Goal: Task Accomplishment & Management: Manage account settings

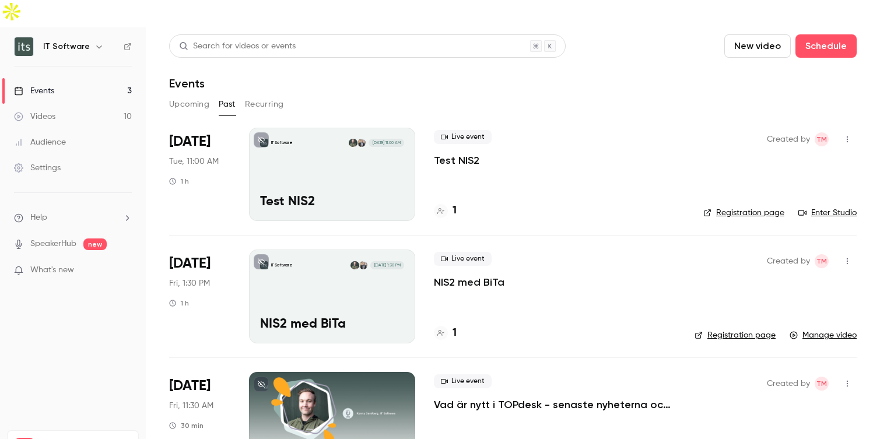
click at [192, 95] on button "Upcoming" at bounding box center [189, 104] width 40 height 19
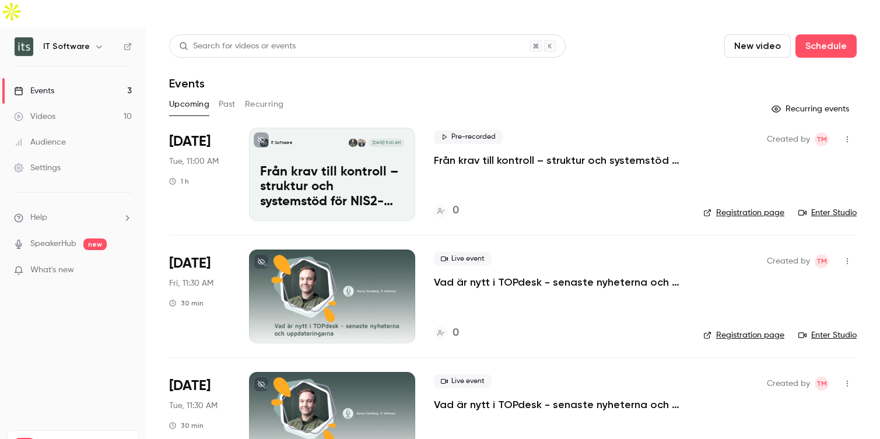
click at [227, 95] on button "Past" at bounding box center [227, 104] width 17 height 19
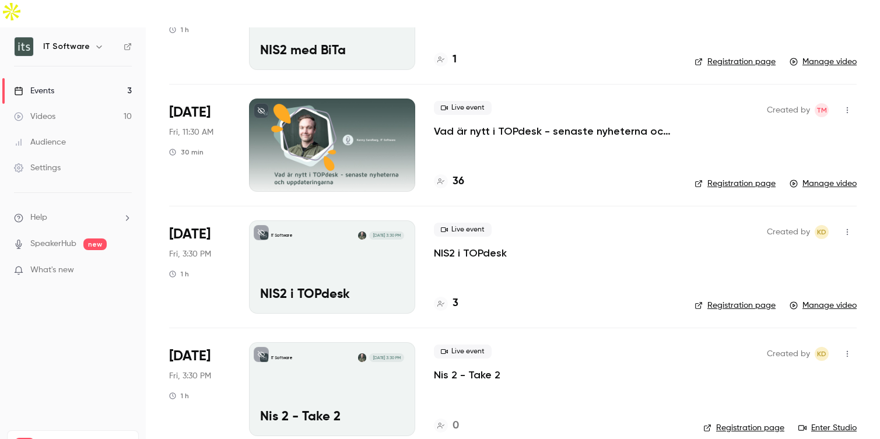
scroll to position [282, 0]
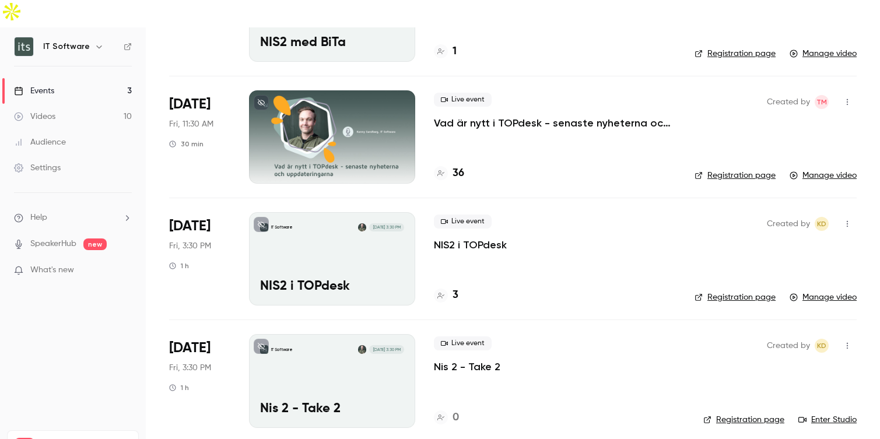
click at [379, 248] on div "IT Software Aug 22, 3:30 PM NIS2 i TOPdesk" at bounding box center [332, 258] width 166 height 93
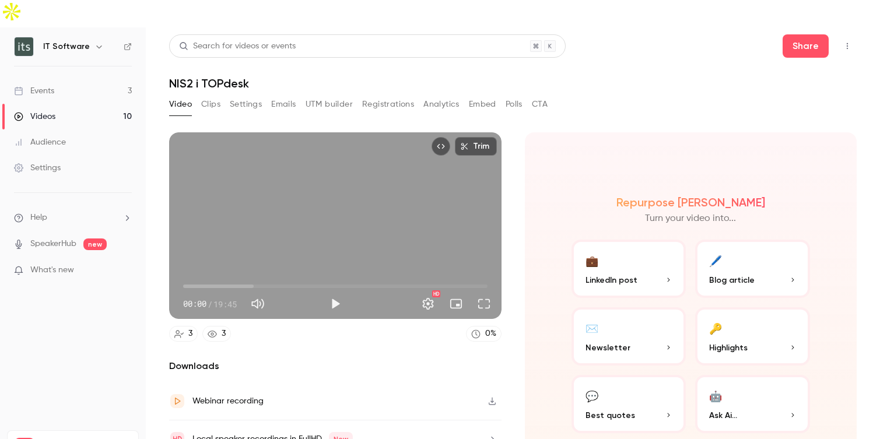
click at [246, 95] on button "Settings" at bounding box center [246, 104] width 32 height 19
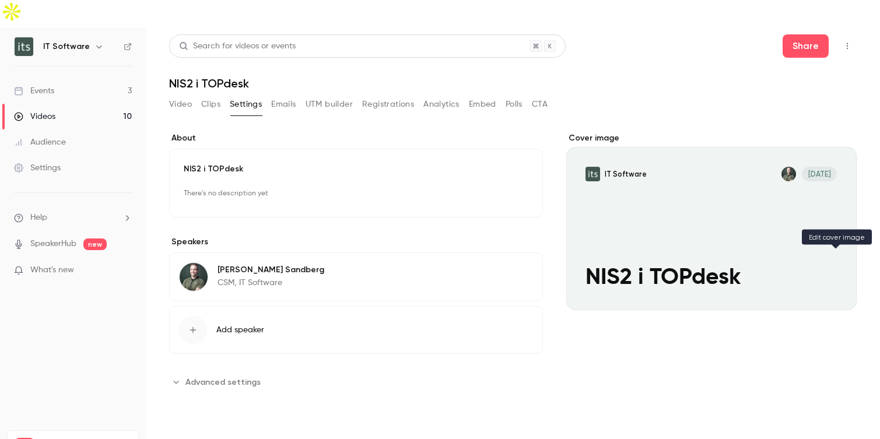
click at [842, 285] on icon "Cover image" at bounding box center [835, 289] width 13 height 9
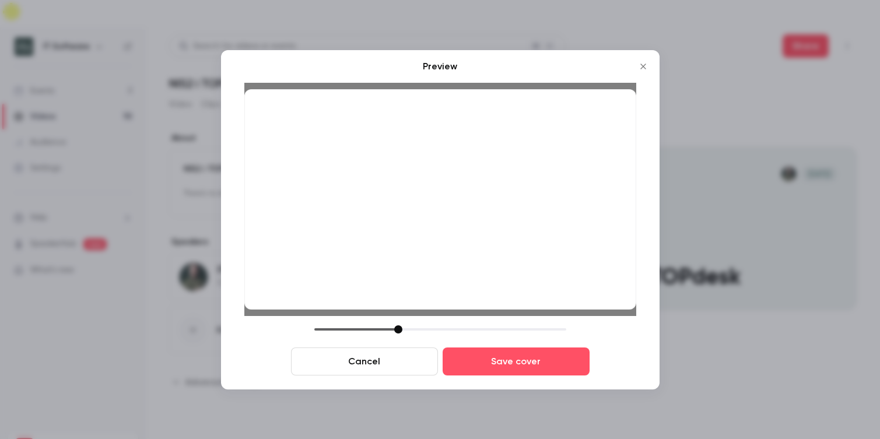
click at [399, 329] on div at bounding box center [398, 329] width 8 height 8
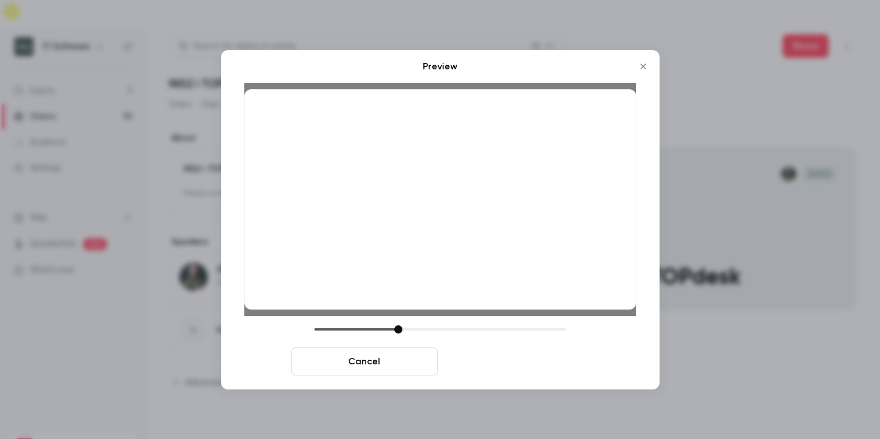
click at [499, 363] on button "Save cover" at bounding box center [516, 362] width 147 height 28
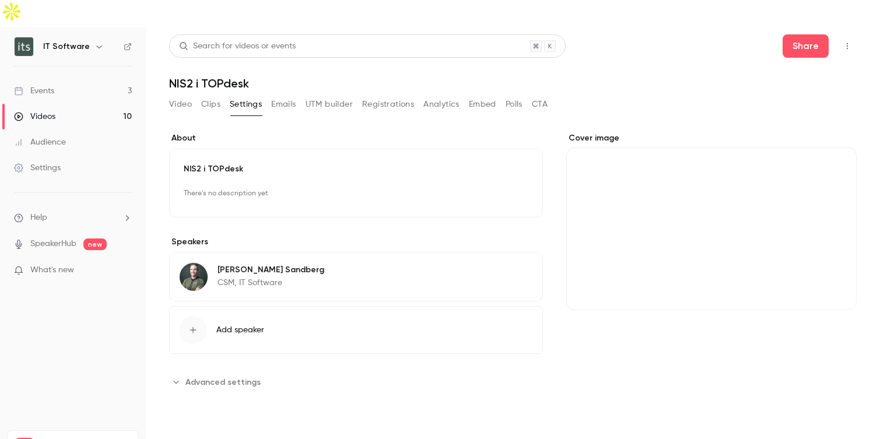
click at [53, 111] on div "Videos" at bounding box center [34, 117] width 41 height 12
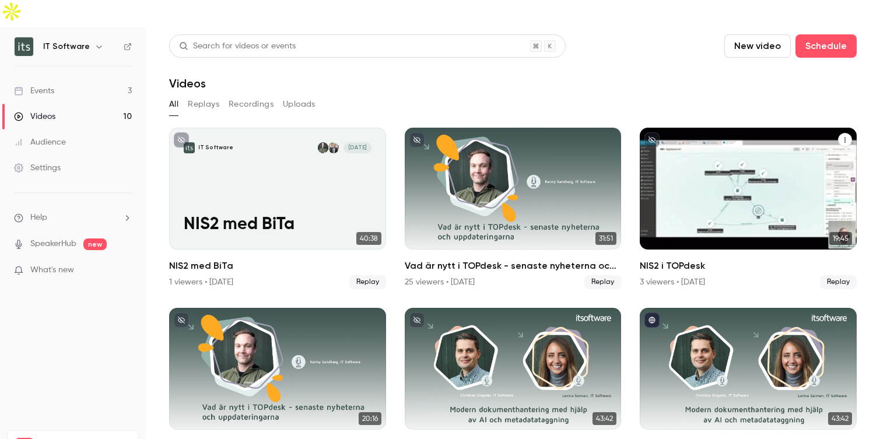
click at [770, 194] on div "NIS2 i TOPdesk" at bounding box center [748, 189] width 217 height 122
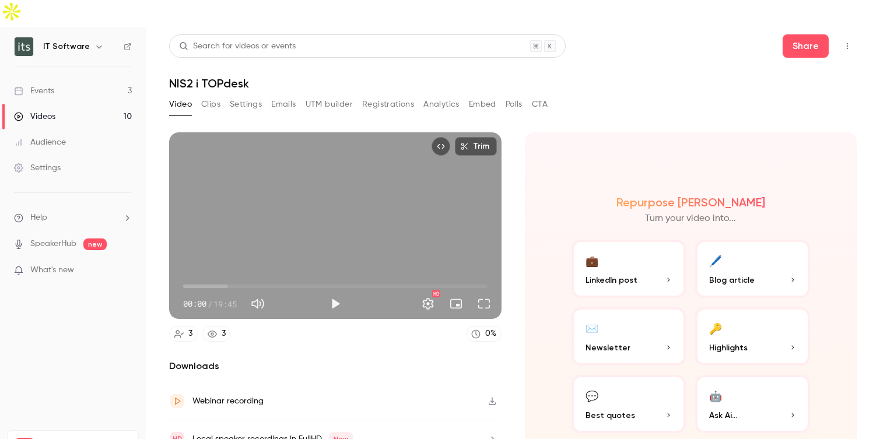
click at [239, 95] on button "Settings" at bounding box center [246, 104] width 32 height 19
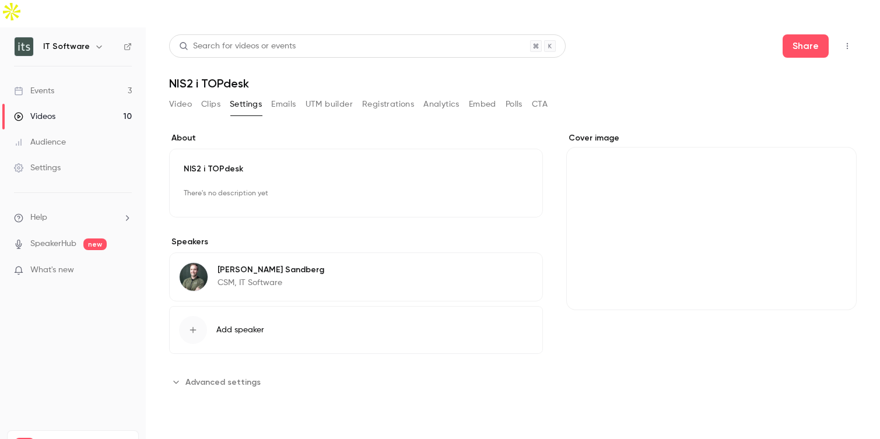
click at [835, 286] on icon "Cover image" at bounding box center [836, 290] width 8 height 8
click at [829, 285] on icon "Cover image" at bounding box center [835, 289] width 13 height 9
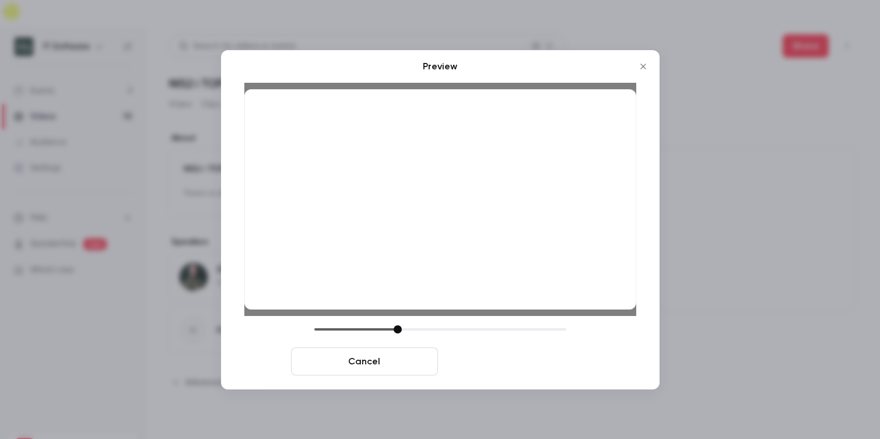
click at [536, 367] on button "Save cover" at bounding box center [516, 362] width 147 height 28
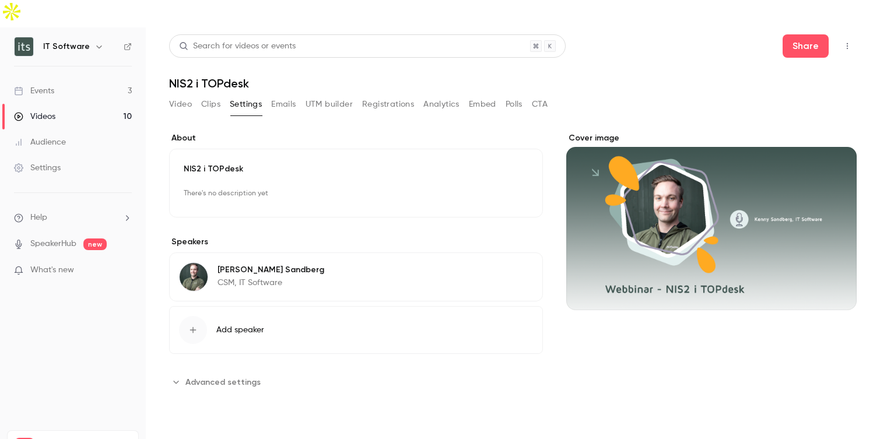
click at [41, 111] on div "Videos" at bounding box center [34, 117] width 41 height 12
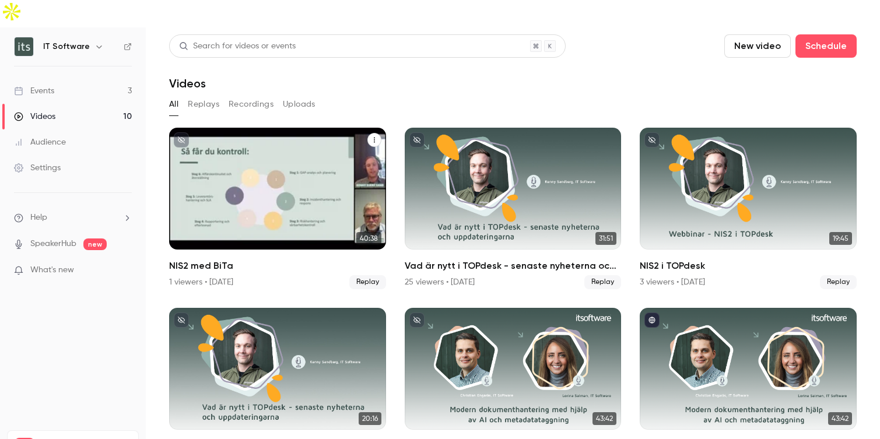
click at [274, 180] on div "IT Software Aug 29 NIS2 med BiTa" at bounding box center [277, 189] width 217 height 122
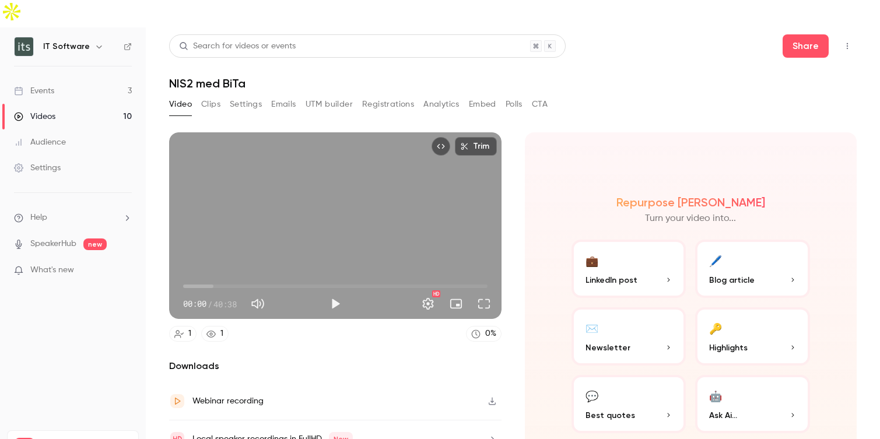
click at [248, 95] on button "Settings" at bounding box center [246, 104] width 32 height 19
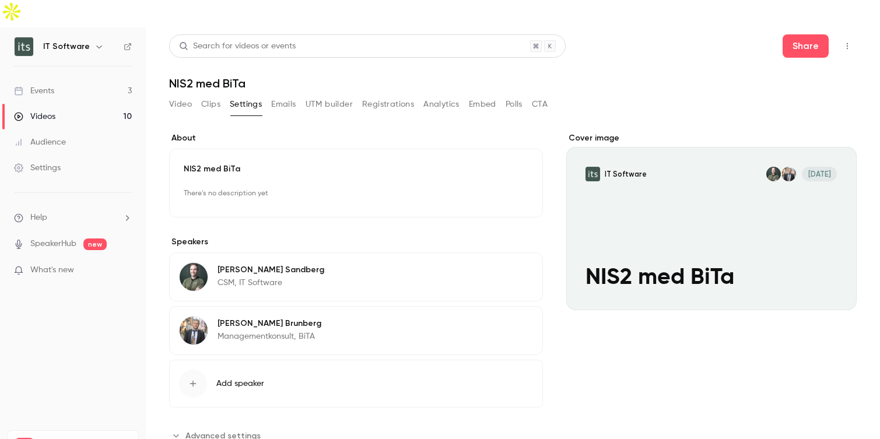
click at [282, 95] on button "Emails" at bounding box center [283, 104] width 24 height 19
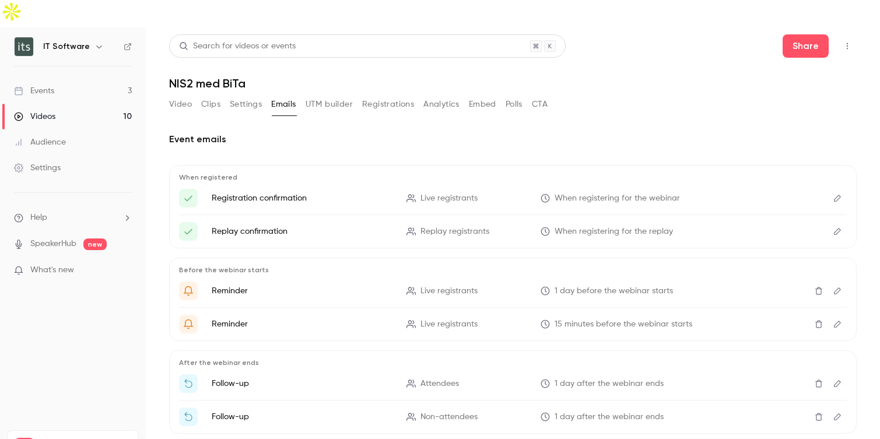
click at [834, 194] on icon "Edit" at bounding box center [837, 198] width 9 height 8
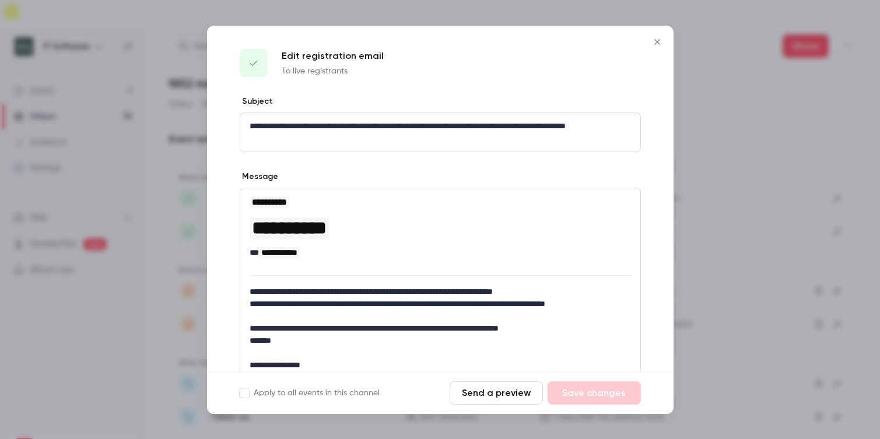
click at [660, 40] on icon "Close" at bounding box center [657, 41] width 14 height 9
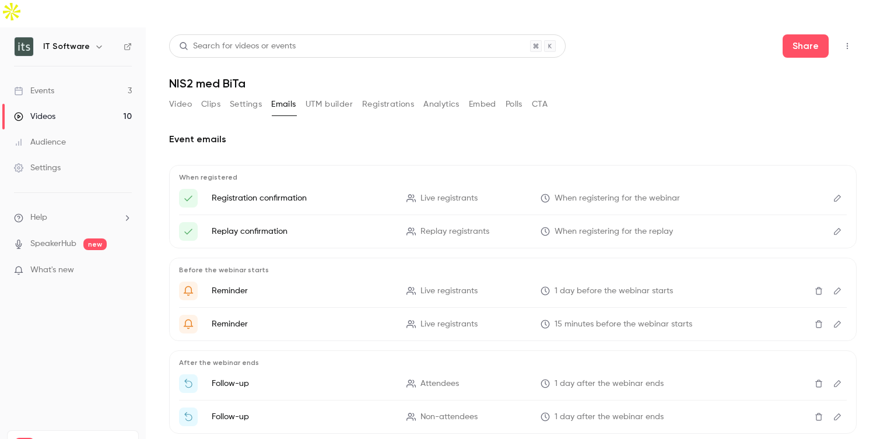
click at [47, 85] on div "Events" at bounding box center [34, 91] width 40 height 12
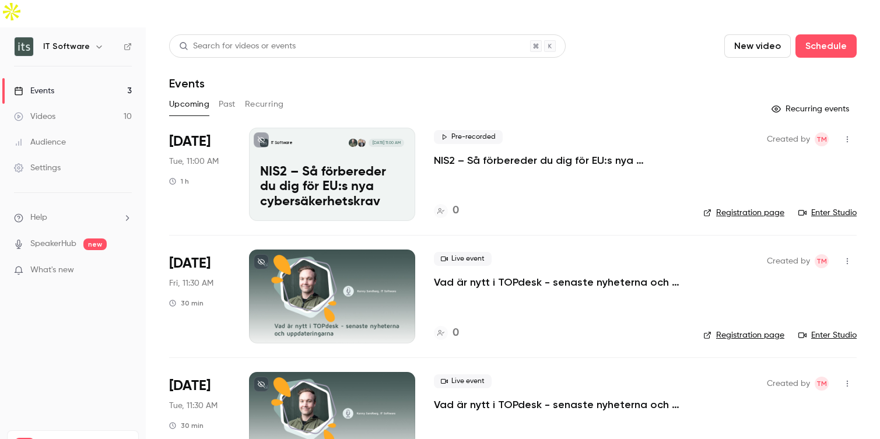
click at [343, 165] on p "NIS2 – Så förbereder du dig för EU:s nya cybersäkerhetskrav" at bounding box center [332, 187] width 144 height 45
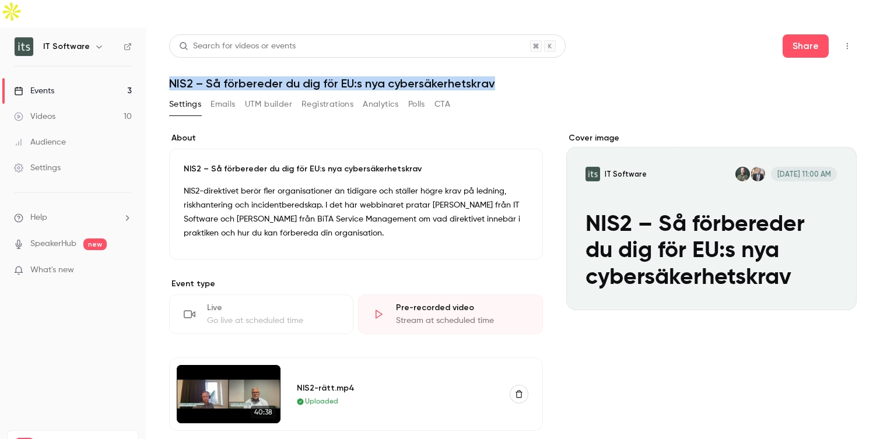
drag, startPoint x: 171, startPoint y: 57, endPoint x: 503, endPoint y: 59, distance: 331.8
click at [503, 76] on h1 "NIS2 – Så förbereder du dig för EU:s nya cybersäkerhetskrav" at bounding box center [513, 83] width 688 height 14
copy h1 "NIS2 – Så förbereder du dig för EU:s nya cybersäkerhetskrav"
click at [841, 278] on button "IT Software Sep 16, 11:00 AM NIS2 – Så förbereder du dig för EU:s nya cybersäke…" at bounding box center [835, 289] width 23 height 23
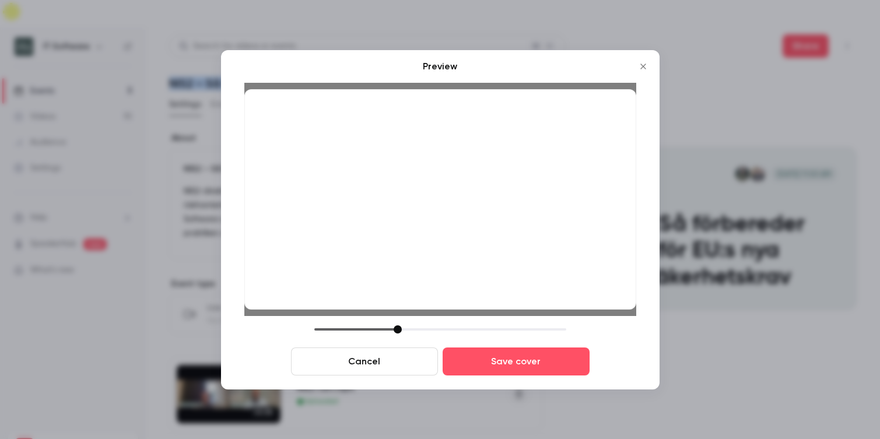
click at [399, 331] on div at bounding box center [398, 329] width 8 height 8
click at [397, 329] on div at bounding box center [398, 329] width 8 height 8
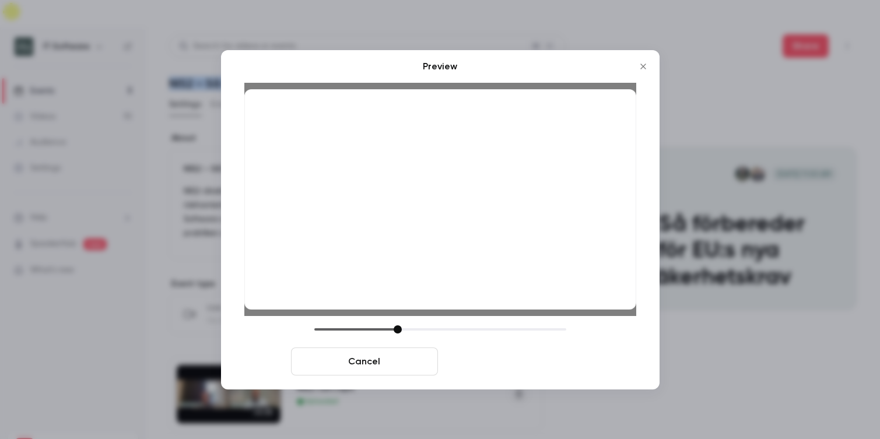
click at [478, 366] on button "Save cover" at bounding box center [516, 362] width 147 height 28
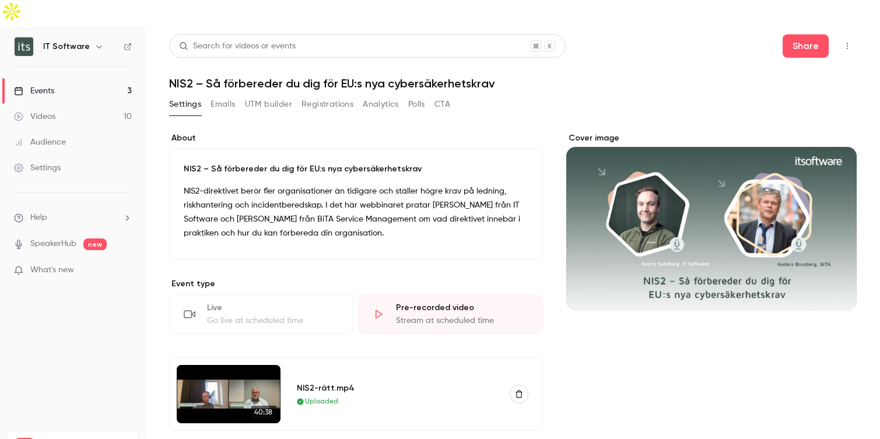
click at [558, 334] on div "**********" at bounding box center [513, 434] width 688 height 604
click at [225, 95] on button "Emails" at bounding box center [223, 104] width 24 height 19
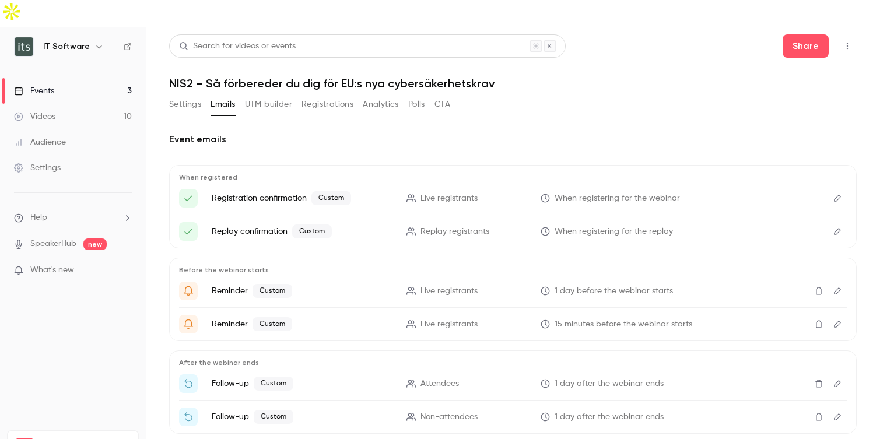
click at [838, 194] on icon "Edit" at bounding box center [837, 198] width 9 height 8
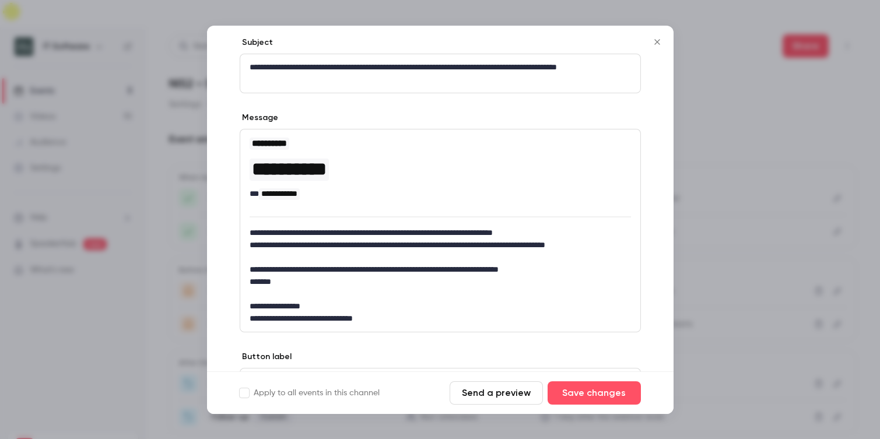
scroll to position [59, 0]
click at [656, 45] on icon "Close" at bounding box center [657, 41] width 14 height 9
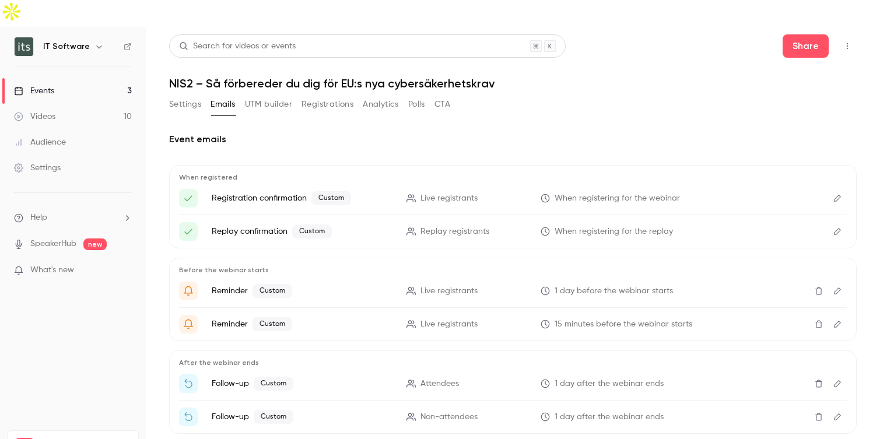
click at [188, 95] on button "Settings" at bounding box center [185, 104] width 32 height 19
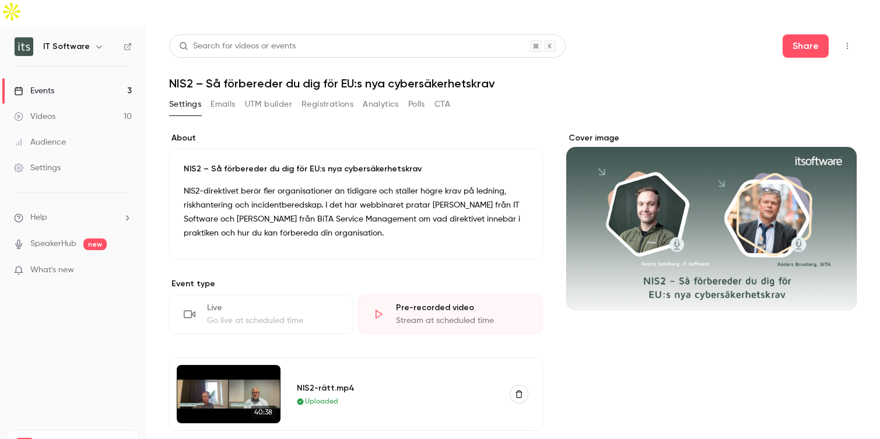
click at [317, 95] on button "Registrations" at bounding box center [328, 104] width 52 height 19
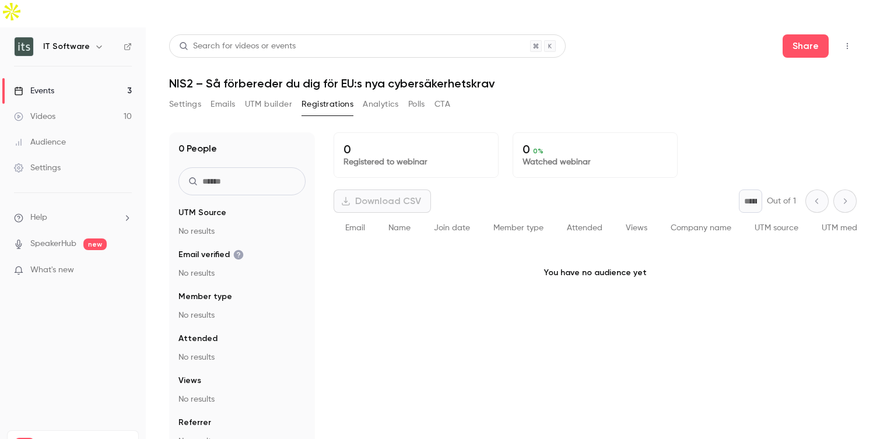
click at [269, 95] on button "UTM builder" at bounding box center [268, 104] width 47 height 19
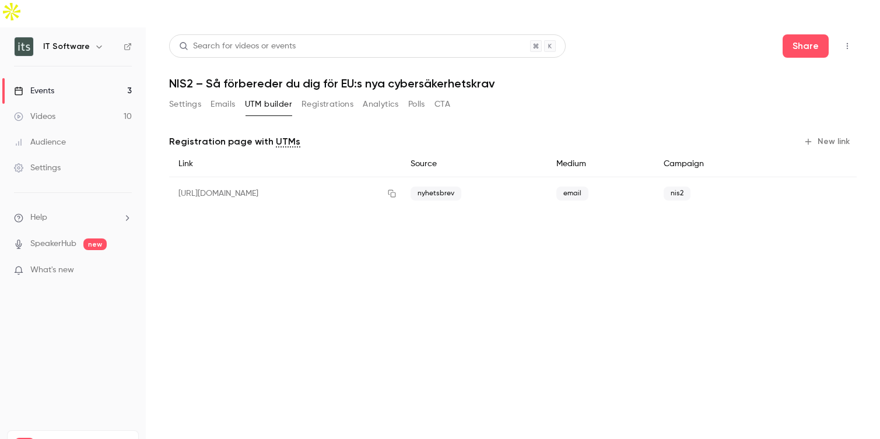
click at [227, 95] on button "Emails" at bounding box center [223, 104] width 24 height 19
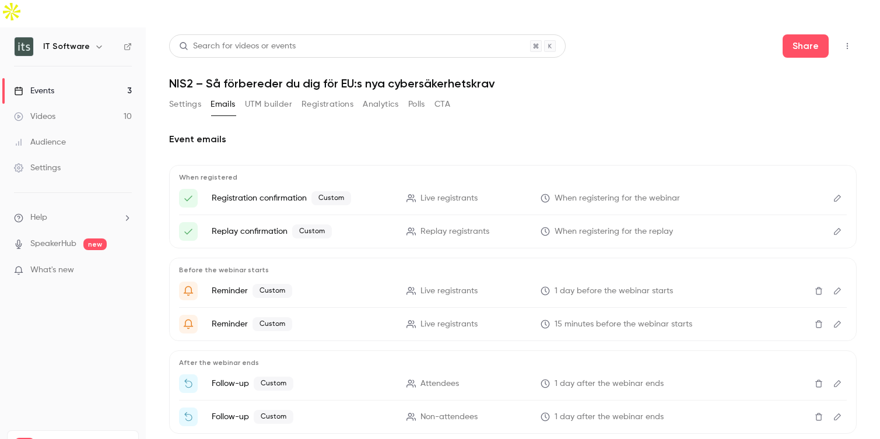
click at [187, 95] on button "Settings" at bounding box center [185, 104] width 32 height 19
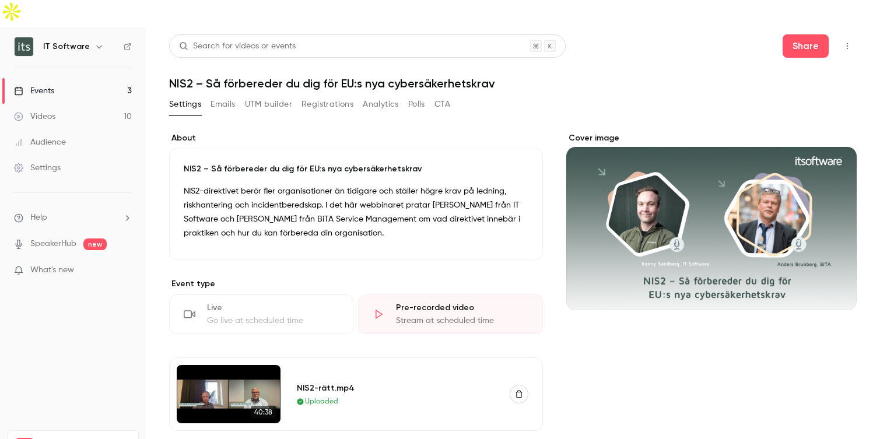
click at [46, 111] on div "Videos" at bounding box center [34, 117] width 41 height 12
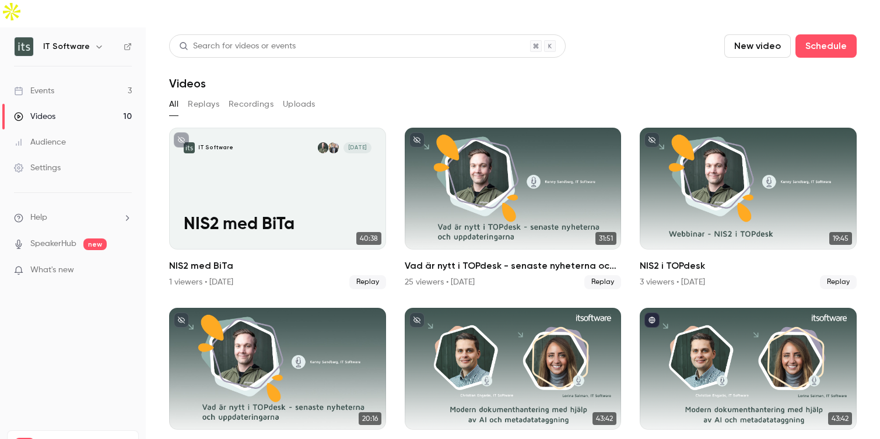
click at [50, 85] on div "Events" at bounding box center [34, 91] width 40 height 12
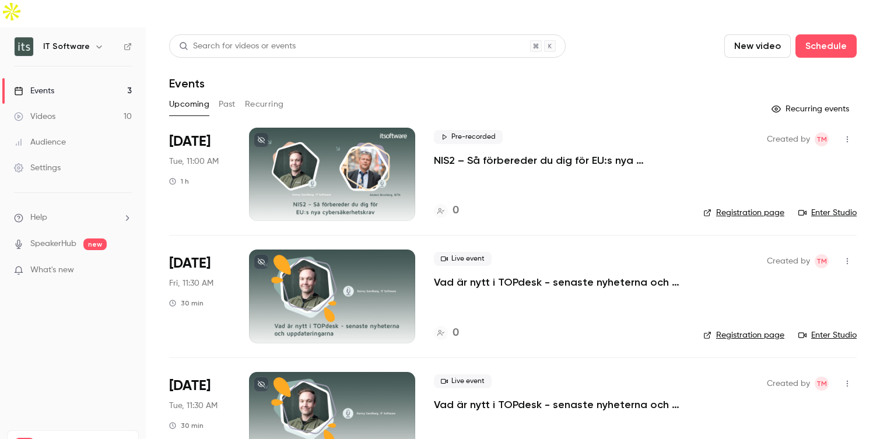
click at [228, 95] on button "Past" at bounding box center [227, 104] width 17 height 19
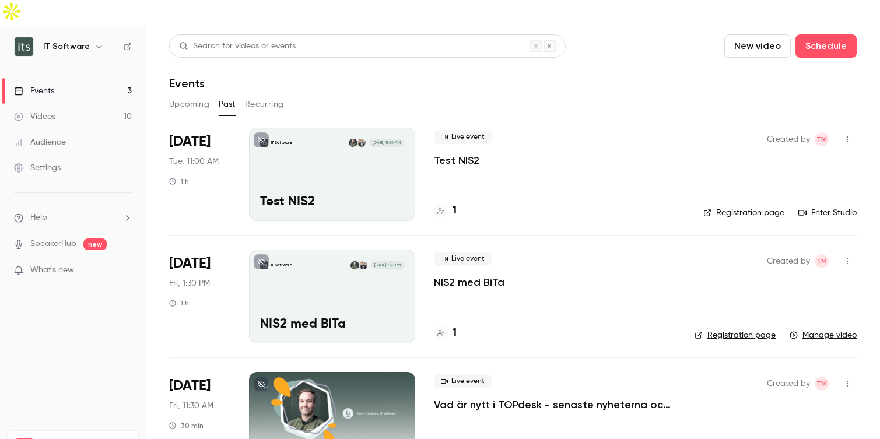
click at [267, 95] on button "Recurring" at bounding box center [264, 104] width 39 height 19
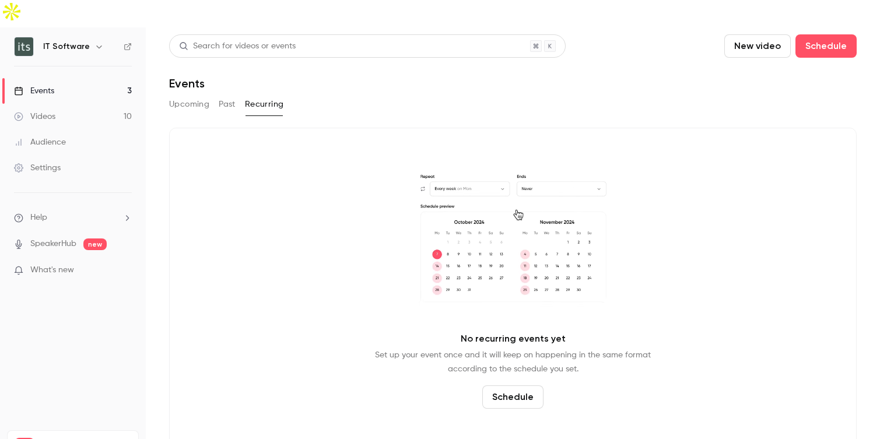
click at [226, 95] on button "Past" at bounding box center [227, 104] width 17 height 19
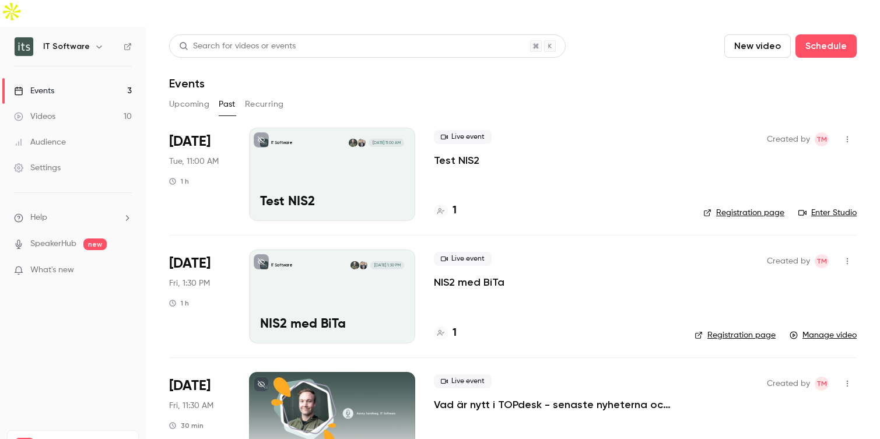
click at [180, 95] on button "Upcoming" at bounding box center [189, 104] width 40 height 19
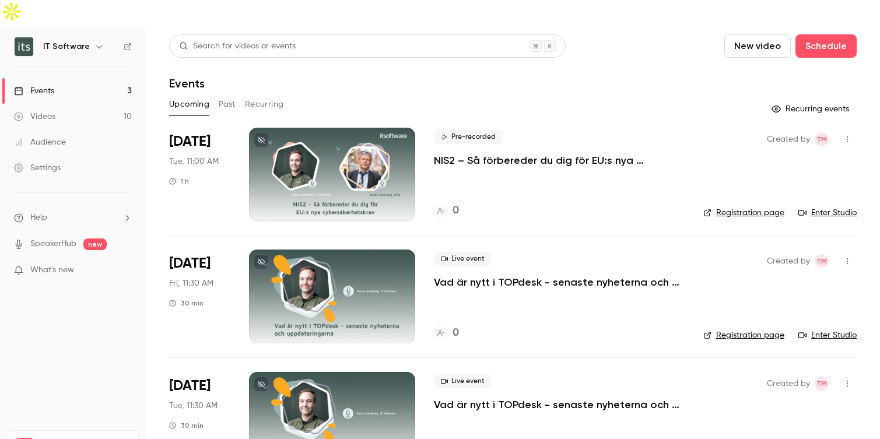
click at [50, 111] on div "Videos" at bounding box center [34, 117] width 41 height 12
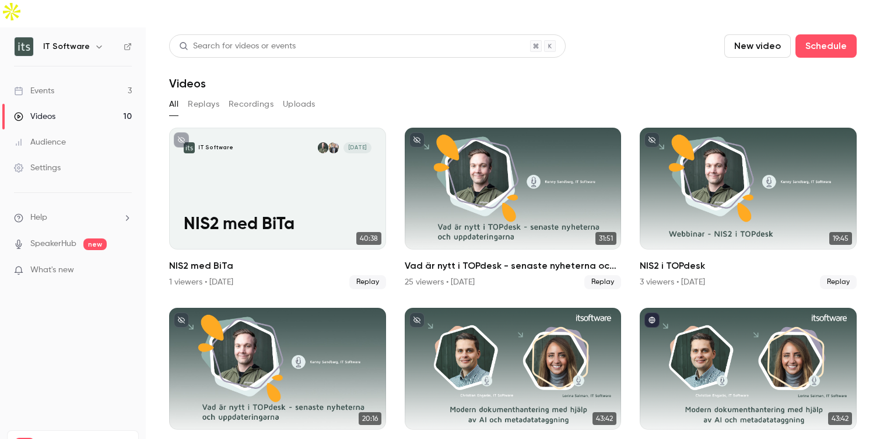
click at [253, 95] on button "Recordings" at bounding box center [251, 104] width 45 height 19
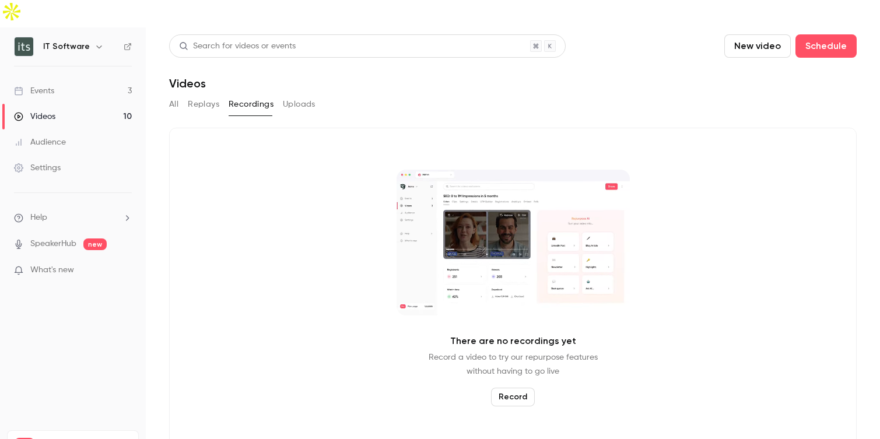
click at [175, 95] on button "All" at bounding box center [173, 104] width 9 height 19
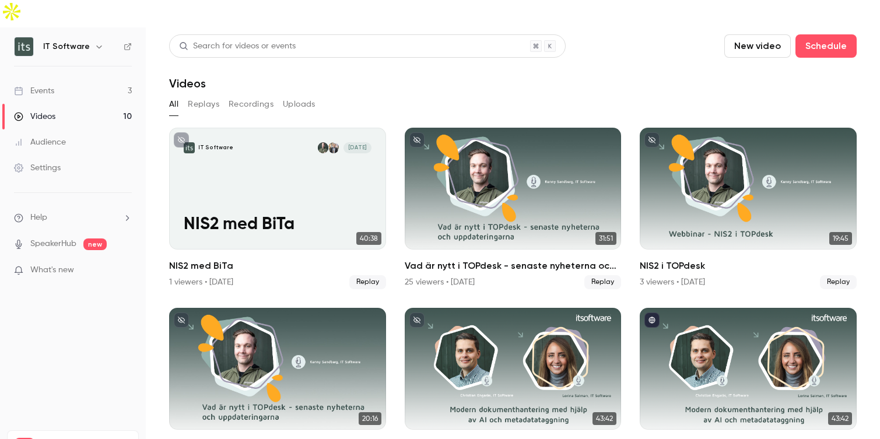
click at [249, 95] on button "Recordings" at bounding box center [251, 104] width 45 height 19
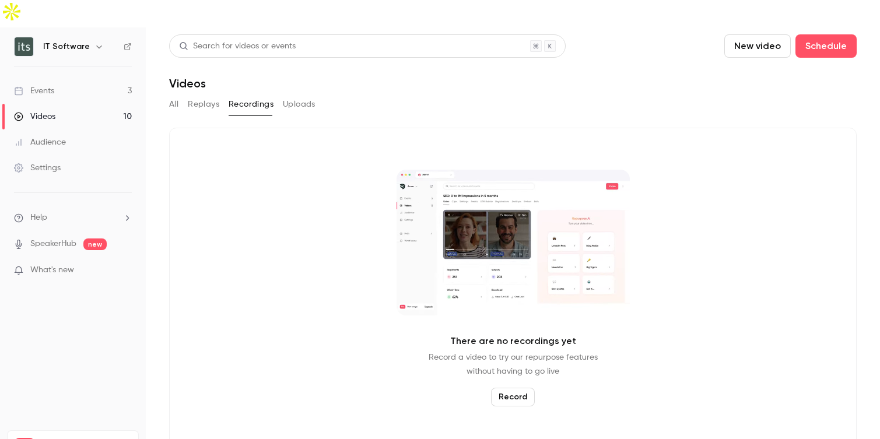
click at [173, 95] on button "All" at bounding box center [173, 104] width 9 height 19
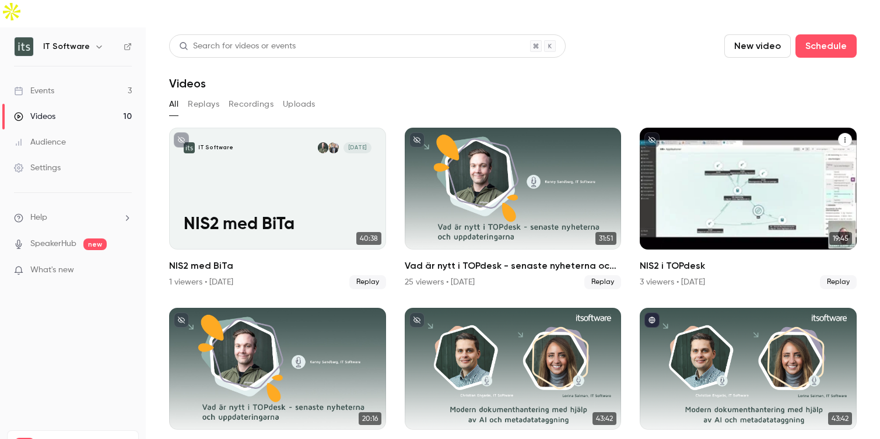
click at [746, 202] on div "NIS2 i TOPdesk" at bounding box center [748, 189] width 217 height 122
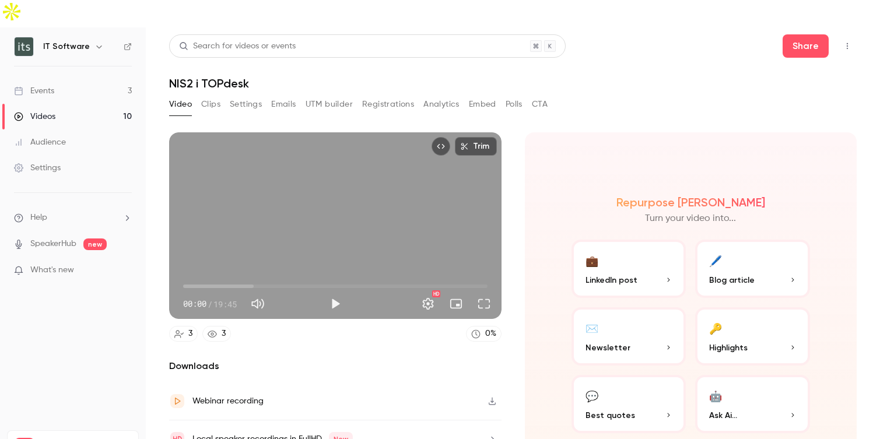
click at [244, 95] on button "Settings" at bounding box center [246, 104] width 32 height 19
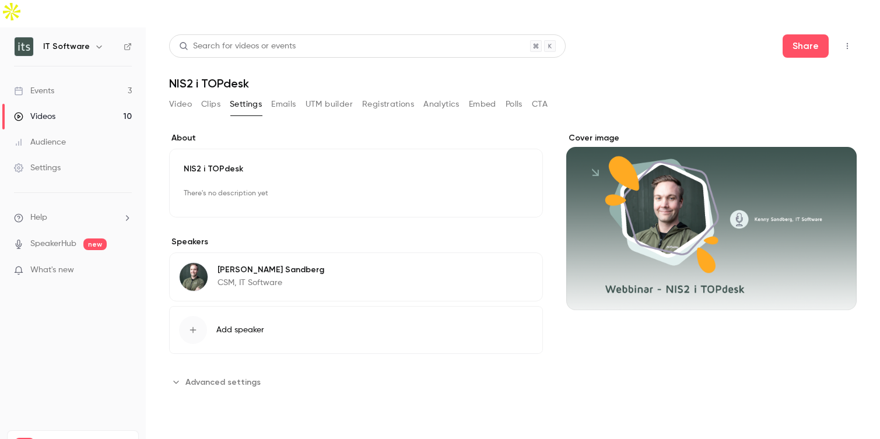
click at [287, 95] on button "Emails" at bounding box center [283, 104] width 24 height 19
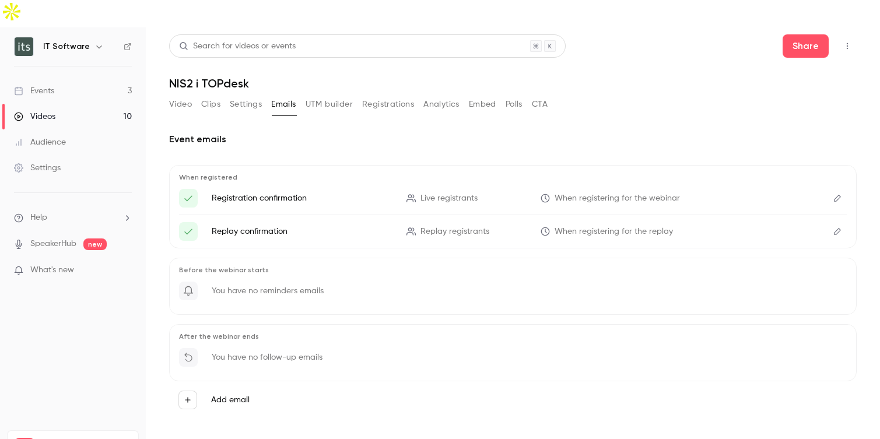
click at [835, 194] on icon "Edit" at bounding box center [837, 198] width 9 height 8
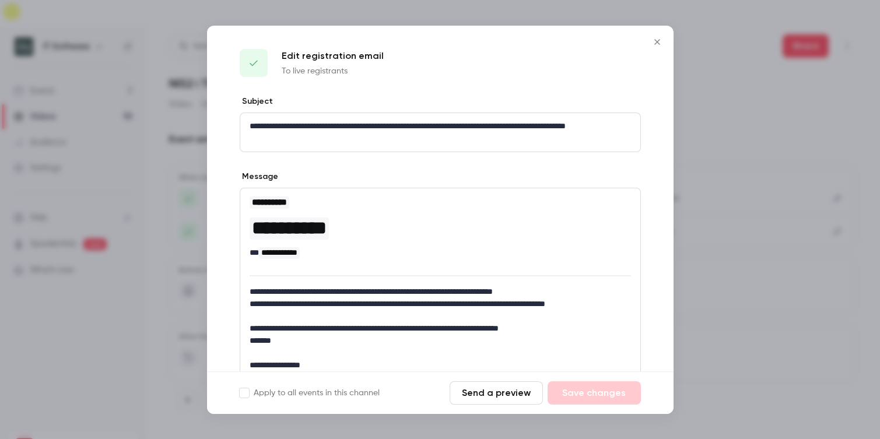
click at [320, 140] on p "**********" at bounding box center [440, 132] width 381 height 24
click at [655, 44] on icon "Close" at bounding box center [657, 41] width 14 height 9
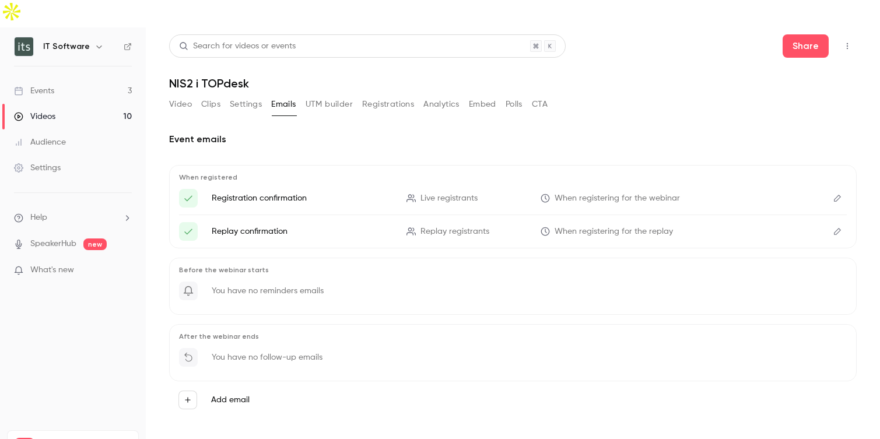
click at [209, 95] on button "Clips" at bounding box center [210, 104] width 19 height 19
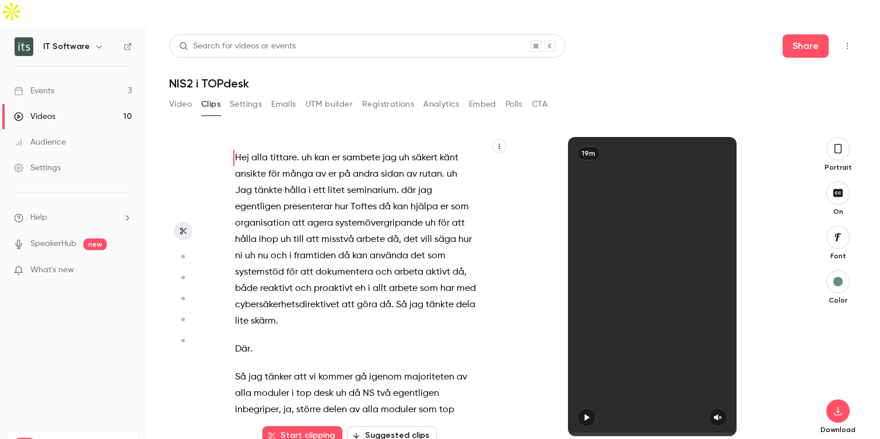
click at [247, 95] on button "Settings" at bounding box center [246, 104] width 32 height 19
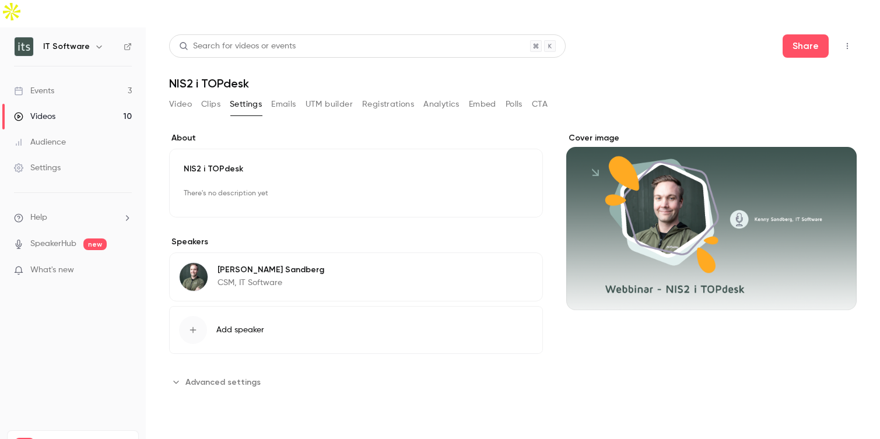
click at [290, 95] on button "Emails" at bounding box center [283, 104] width 24 height 19
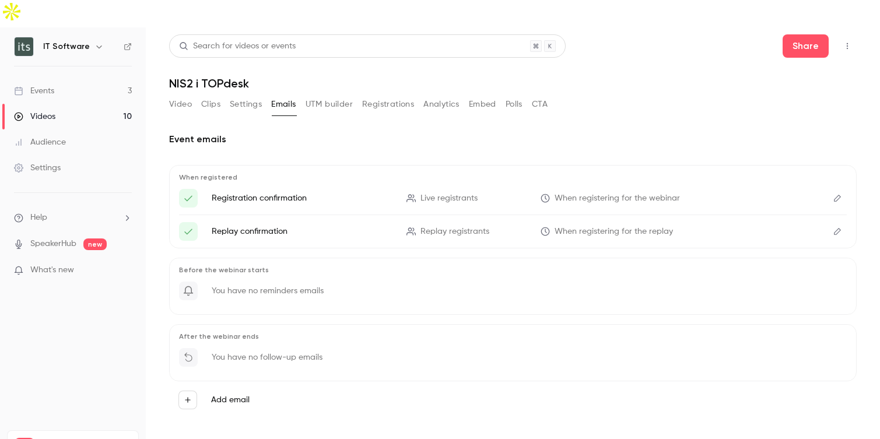
click at [840, 195] on icon "Edit" at bounding box center [837, 198] width 7 height 7
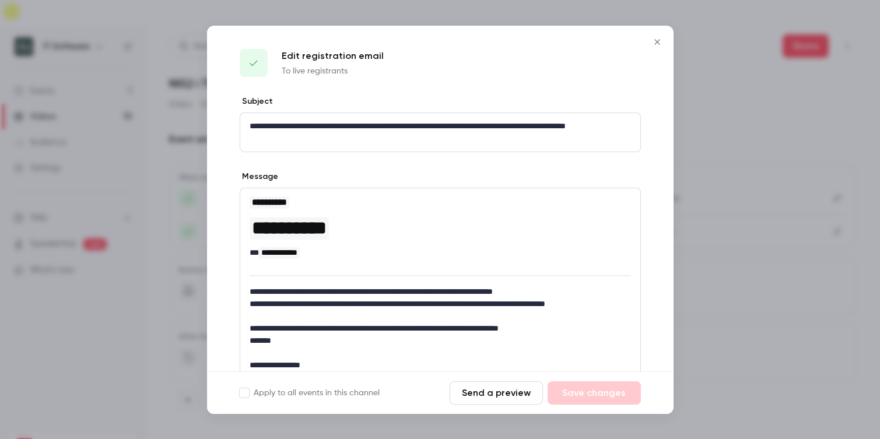
click at [319, 128] on p "**********" at bounding box center [440, 132] width 381 height 24
drag, startPoint x: 416, startPoint y: 125, endPoint x: 313, endPoint y: 136, distance: 103.8
click at [313, 136] on p "**********" at bounding box center [440, 132] width 381 height 24
click at [661, 43] on icon "Close" at bounding box center [657, 41] width 14 height 9
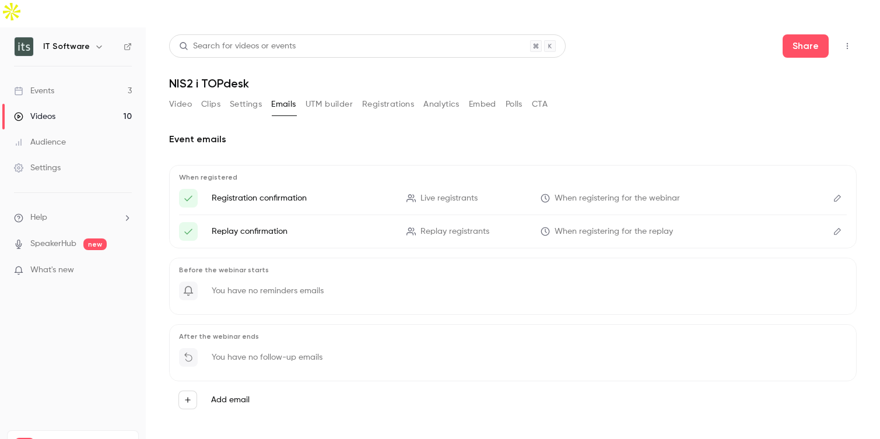
click at [184, 95] on button "Video" at bounding box center [180, 104] width 23 height 19
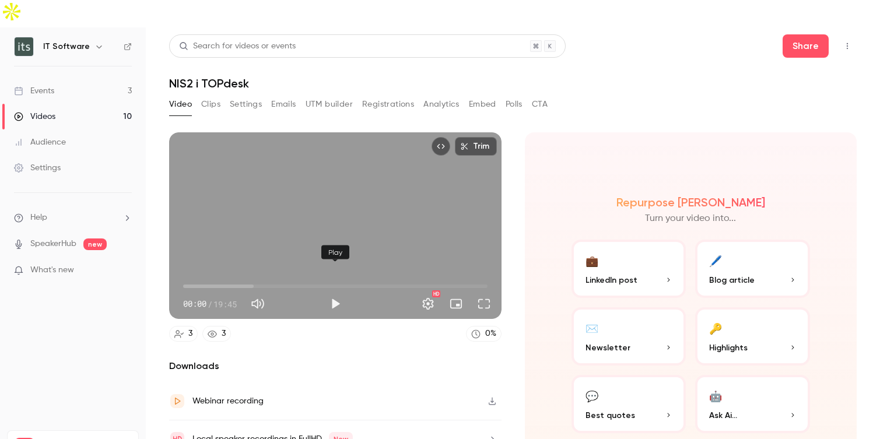
click at [336, 292] on button "Play" at bounding box center [335, 303] width 23 height 23
click at [338, 292] on button "Pause" at bounding box center [335, 303] width 23 height 23
click at [364, 277] on span "11:44" at bounding box center [335, 286] width 304 height 19
click at [334, 292] on button "Play" at bounding box center [335, 303] width 23 height 23
click at [336, 292] on button "Pause" at bounding box center [335, 303] width 23 height 23
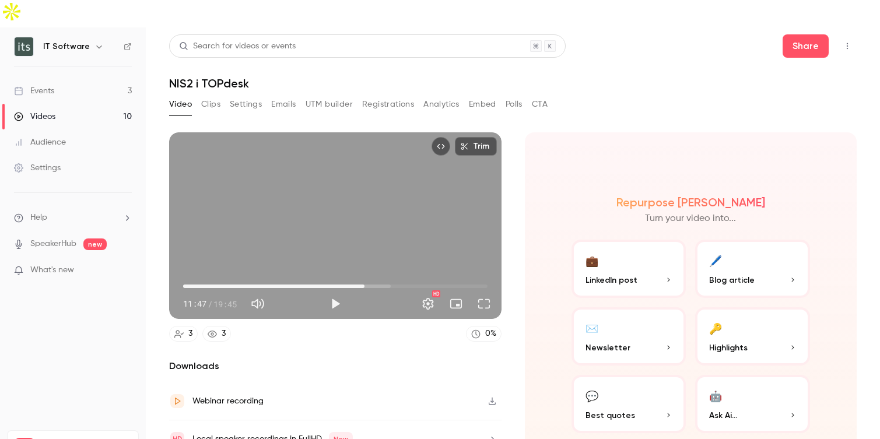
type input "*****"
click at [282, 95] on button "Emails" at bounding box center [283, 104] width 24 height 19
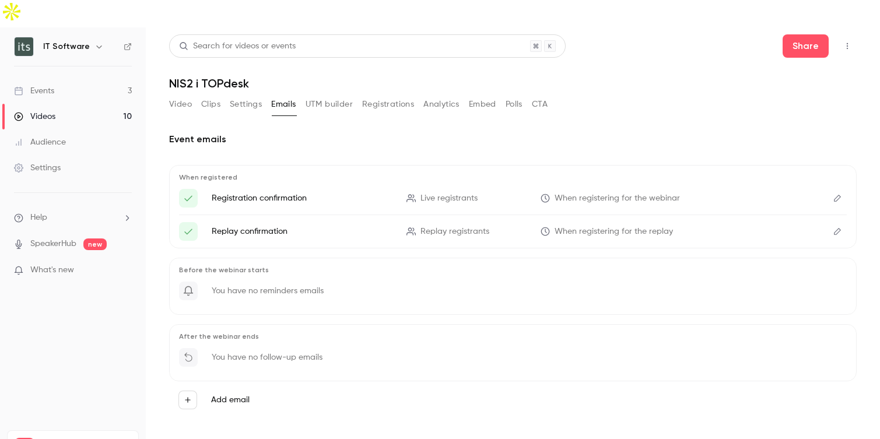
click at [839, 194] on icon "Edit" at bounding box center [837, 198] width 9 height 8
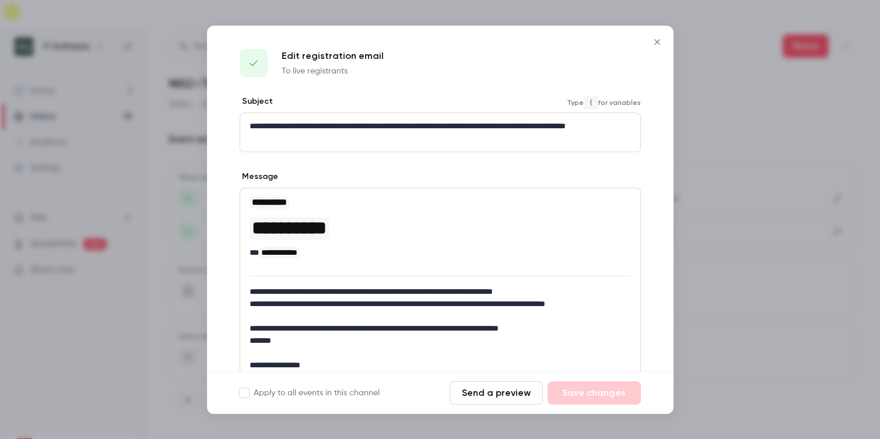
click at [376, 127] on p "**********" at bounding box center [440, 132] width 381 height 24
drag, startPoint x: 414, startPoint y: 127, endPoint x: 314, endPoint y: 140, distance: 101.2
click at [314, 140] on p "**********" at bounding box center [440, 132] width 381 height 24
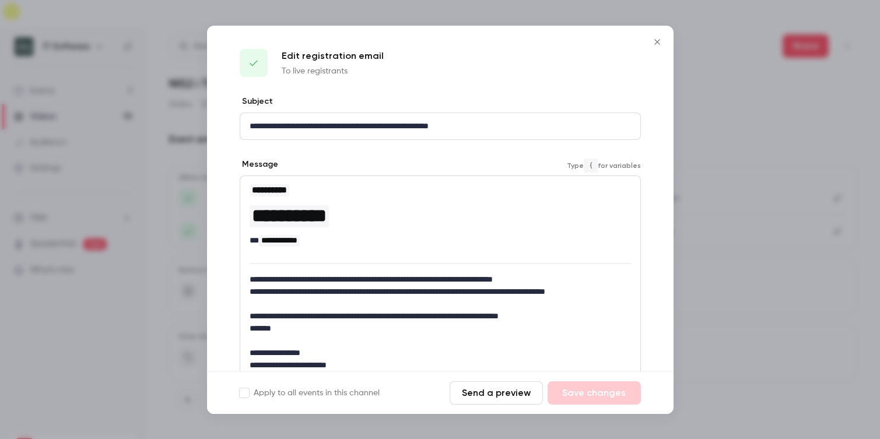
click at [453, 244] on p "**********" at bounding box center [440, 240] width 381 height 12
click at [508, 318] on p "**********" at bounding box center [440, 316] width 381 height 12
click at [592, 397] on div "Save changes" at bounding box center [594, 392] width 93 height 23
click at [657, 40] on icon "Close" at bounding box center [657, 41] width 14 height 9
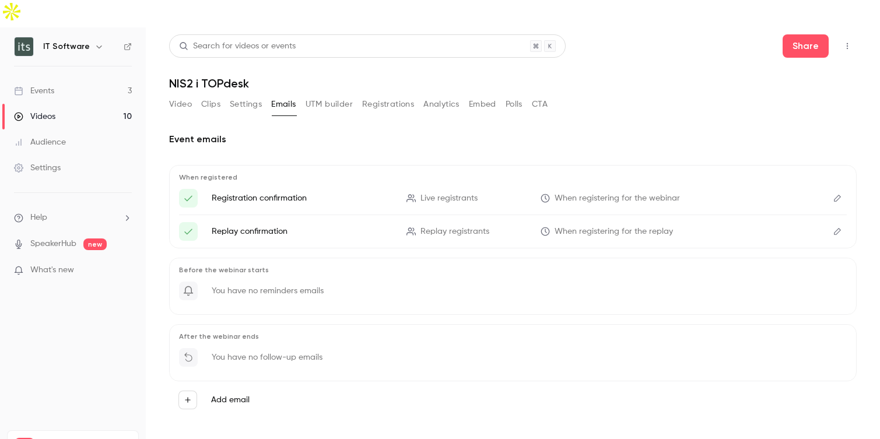
click at [177, 95] on button "Video" at bounding box center [180, 104] width 23 height 19
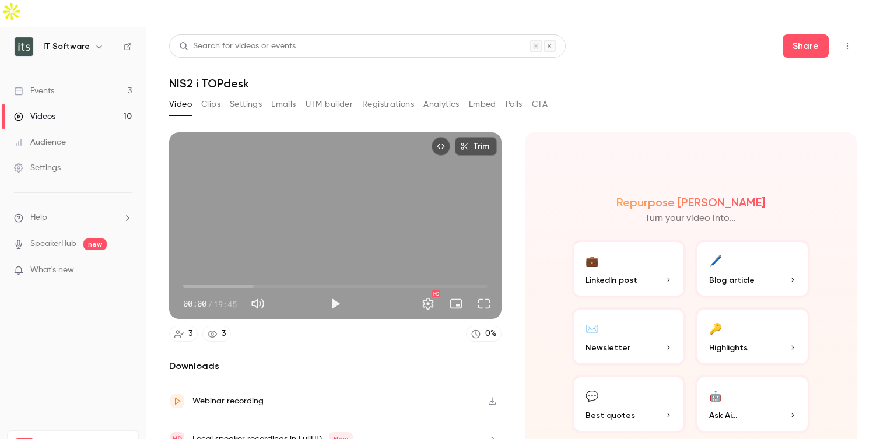
click at [45, 111] on div "Videos" at bounding box center [34, 117] width 41 height 12
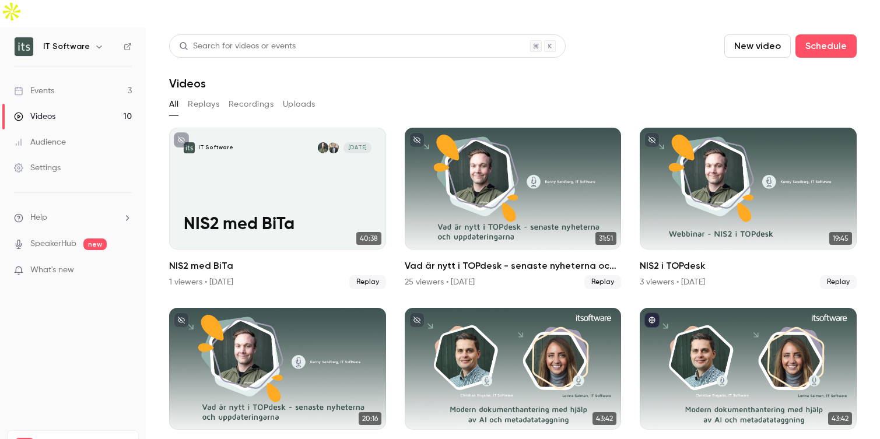
click at [305, 95] on button "Uploads" at bounding box center [299, 104] width 33 height 19
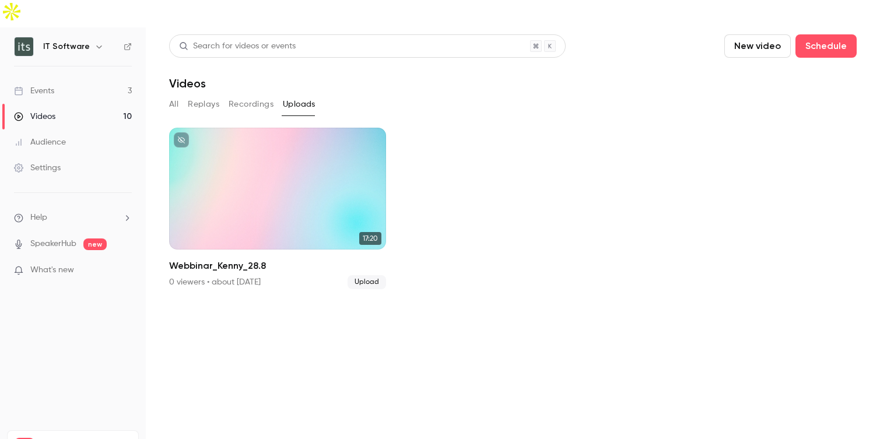
click at [255, 95] on button "Recordings" at bounding box center [251, 104] width 45 height 19
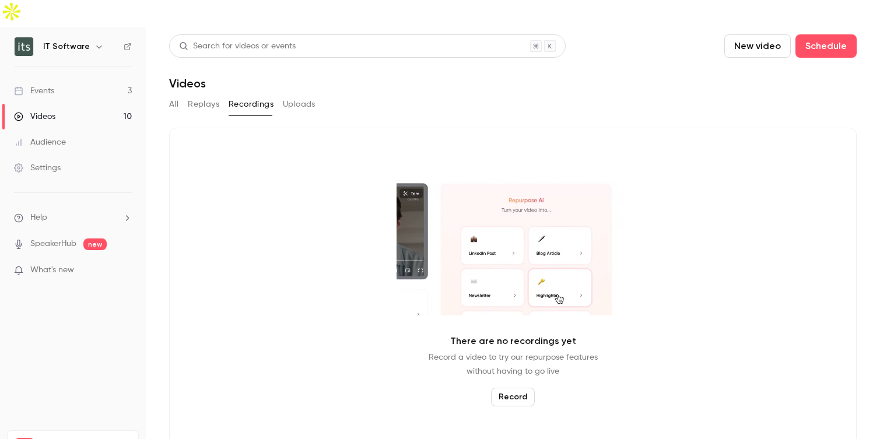
click at [202, 95] on button "Replays" at bounding box center [203, 104] width 31 height 19
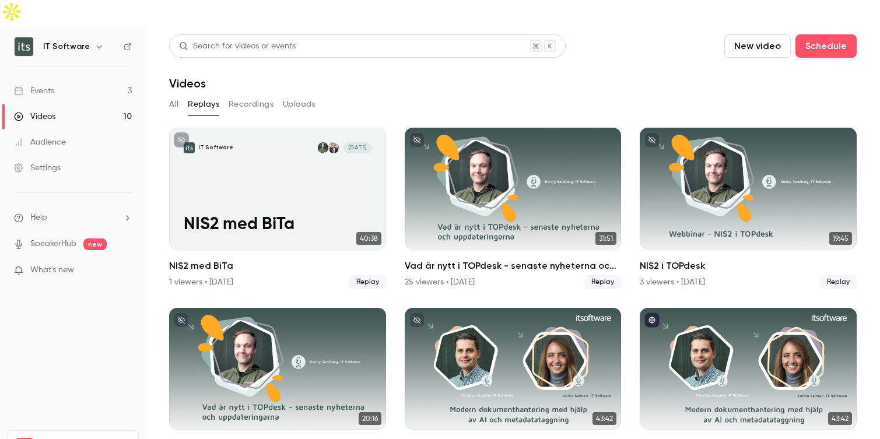
click at [174, 95] on button "All" at bounding box center [173, 104] width 9 height 19
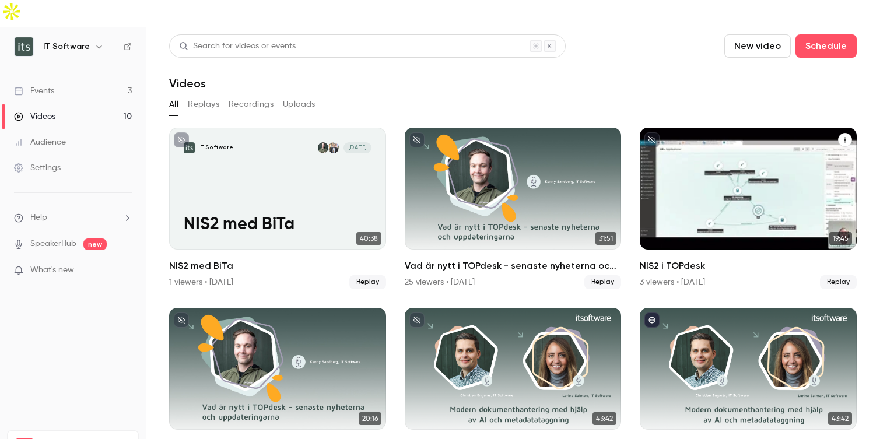
click at [749, 190] on div "NIS2 i TOPdesk" at bounding box center [748, 189] width 217 height 122
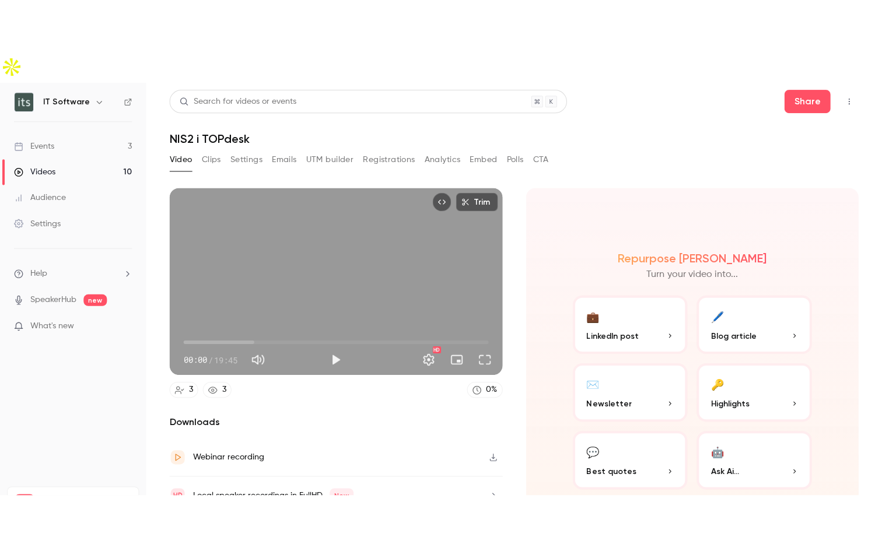
scroll to position [29, 0]
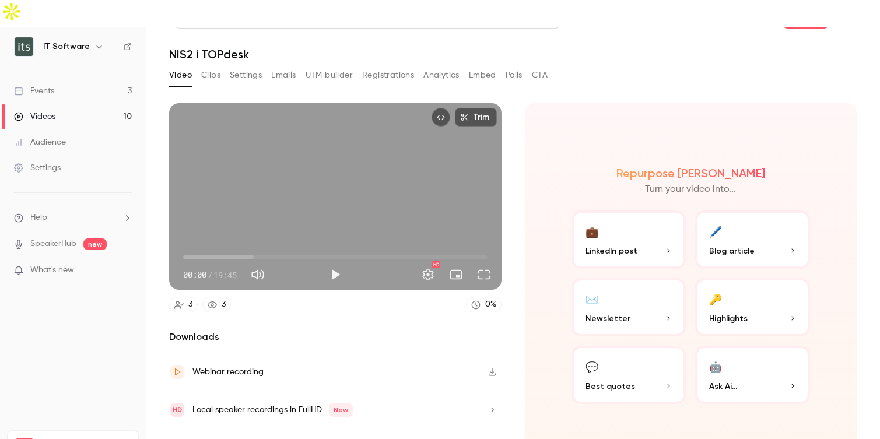
click at [513, 283] on section "Trim 00:00 00:00 / 19:45 HD 3 3 0 % Downloads Webinar recording Local speaker r…" at bounding box center [513, 255] width 688 height 305
click at [331, 263] on button "Play" at bounding box center [335, 274] width 23 height 23
drag, startPoint x: 186, startPoint y: 229, endPoint x: 509, endPoint y: 239, distance: 322.6
click at [509, 239] on section "Trim 19:45 19:45 / 19:45 HD 3 3 0 % Downloads Webinar recording Local speaker r…" at bounding box center [513, 255] width 688 height 305
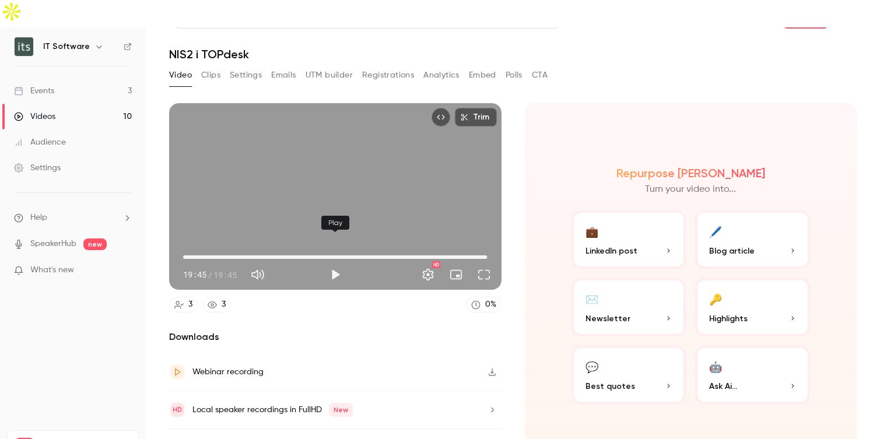
click at [336, 263] on button "Play" at bounding box center [335, 274] width 23 height 23
click at [306, 248] on span "07:59" at bounding box center [335, 257] width 304 height 19
click at [359, 248] on span "11:26" at bounding box center [335, 257] width 304 height 19
click at [388, 248] on span "11:27" at bounding box center [335, 257] width 304 height 19
click at [413, 248] on span "13:18" at bounding box center [335, 257] width 304 height 19
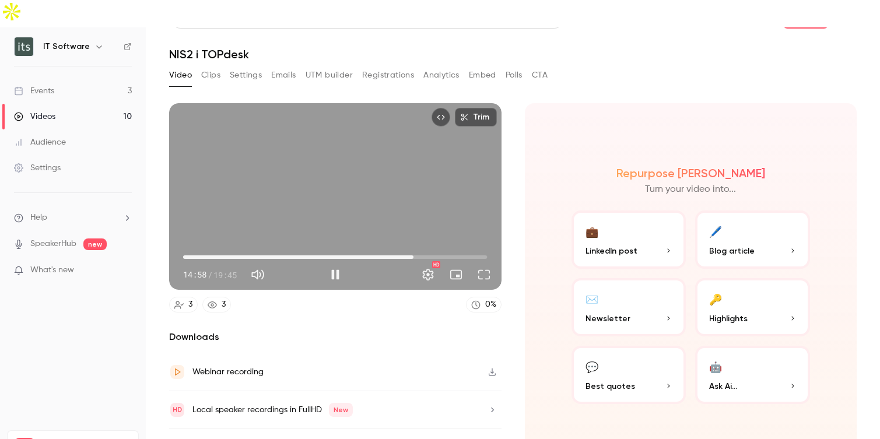
click at [434, 248] on span "14:58" at bounding box center [335, 257] width 304 height 19
click at [462, 248] on span "16:20" at bounding box center [335, 257] width 304 height 19
click at [488, 263] on button "Full screen" at bounding box center [483, 274] width 23 height 23
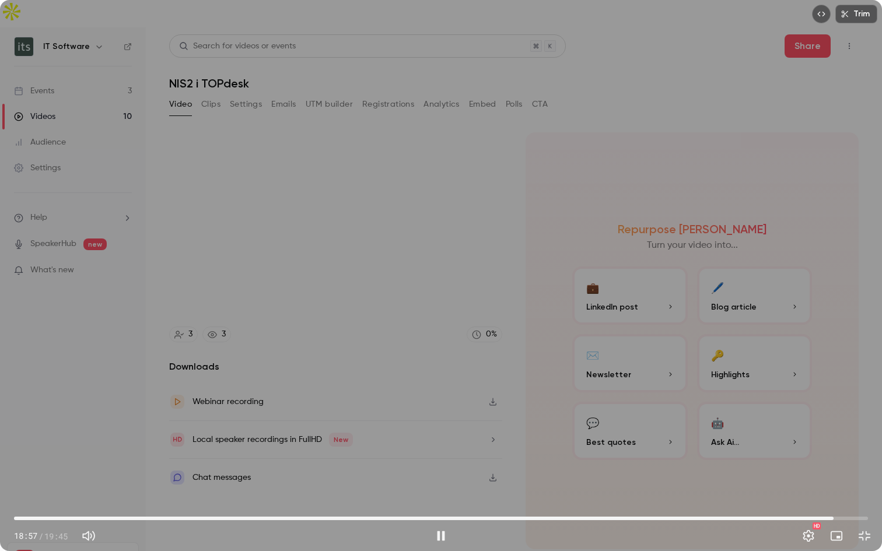
click at [833, 439] on span "18:57" at bounding box center [441, 518] width 854 height 19
click at [856, 439] on span "19:29" at bounding box center [441, 518] width 854 height 19
click at [865, 439] on span "19:31" at bounding box center [441, 518] width 854 height 19
click at [855, 439] on span "19:44" at bounding box center [441, 518] width 854 height 19
click at [562, 439] on div "Trim 19:45 19:45 / 19:45 HD" at bounding box center [441, 275] width 882 height 551
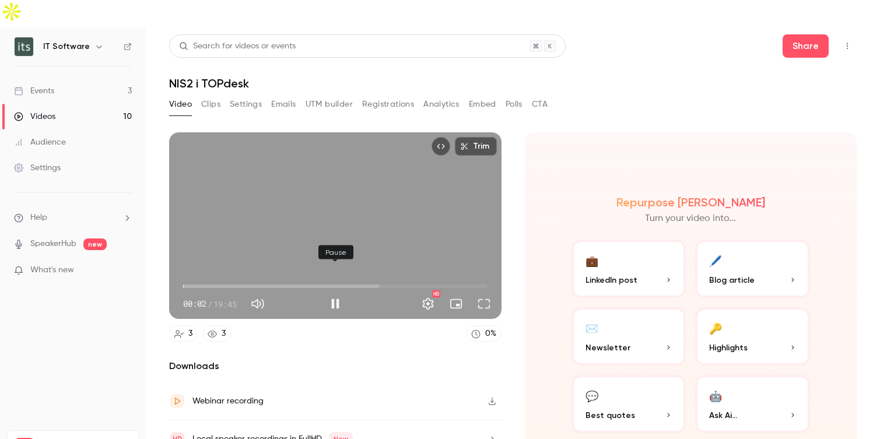
click at [336, 292] on button "Pause" at bounding box center [335, 303] width 23 height 23
type input "***"
click at [491, 397] on icon "button" at bounding box center [492, 401] width 9 height 8
click at [846, 42] on icon "Top Bar Actions" at bounding box center [847, 46] width 9 height 8
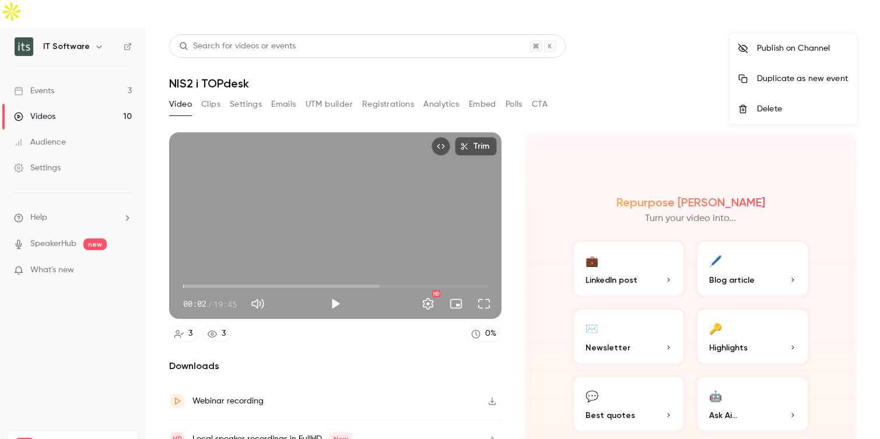
click at [818, 76] on div "Duplicate as new event" at bounding box center [802, 79] width 91 height 12
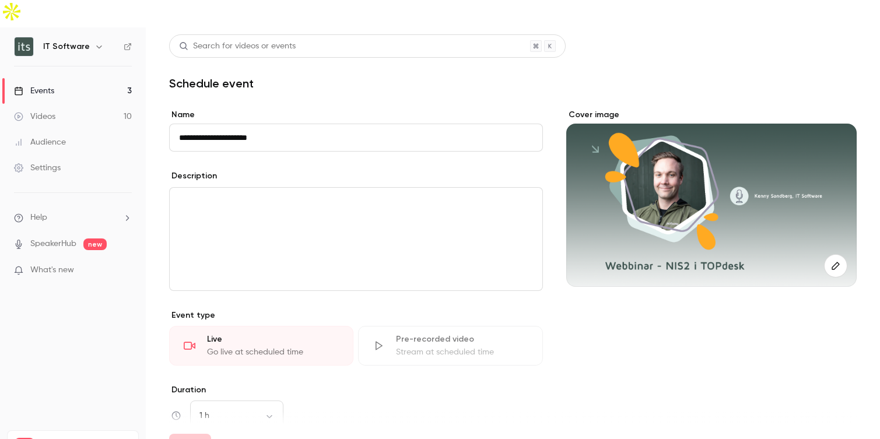
click at [181, 124] on input "**********" at bounding box center [356, 138] width 374 height 28
type input "**********"
click at [232, 204] on div "editor" at bounding box center [356, 239] width 373 height 103
click at [626, 368] on div "Cover image" at bounding box center [711, 384] width 290 height 551
click at [451, 346] on div "Stream at scheduled time" at bounding box center [462, 352] width 132 height 12
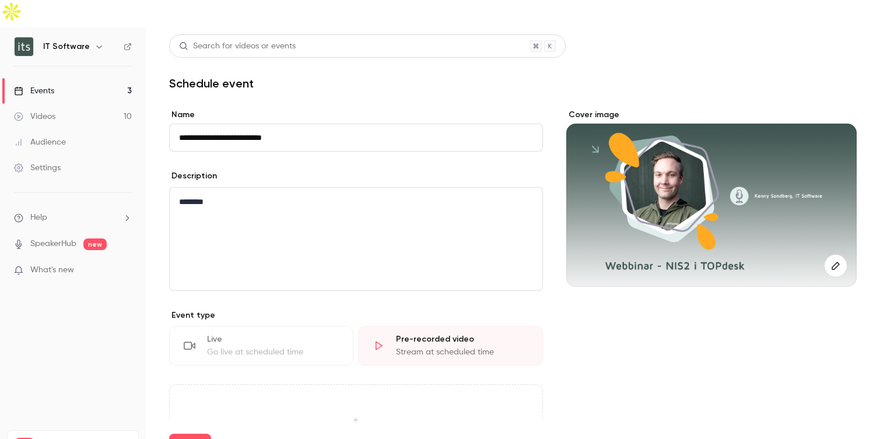
click at [398, 346] on div "Stream at scheduled time" at bounding box center [462, 352] width 132 height 12
drag, startPoint x: 211, startPoint y: 111, endPoint x: 153, endPoint y: 111, distance: 57.2
click at [153, 111] on main "**********" at bounding box center [513, 246] width 734 height 439
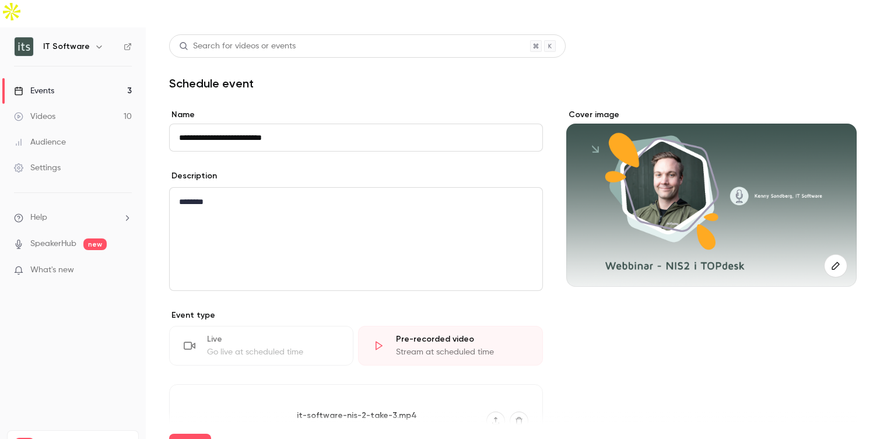
drag, startPoint x: 188, startPoint y: 111, endPoint x: 178, endPoint y: 111, distance: 9.9
click at [178, 124] on input "**********" at bounding box center [356, 138] width 374 height 28
click at [236, 124] on input "**********" at bounding box center [356, 138] width 374 height 28
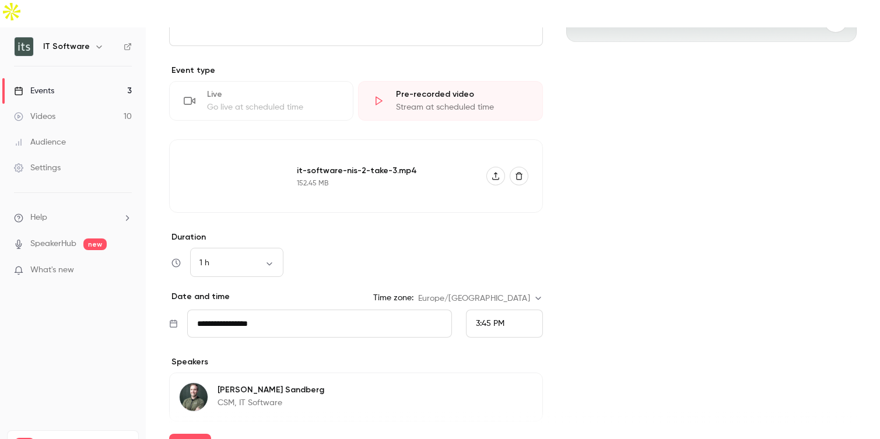
scroll to position [239, 0]
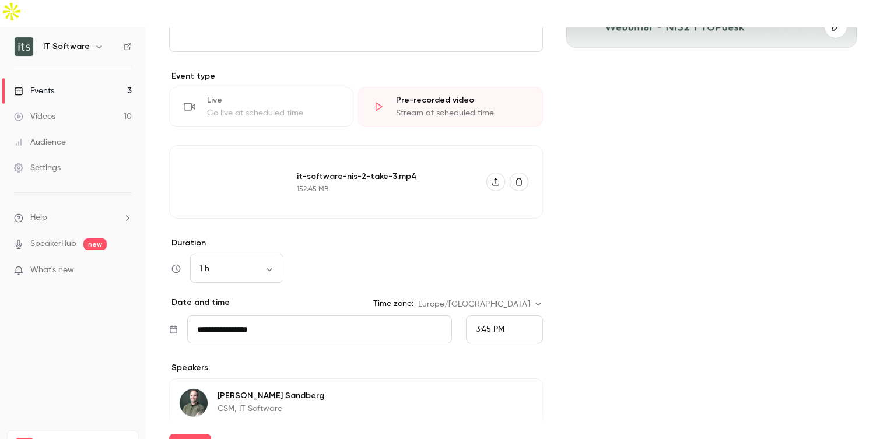
type input "**********"
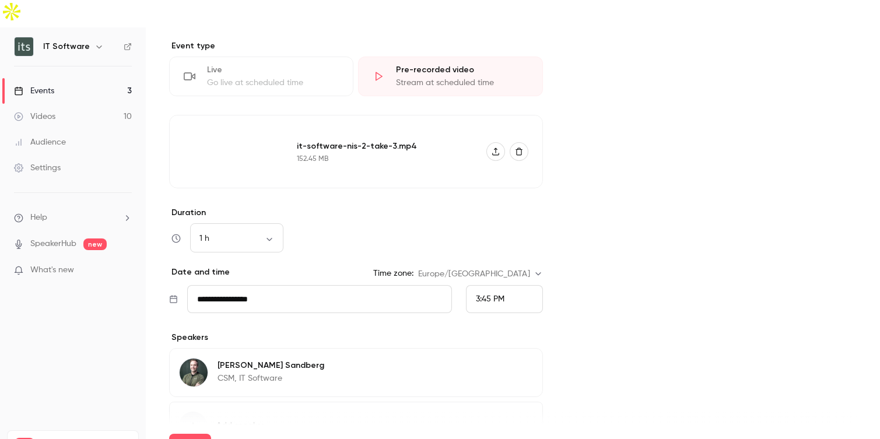
scroll to position [289, 0]
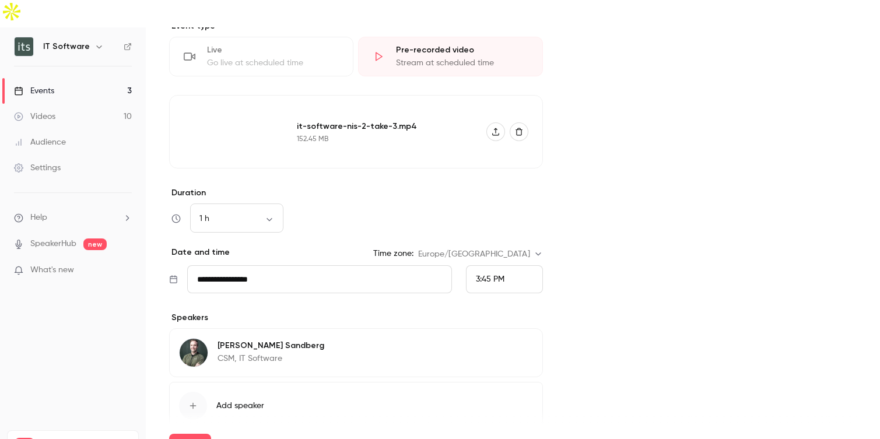
click at [493, 275] on span "3:45 PM" at bounding box center [490, 279] width 29 height 8
click at [496, 156] on span "11:30 AM" at bounding box center [491, 160] width 31 height 8
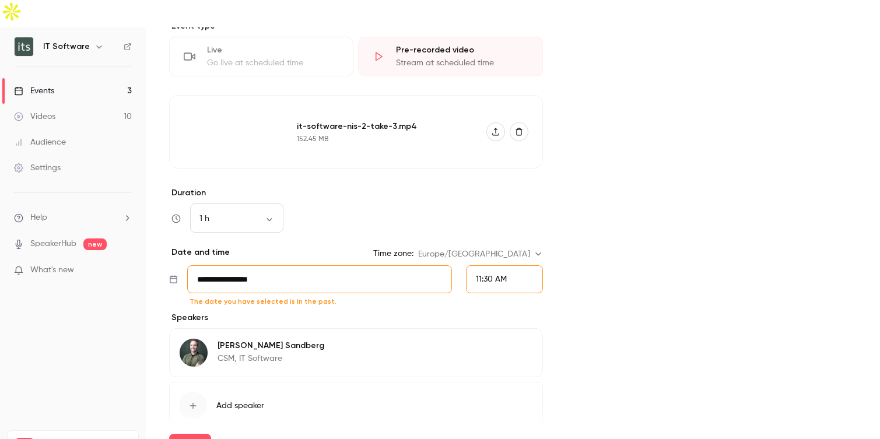
scroll to position [1864, 0]
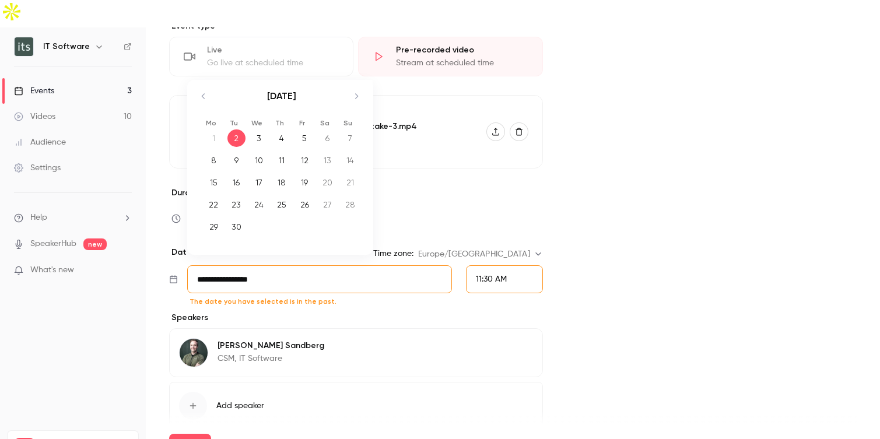
click at [342, 265] on input "**********" at bounding box center [319, 279] width 265 height 28
click at [261, 129] on div "3" at bounding box center [259, 137] width 18 height 17
type input "**********"
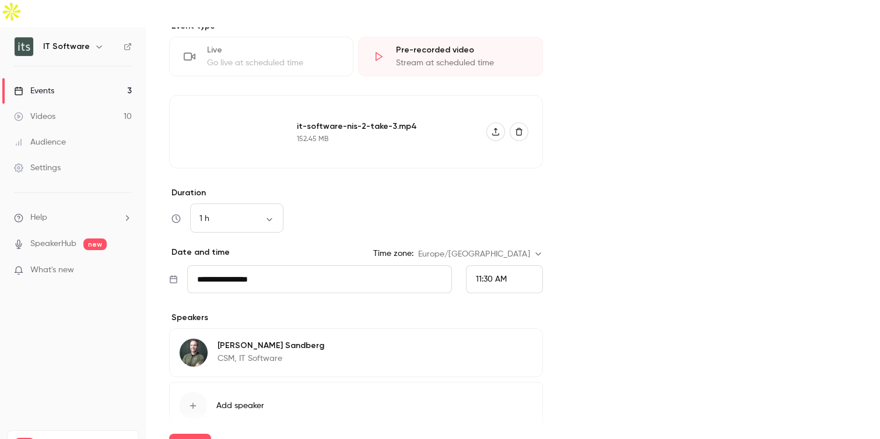
click at [600, 282] on div "Cover image" at bounding box center [711, 141] width 290 height 643
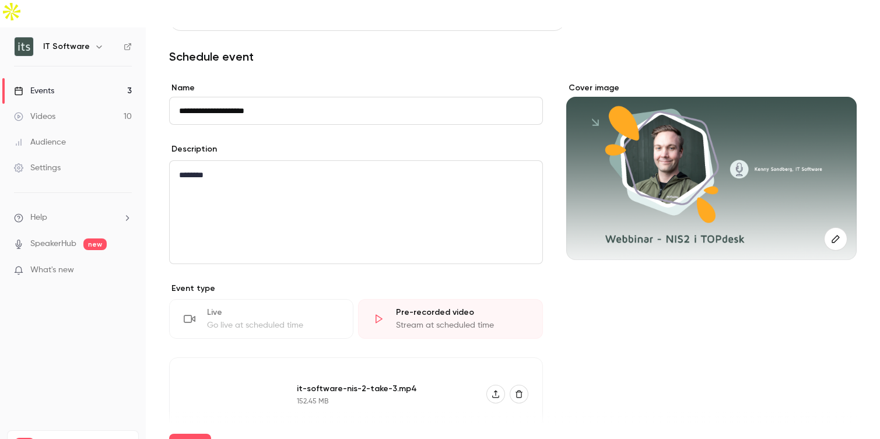
scroll to position [0, 0]
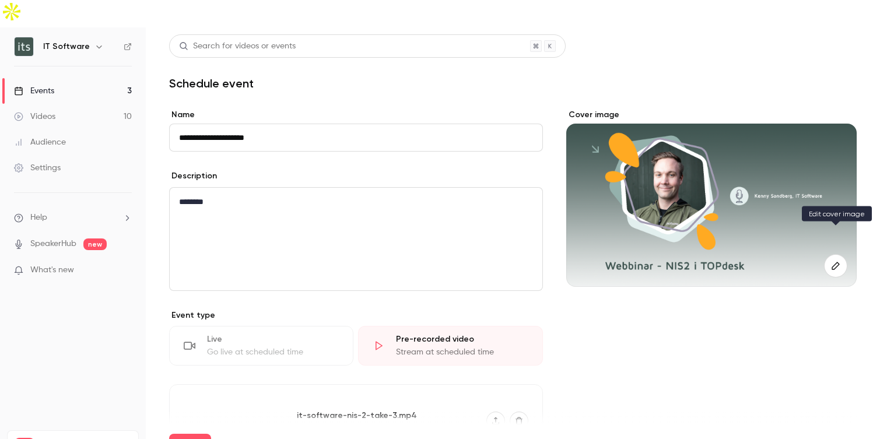
click at [835, 262] on icon "button" at bounding box center [836, 266] width 8 height 8
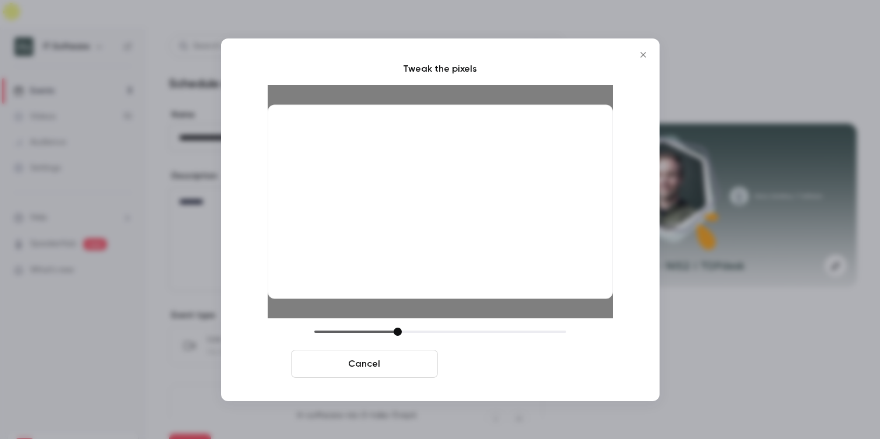
click at [492, 362] on button "Crop and save" at bounding box center [516, 364] width 147 height 28
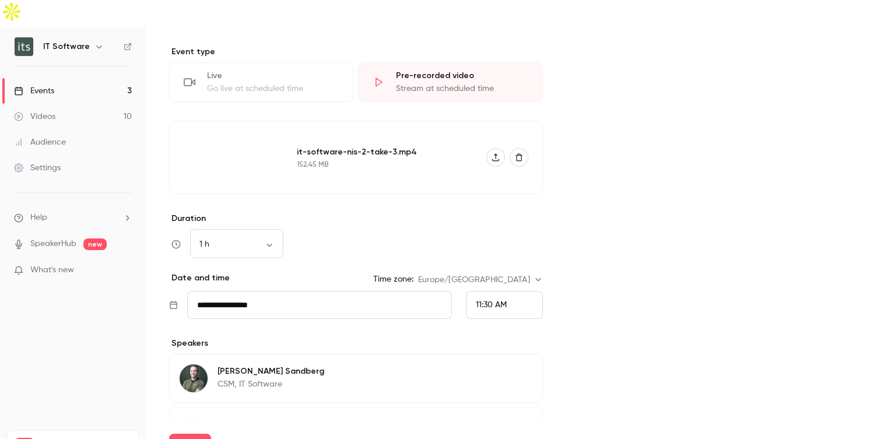
scroll to position [269, 0]
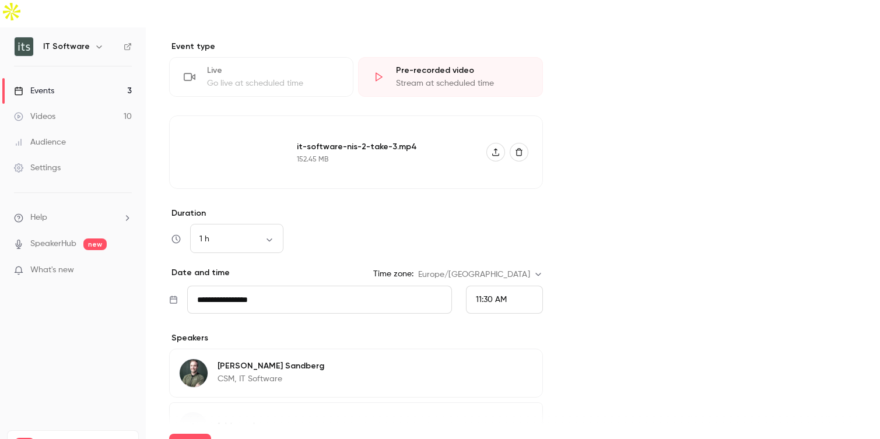
click at [488, 296] on span "11:30 AM" at bounding box center [491, 300] width 31 height 8
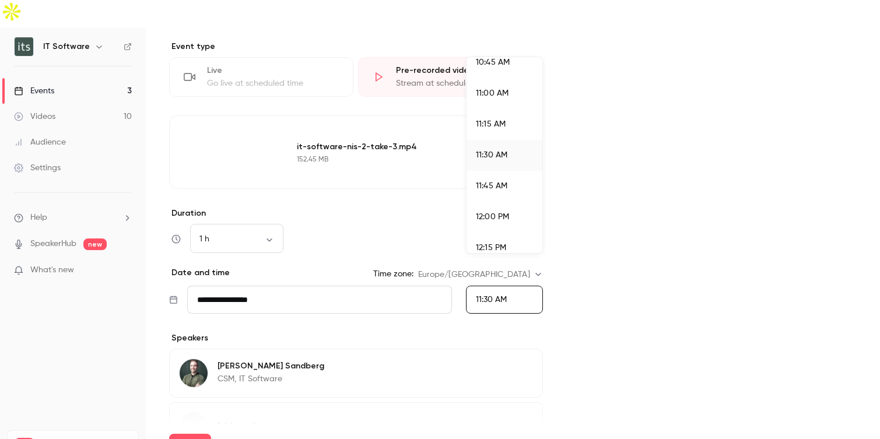
click at [499, 217] on span "12:00 PM" at bounding box center [492, 217] width 33 height 8
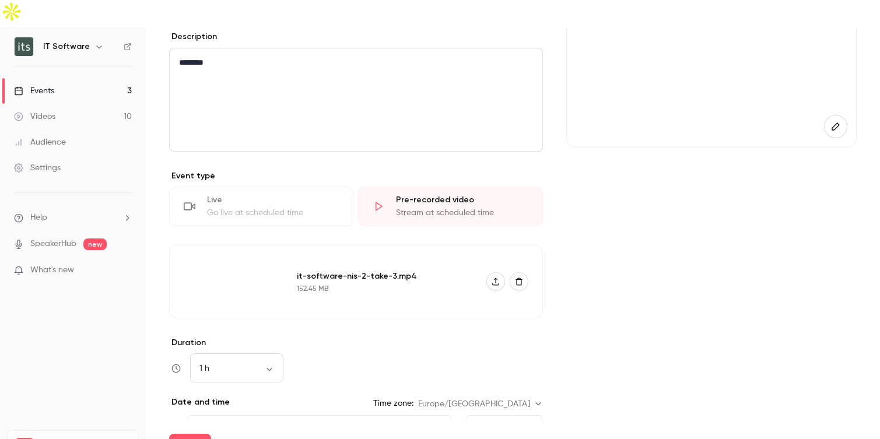
scroll to position [323, 0]
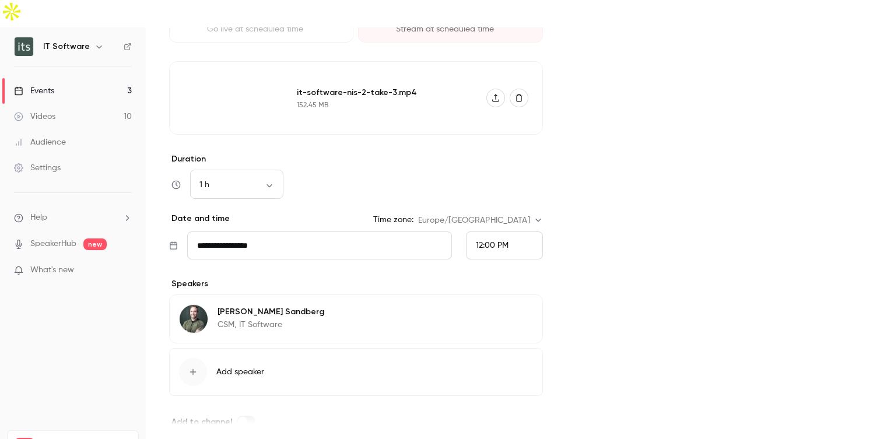
click at [190, 434] on button "Save" at bounding box center [190, 445] width 42 height 23
type input "**********"
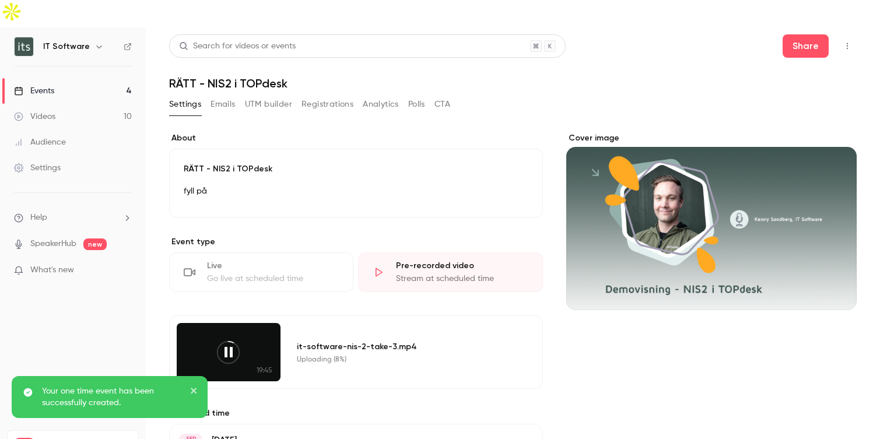
click at [43, 111] on div "Videos" at bounding box center [34, 117] width 41 height 12
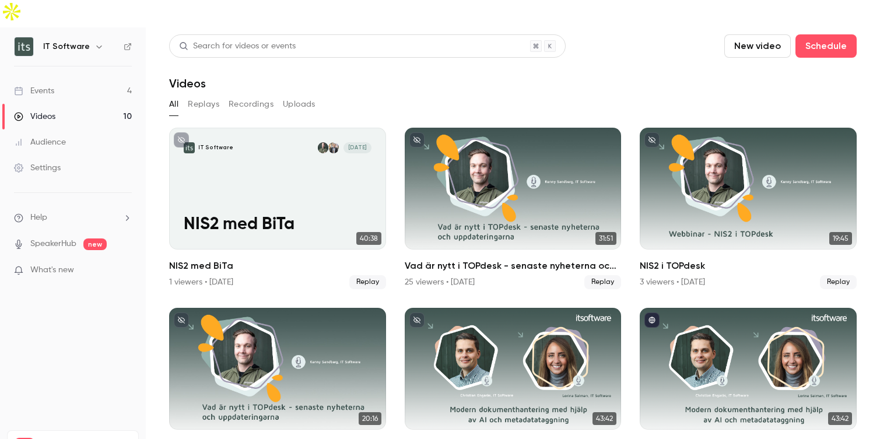
click at [51, 78] on link "Events 4" at bounding box center [73, 91] width 146 height 26
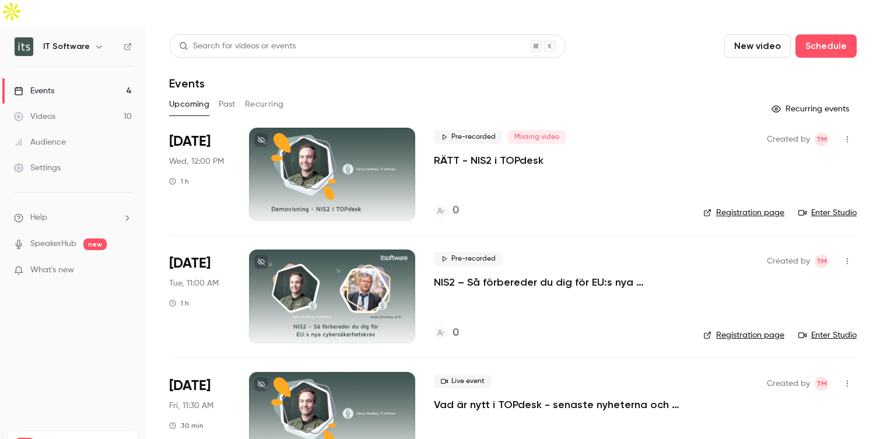
click at [384, 169] on div at bounding box center [332, 174] width 166 height 93
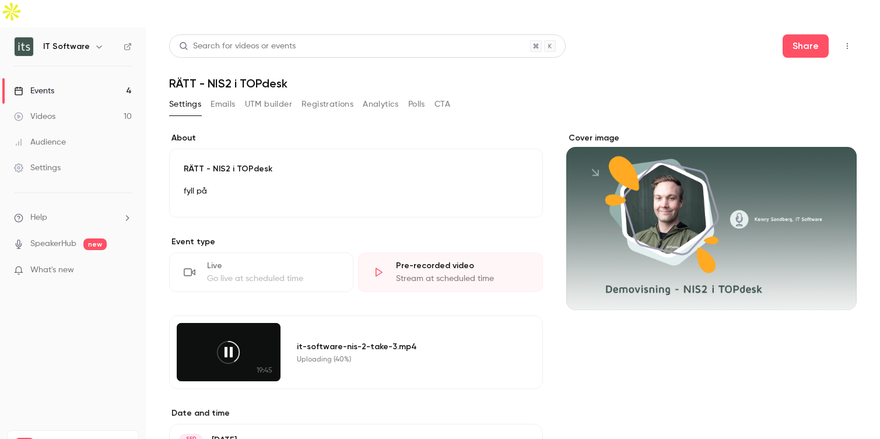
click at [31, 85] on div "Events" at bounding box center [34, 91] width 40 height 12
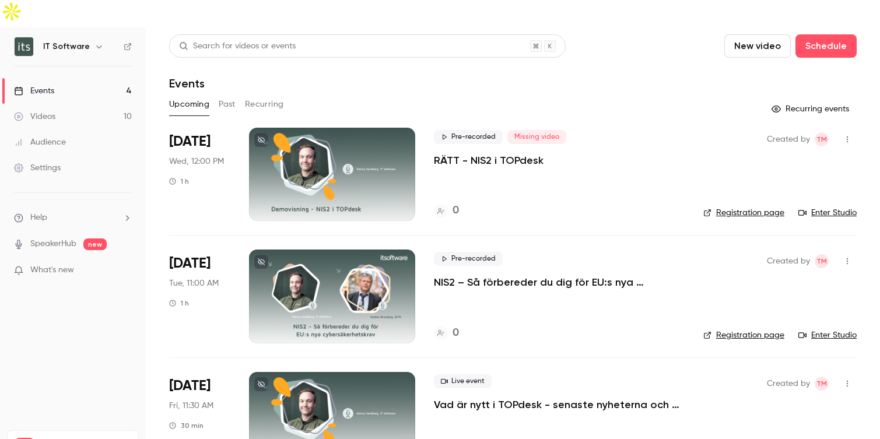
click at [228, 95] on button "Past" at bounding box center [227, 104] width 17 height 19
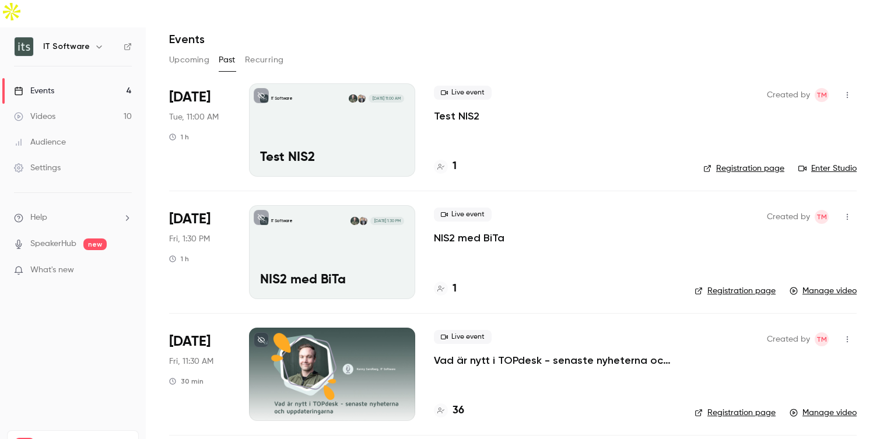
scroll to position [52, 0]
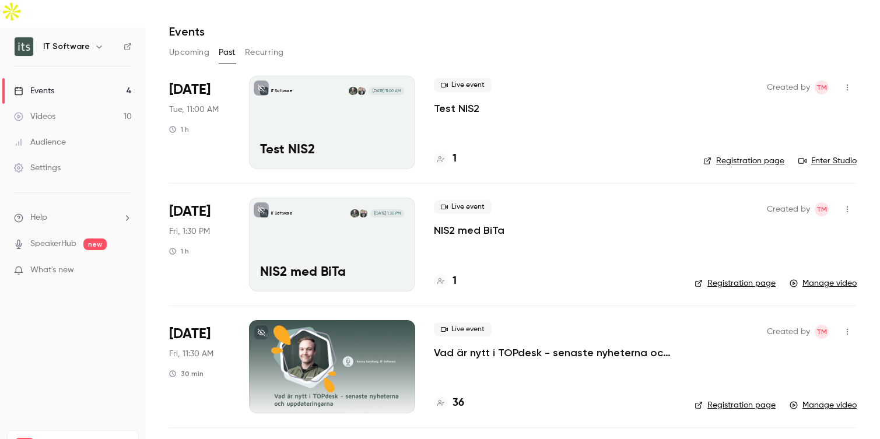
click at [364, 111] on div "IT Software Sep 2, 11:00 AM Test NIS2" at bounding box center [332, 122] width 166 height 93
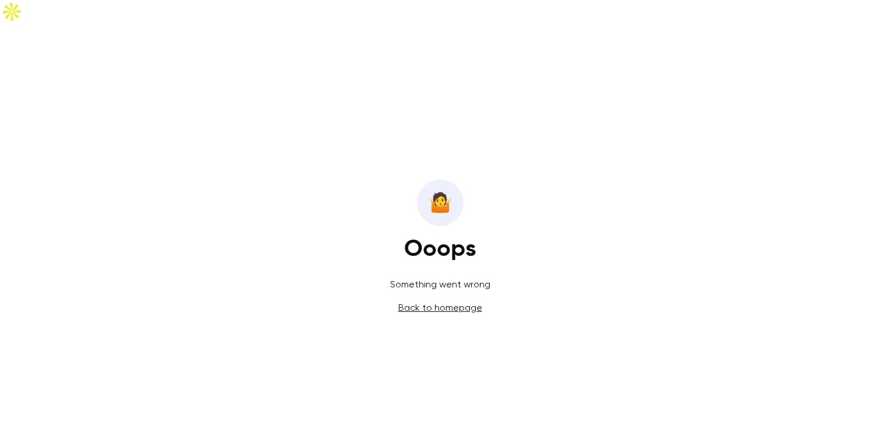
click at [444, 302] on link "Back to homepage" at bounding box center [440, 307] width 84 height 11
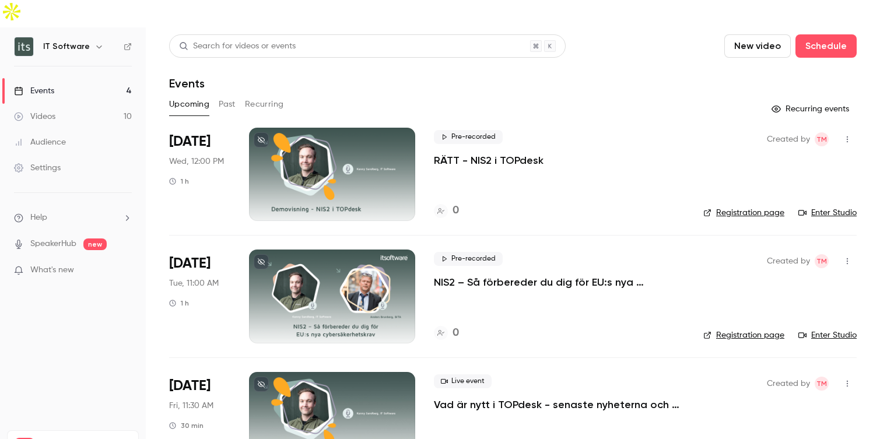
click at [227, 95] on button "Past" at bounding box center [227, 104] width 17 height 19
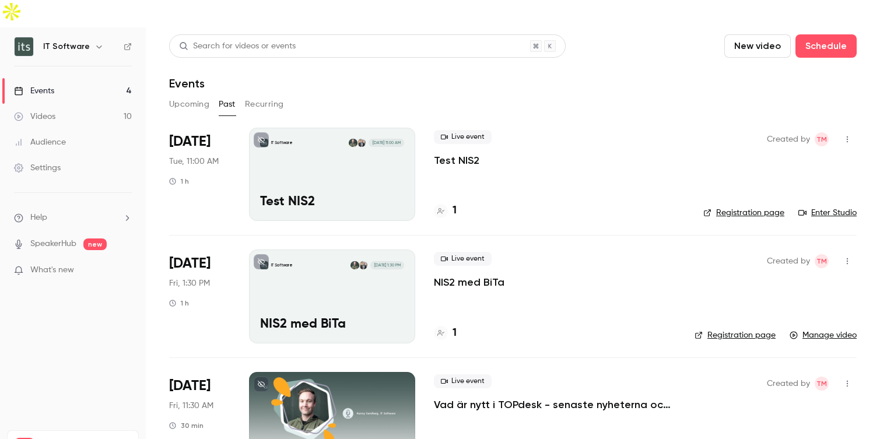
click at [384, 195] on p "Test NIS2" at bounding box center [332, 202] width 144 height 15
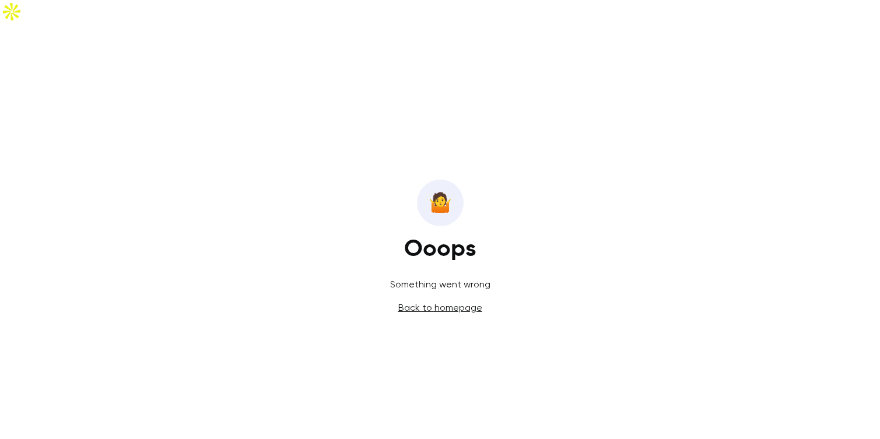
click at [451, 302] on link "Back to homepage" at bounding box center [440, 307] width 84 height 11
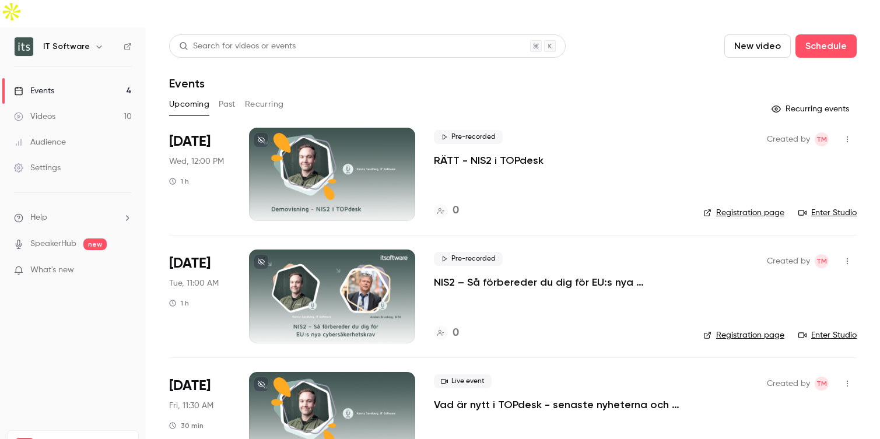
click at [225, 95] on button "Past" at bounding box center [227, 104] width 17 height 19
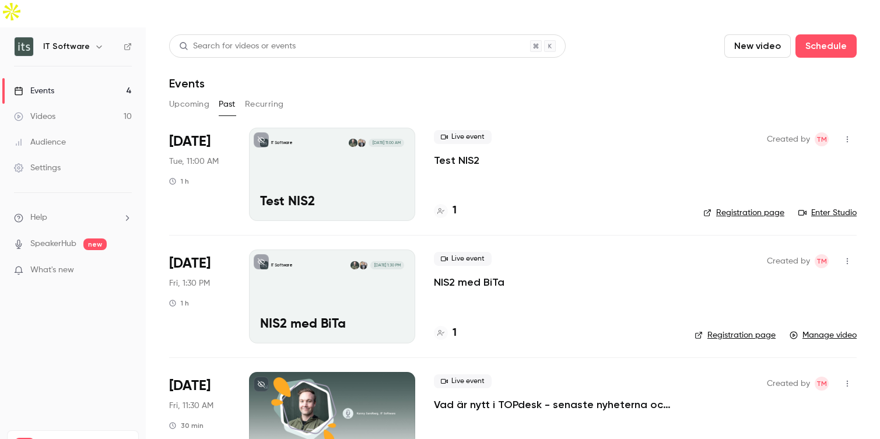
click at [847, 135] on icon "button" at bounding box center [847, 139] width 9 height 8
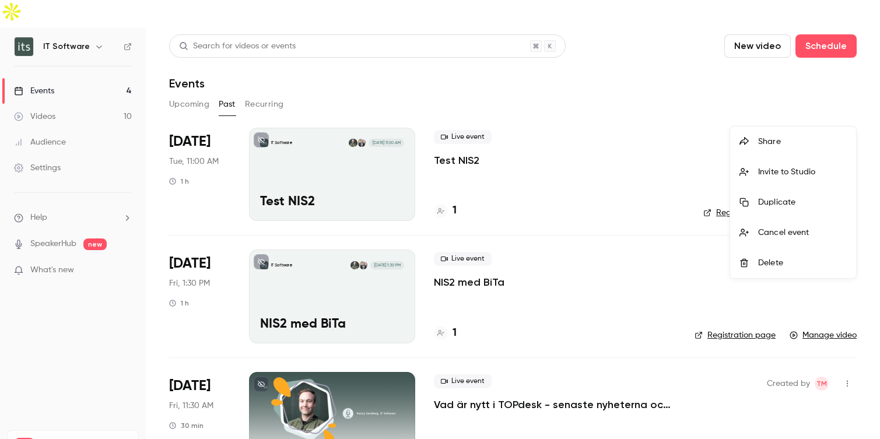
click at [767, 265] on div "Delete" at bounding box center [802, 263] width 89 height 12
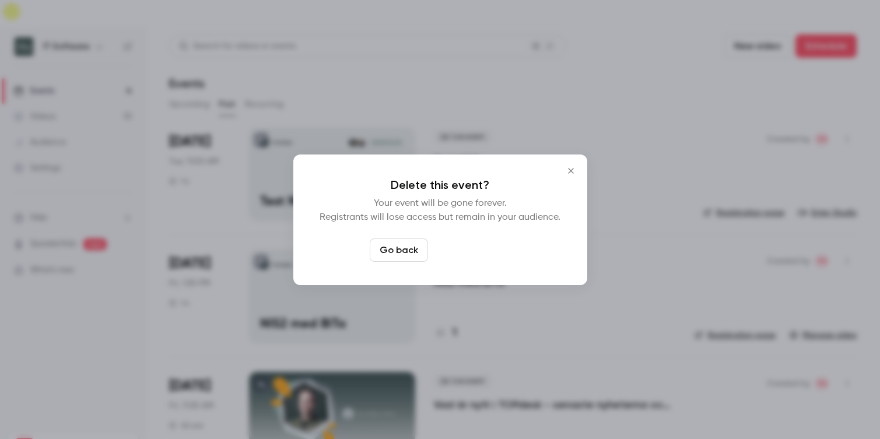
click at [484, 255] on button "Delete event" at bounding box center [472, 250] width 78 height 23
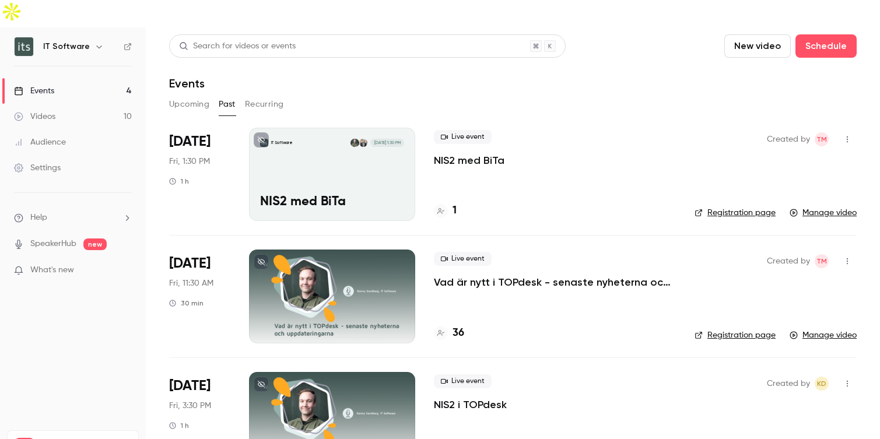
click at [175, 95] on button "Upcoming" at bounding box center [189, 104] width 40 height 19
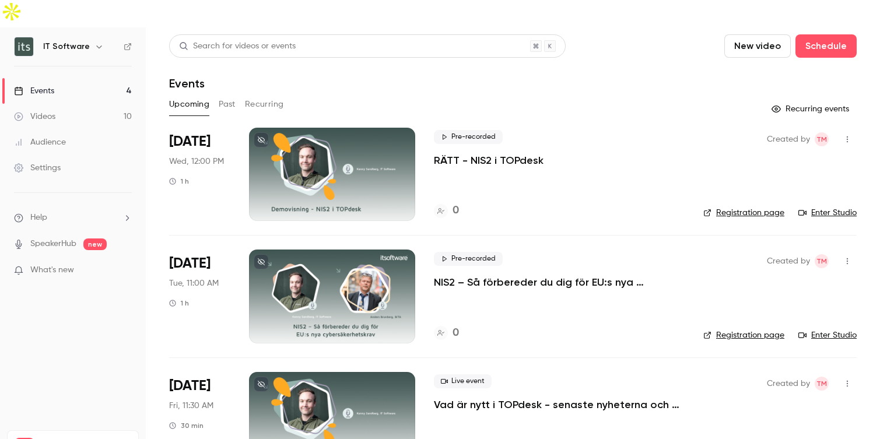
click at [229, 95] on button "Past" at bounding box center [227, 104] width 17 height 19
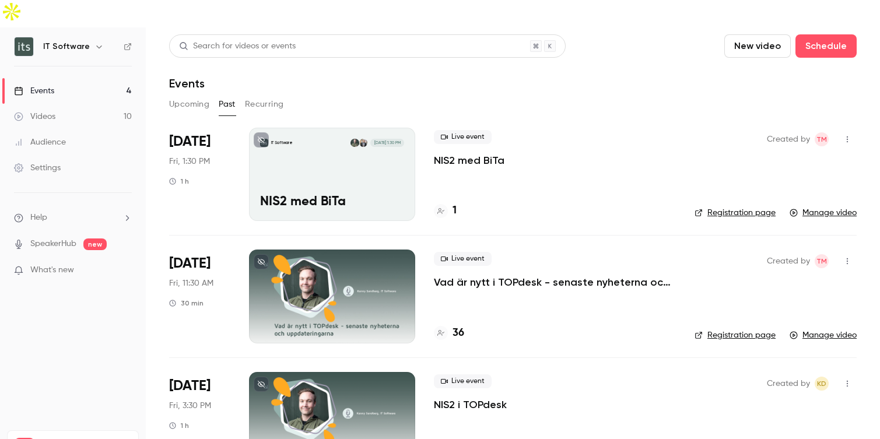
click at [374, 161] on div "IT Software Aug 29, 1:30 PM NIS2 med BiTa" at bounding box center [332, 174] width 166 height 93
click at [265, 95] on button "Recurring" at bounding box center [264, 104] width 39 height 19
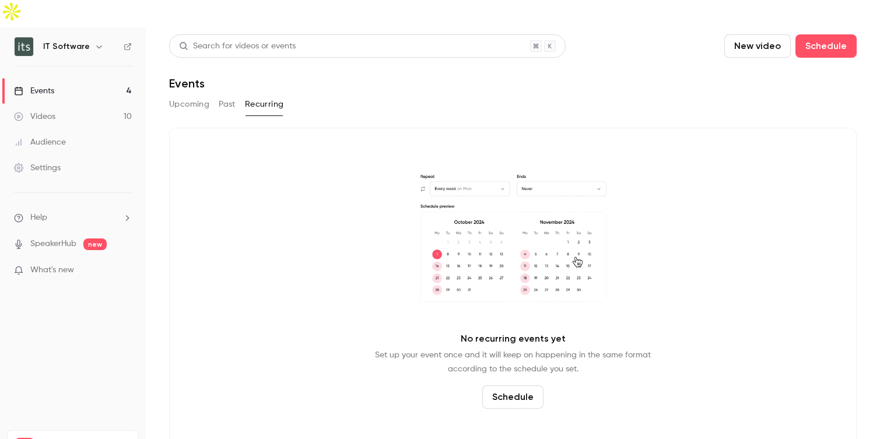
click at [230, 95] on button "Past" at bounding box center [227, 104] width 17 height 19
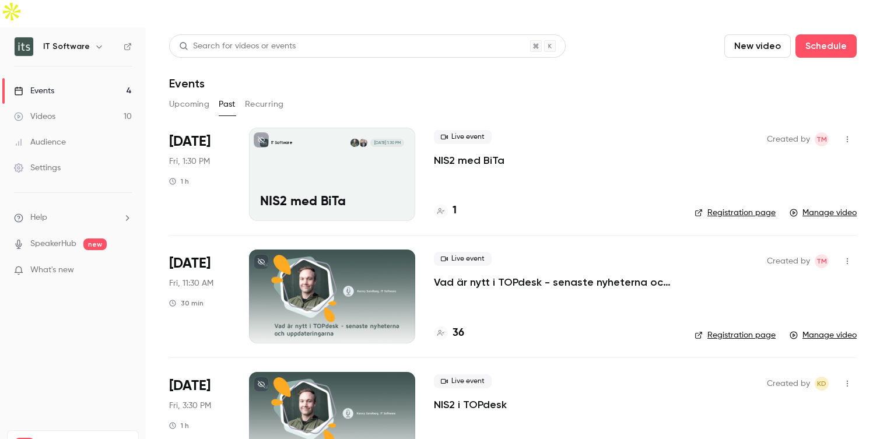
click at [190, 95] on button "Upcoming" at bounding box center [189, 104] width 40 height 19
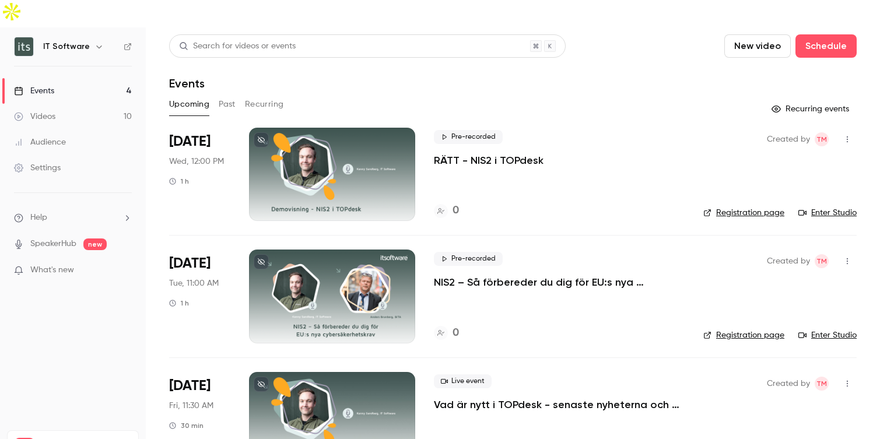
click at [169, 95] on button "Upcoming" at bounding box center [189, 104] width 40 height 19
click at [493, 153] on p "RÄTT - NIS2 i TOPdesk" at bounding box center [489, 160] width 110 height 14
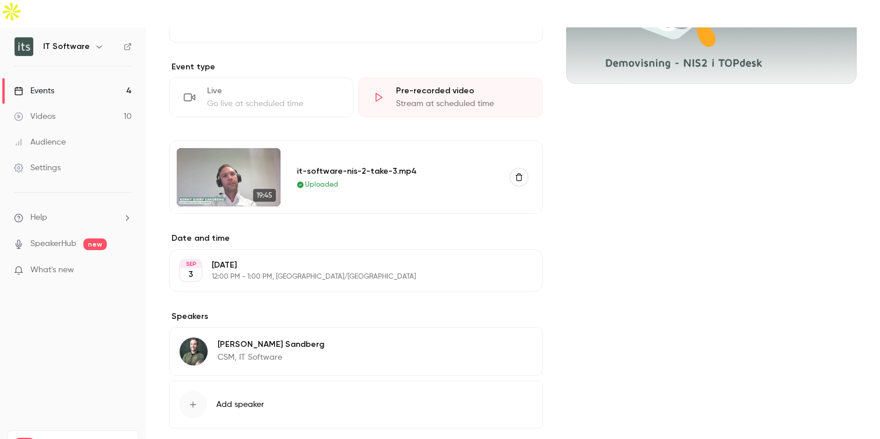
scroll to position [265, 0]
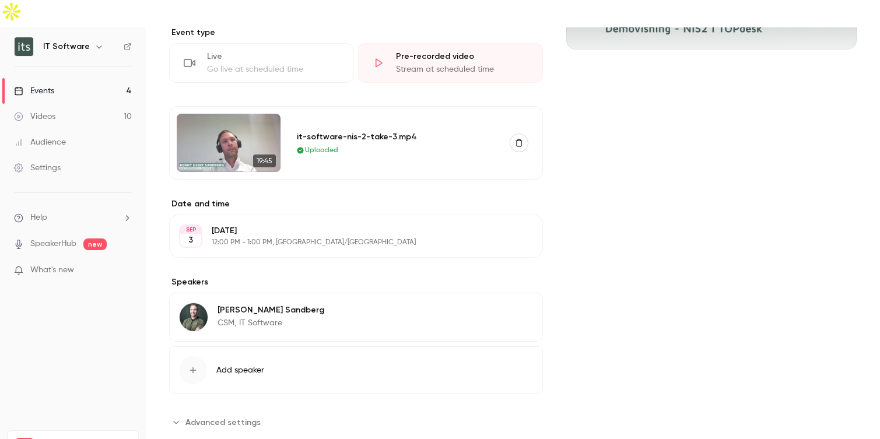
click at [315, 238] on p "12:00 PM - 1:00 PM, Europe/Stockholm" at bounding box center [346, 242] width 269 height 9
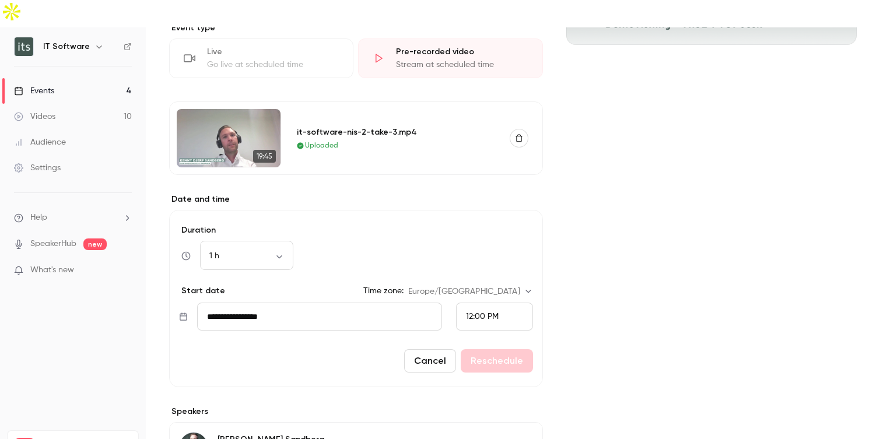
click at [486, 313] on span "12:00 PM" at bounding box center [482, 317] width 33 height 8
click at [491, 115] on span "11:30 AM" at bounding box center [481, 115] width 31 height 8
click at [491, 349] on button "Reschedule" at bounding box center [497, 360] width 72 height 23
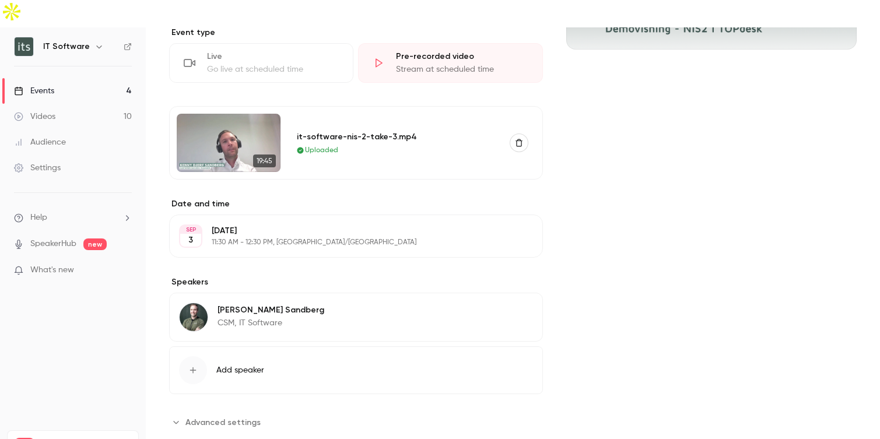
scroll to position [0, 0]
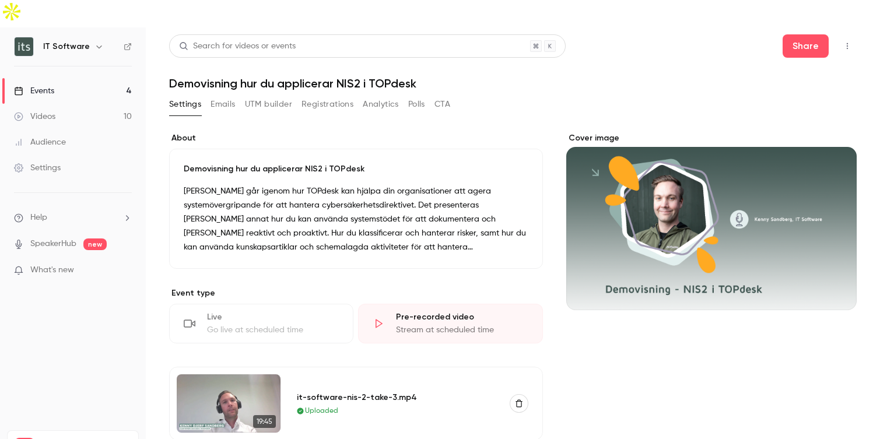
click at [271, 95] on button "UTM builder" at bounding box center [268, 104] width 47 height 19
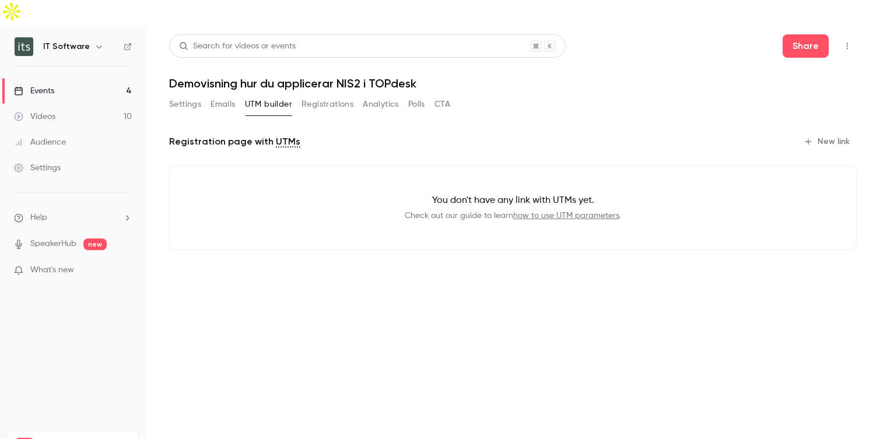
click at [187, 95] on button "Settings" at bounding box center [185, 104] width 32 height 19
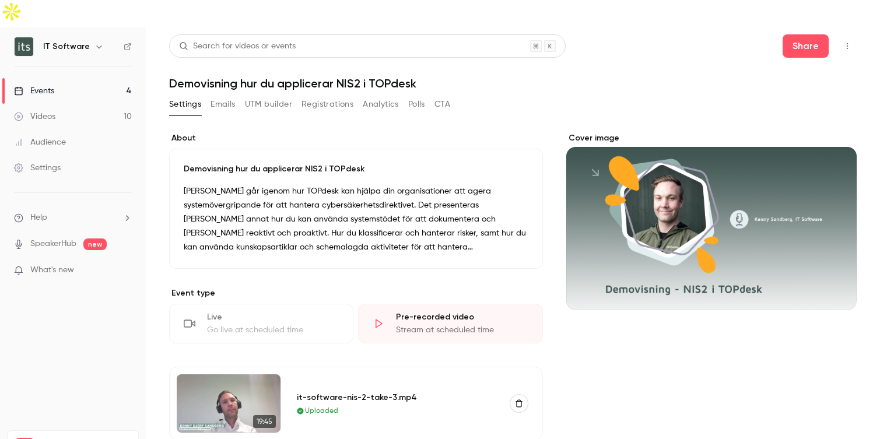
click at [281, 95] on button "UTM builder" at bounding box center [268, 104] width 47 height 19
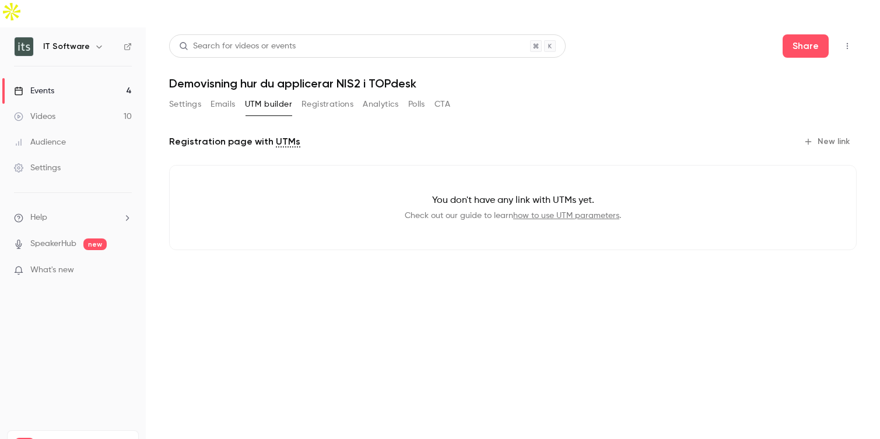
click at [227, 95] on button "Emails" at bounding box center [223, 104] width 24 height 19
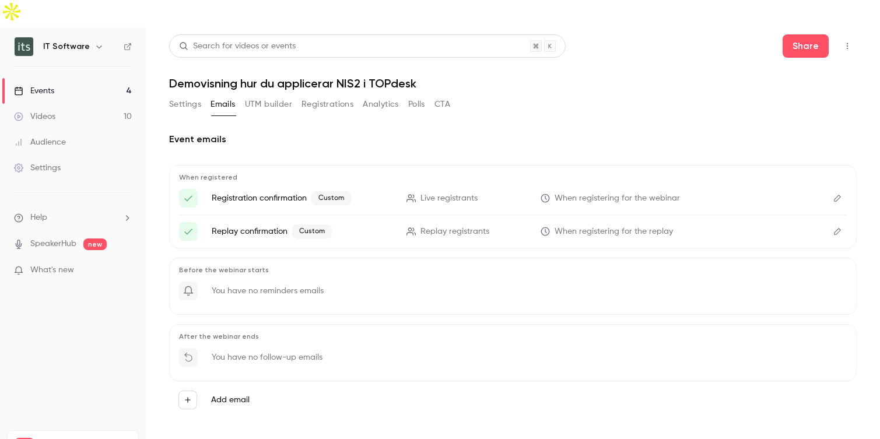
click at [342, 95] on button "Registrations" at bounding box center [328, 104] width 52 height 19
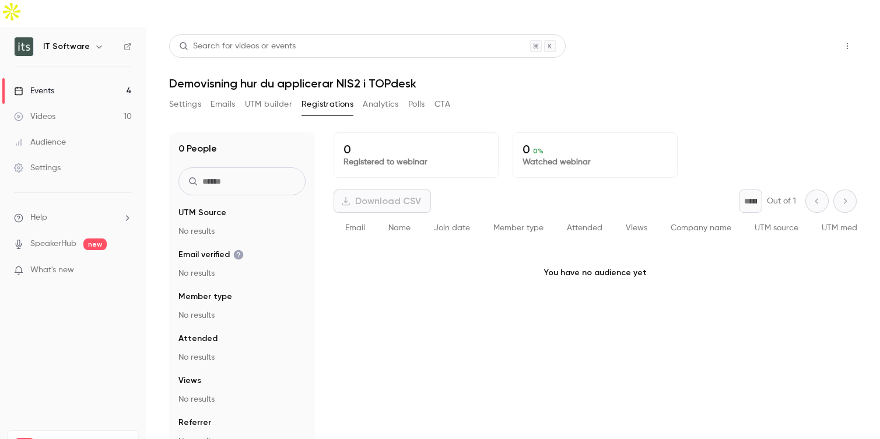
click at [812, 34] on button "Share" at bounding box center [806, 45] width 46 height 23
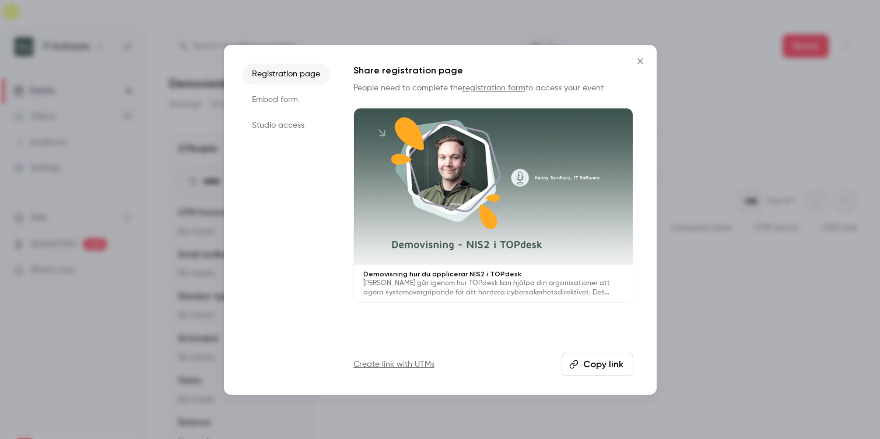
click at [615, 367] on button "Copy link" at bounding box center [598, 364] width 72 height 23
click at [640, 57] on icon "Close" at bounding box center [640, 61] width 14 height 9
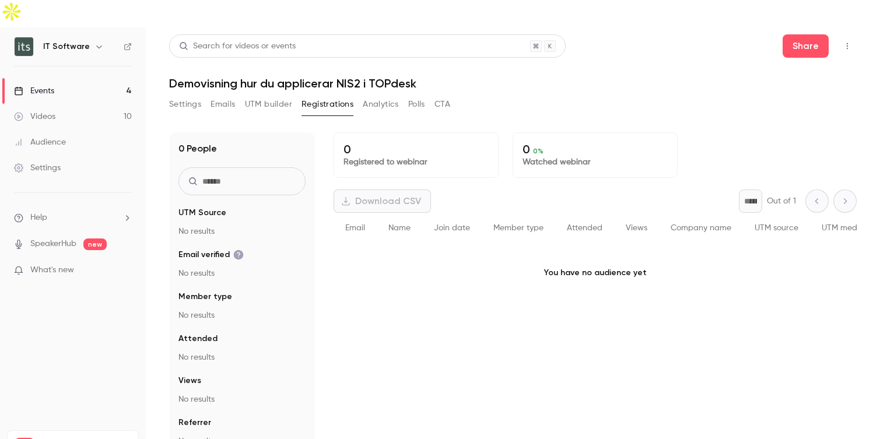
click at [48, 85] on div "Events" at bounding box center [34, 91] width 40 height 12
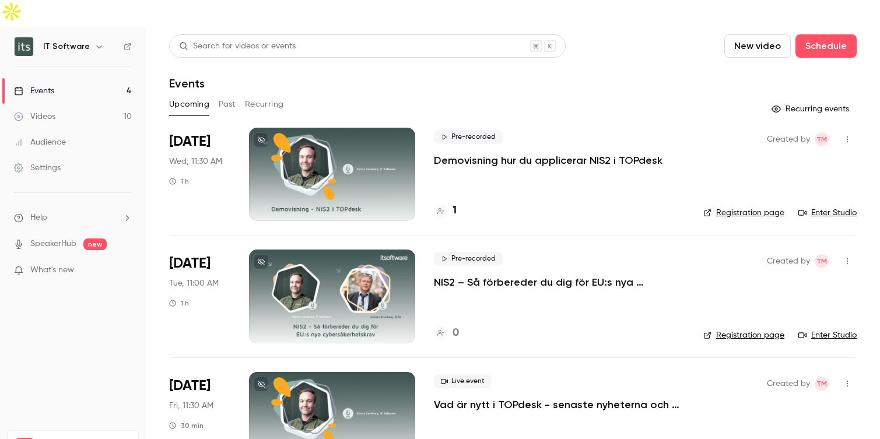
click at [370, 170] on div at bounding box center [332, 174] width 166 height 93
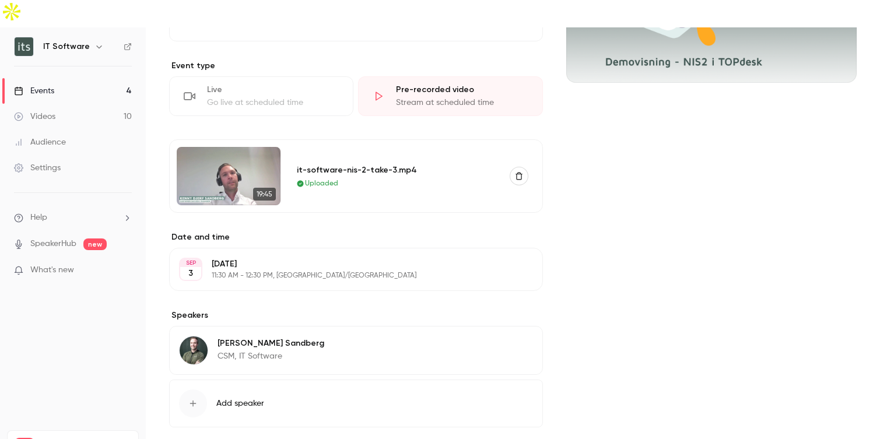
scroll to position [265, 0]
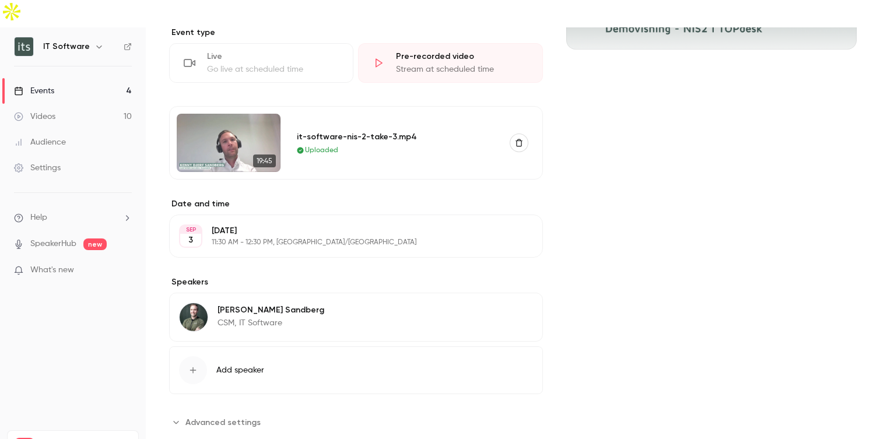
click at [516, 227] on button "Edit" at bounding box center [511, 236] width 43 height 19
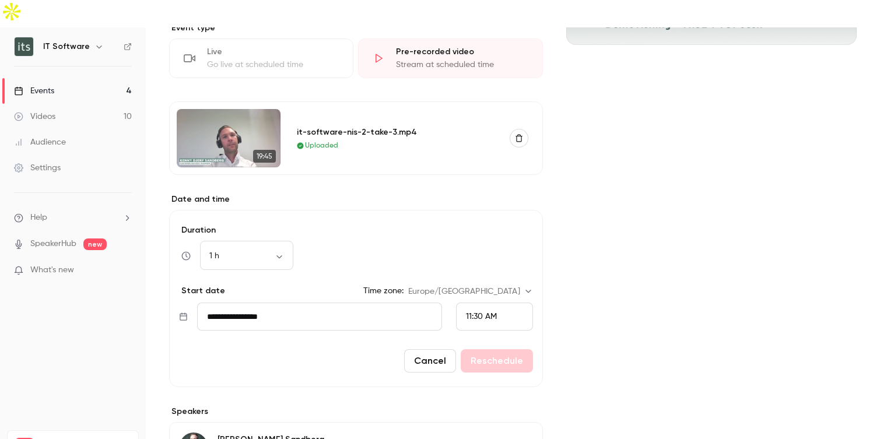
click at [472, 313] on span "11:30 AM" at bounding box center [481, 317] width 31 height 8
click at [483, 127] on div "10:45 AM" at bounding box center [494, 123] width 57 height 12
click at [497, 349] on button "Reschedule" at bounding box center [497, 360] width 72 height 23
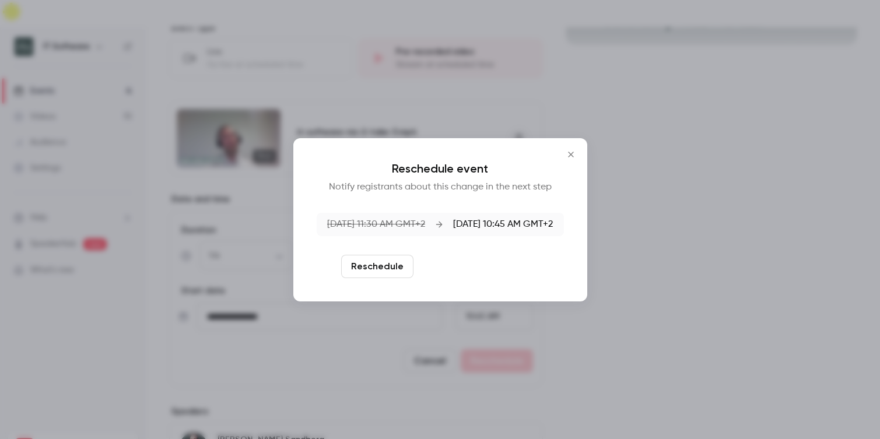
click at [488, 270] on button "Reschedule and notify" at bounding box center [478, 266] width 121 height 23
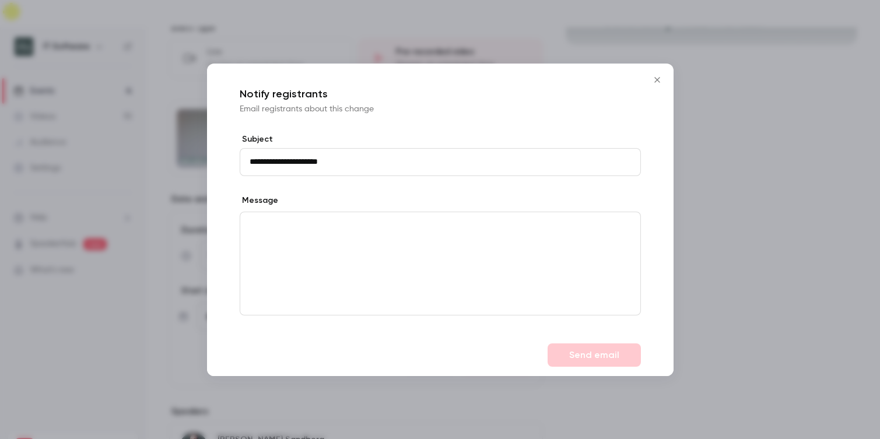
type input "**********"
click at [429, 244] on div "editor" at bounding box center [440, 263] width 400 height 103
click at [565, 355] on button "Send email" at bounding box center [594, 354] width 93 height 23
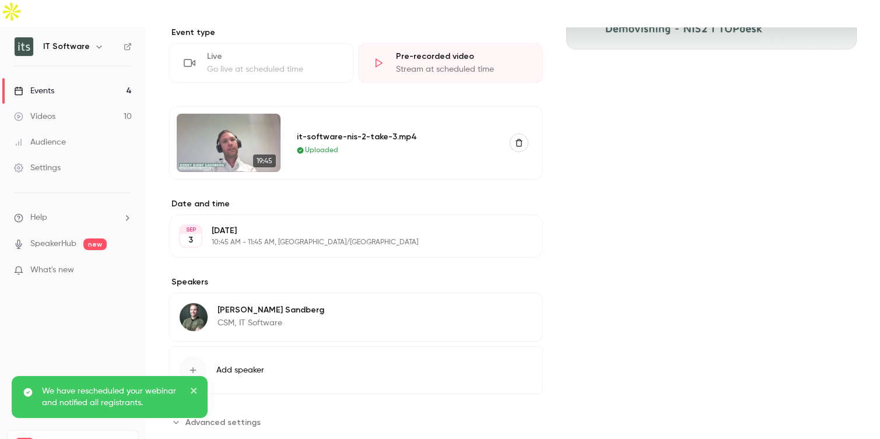
click at [193, 389] on icon "close" at bounding box center [194, 390] width 8 height 9
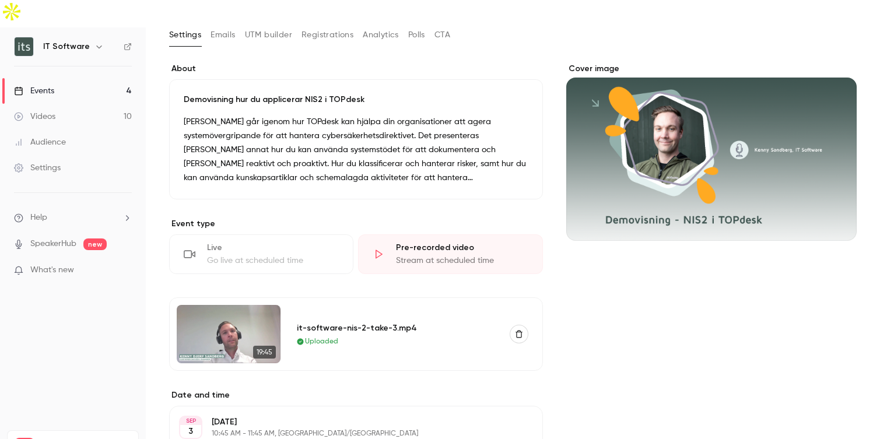
scroll to position [0, 0]
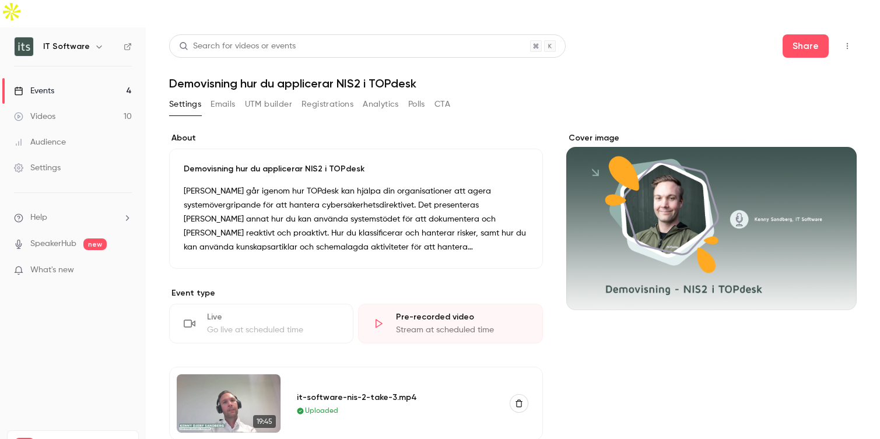
click at [333, 95] on button "Registrations" at bounding box center [328, 104] width 52 height 19
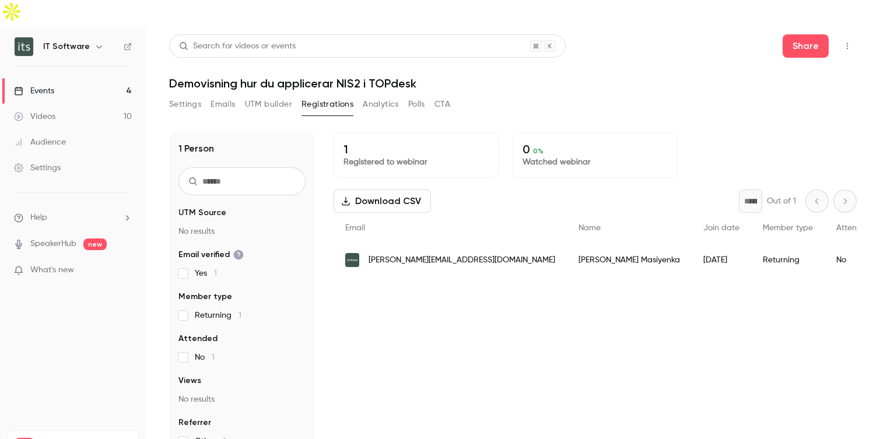
click at [276, 95] on button "UTM builder" at bounding box center [268, 104] width 47 height 19
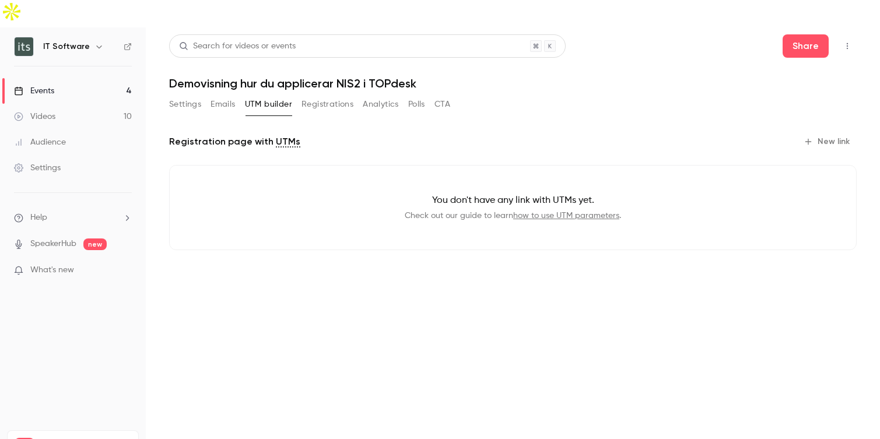
click at [562, 212] on link "how to use UTM parameters" at bounding box center [566, 216] width 106 height 8
click at [822, 132] on button "New link" at bounding box center [828, 141] width 58 height 19
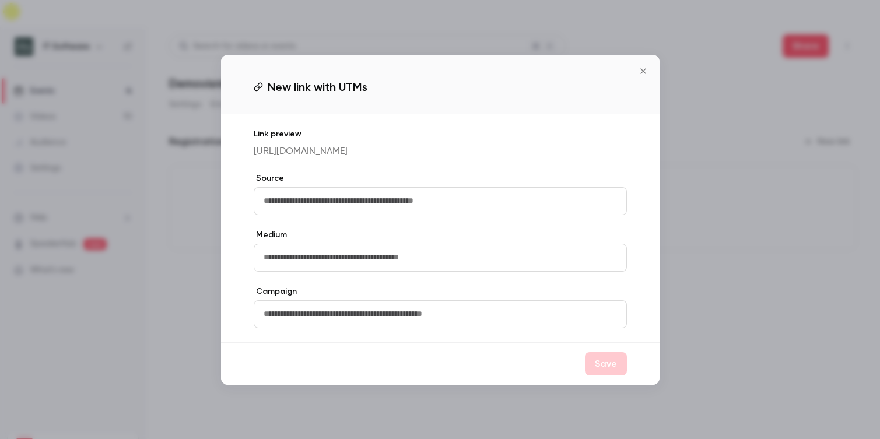
click at [426, 208] on input "text" at bounding box center [440, 201] width 373 height 28
type input "**********"
click at [360, 266] on input "text" at bounding box center [440, 258] width 373 height 28
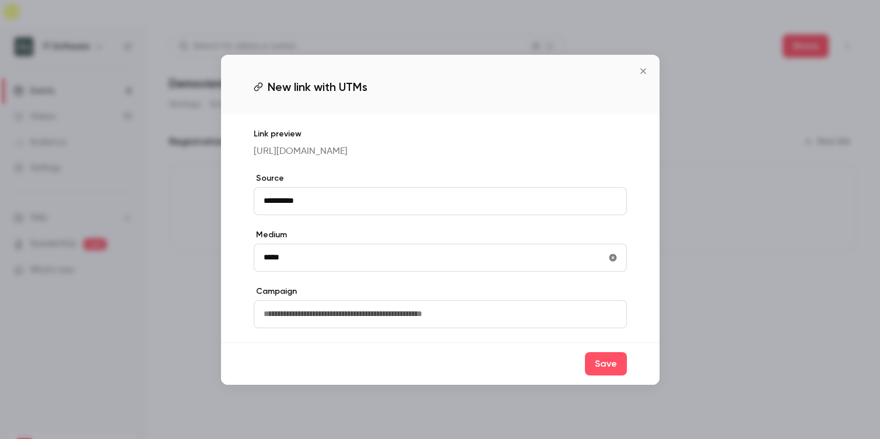
type input "*****"
click at [405, 320] on input "text" at bounding box center [440, 314] width 373 height 28
type input "**********"
click at [612, 369] on button "Save" at bounding box center [606, 363] width 42 height 23
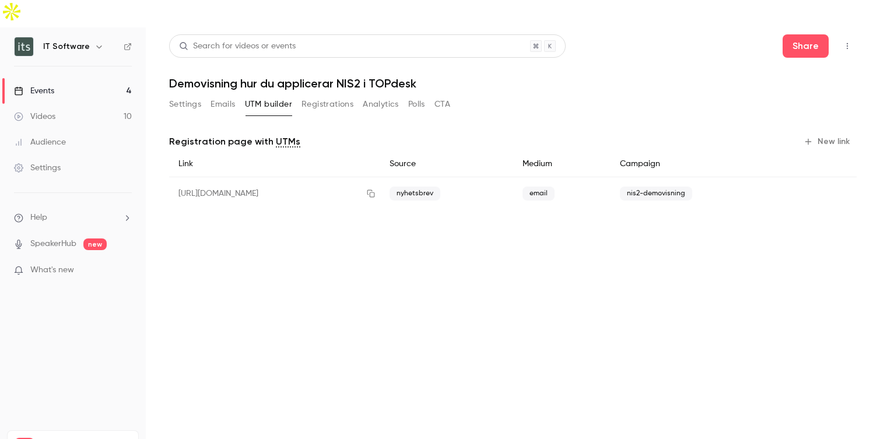
click at [342, 95] on button "Registrations" at bounding box center [328, 104] width 52 height 19
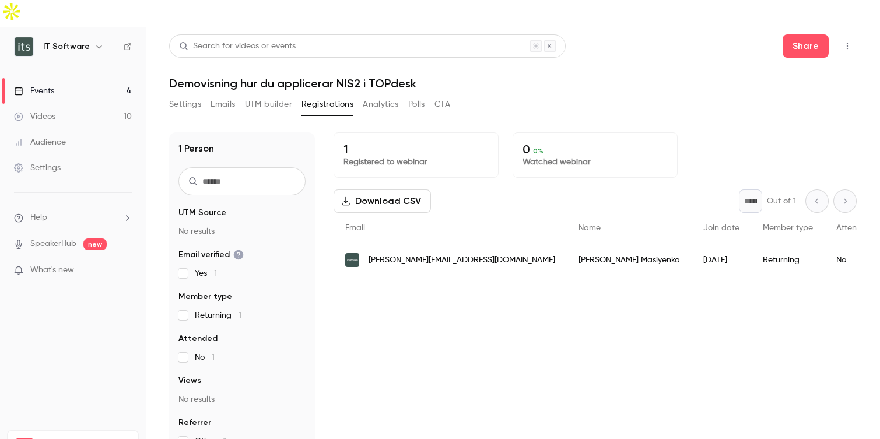
click at [181, 95] on button "Settings" at bounding box center [185, 104] width 32 height 19
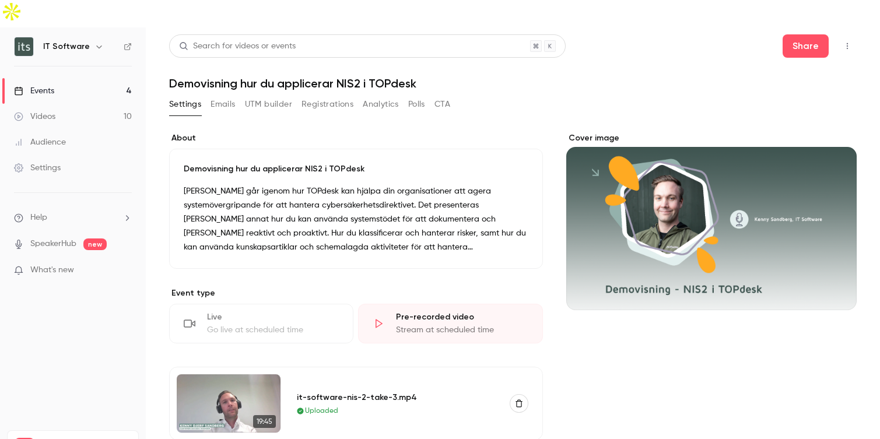
click at [47, 111] on div "Videos" at bounding box center [34, 117] width 41 height 12
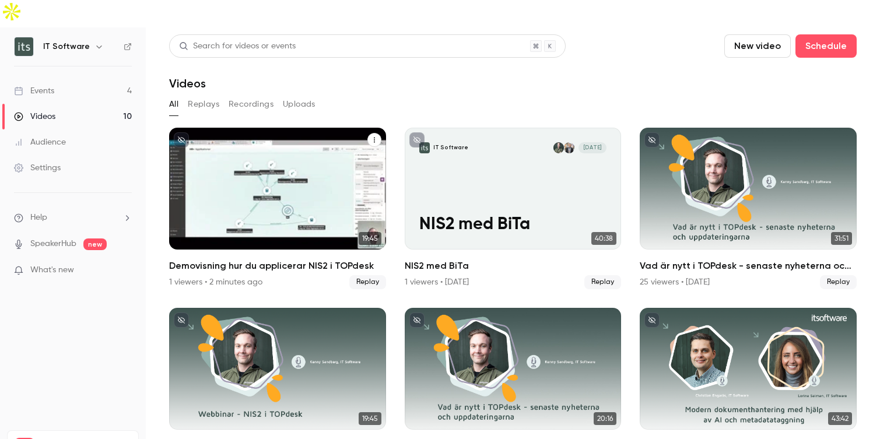
click at [208, 208] on div "Demovisning hur du applicerar NIS2 i TOPdesk" at bounding box center [277, 189] width 217 height 122
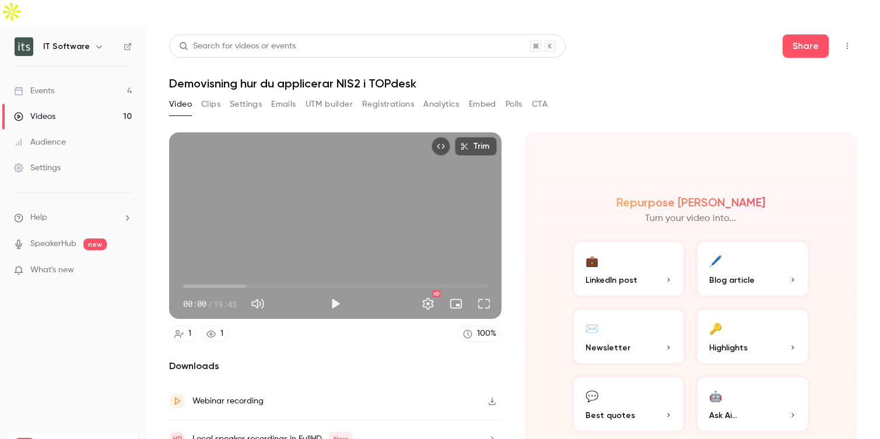
click at [338, 95] on button "UTM builder" at bounding box center [329, 104] width 47 height 19
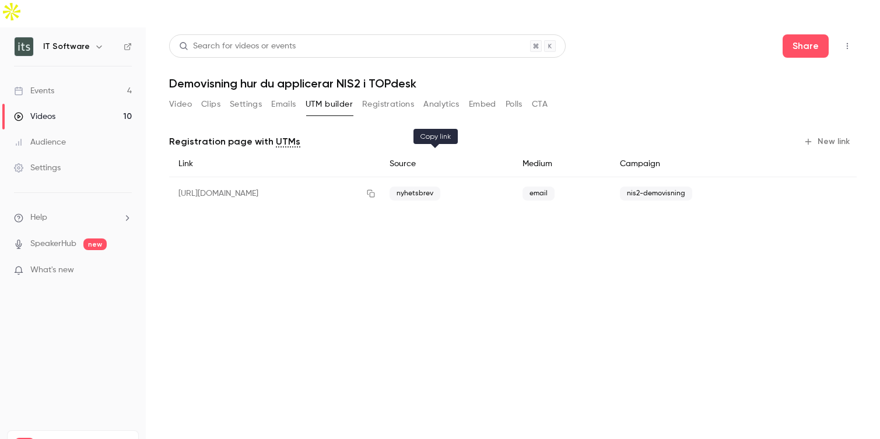
click at [376, 190] on icon "button" at bounding box center [370, 194] width 9 height 8
click at [44, 85] on div "Events" at bounding box center [34, 91] width 40 height 12
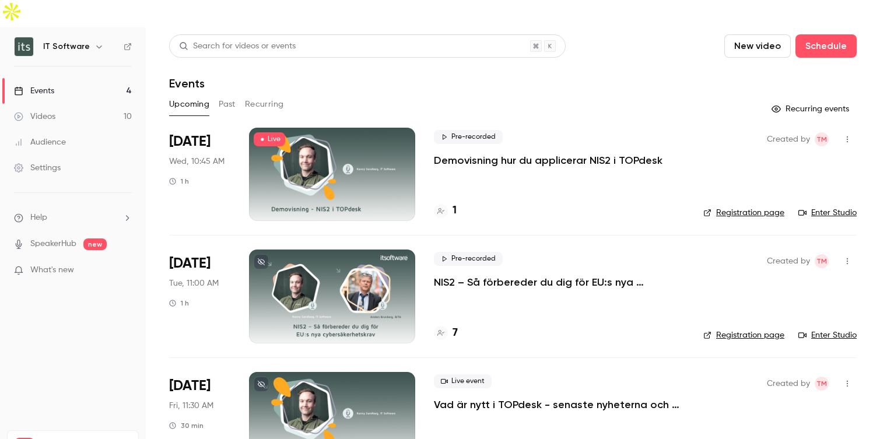
click at [363, 164] on div at bounding box center [332, 174] width 166 height 93
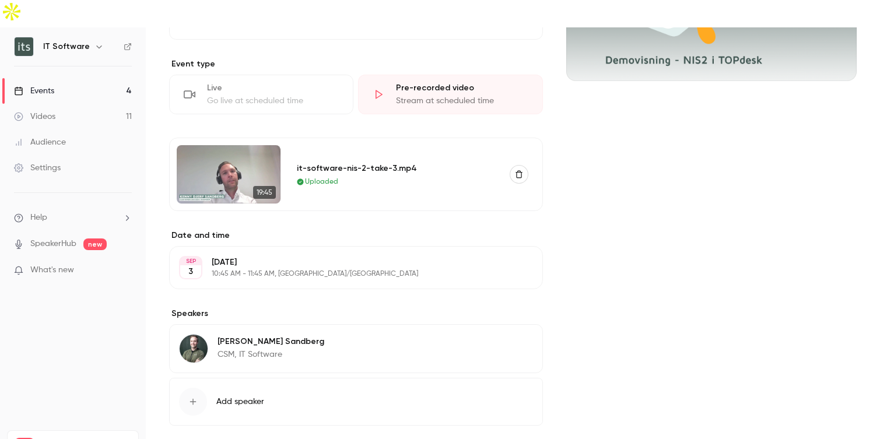
scroll to position [265, 0]
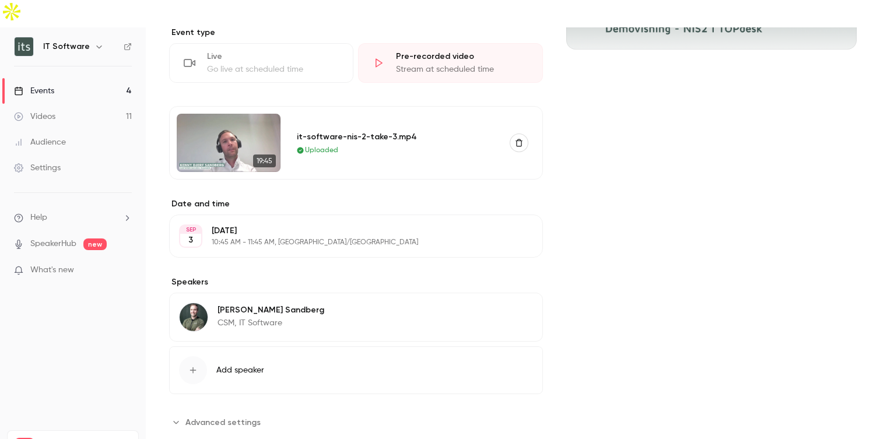
click at [514, 227] on button "Edit" at bounding box center [511, 236] width 43 height 19
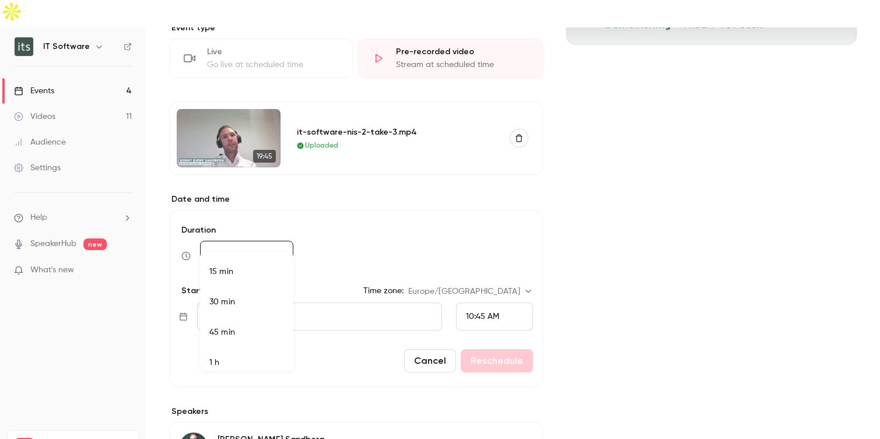
click at [264, 227] on body "**********" at bounding box center [440, 233] width 880 height 467
click at [236, 299] on li "30 min" at bounding box center [246, 295] width 93 height 30
type input "**"
click at [500, 349] on button "Reschedule" at bounding box center [497, 360] width 72 height 23
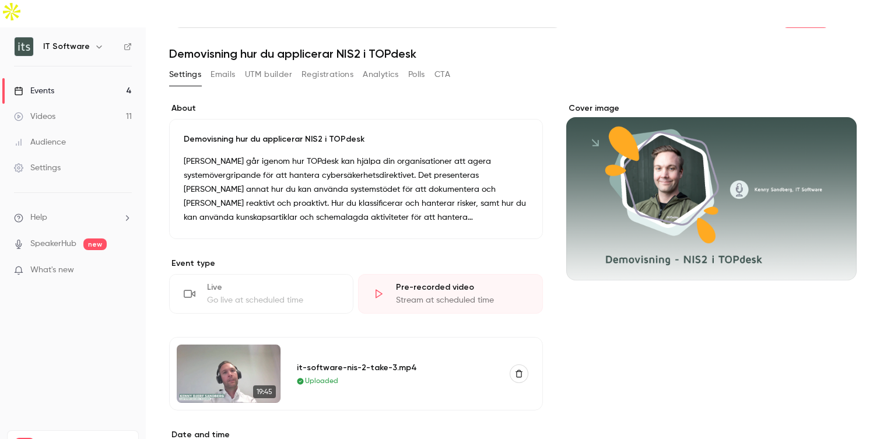
scroll to position [0, 0]
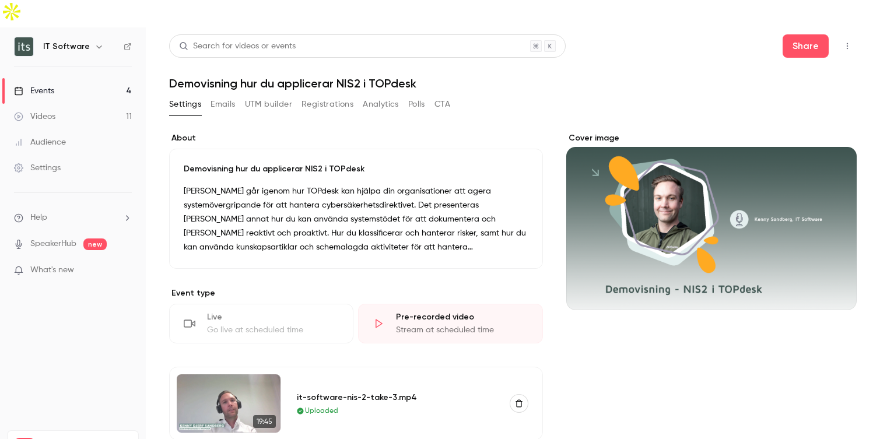
click at [41, 85] on div "Events" at bounding box center [34, 91] width 40 height 12
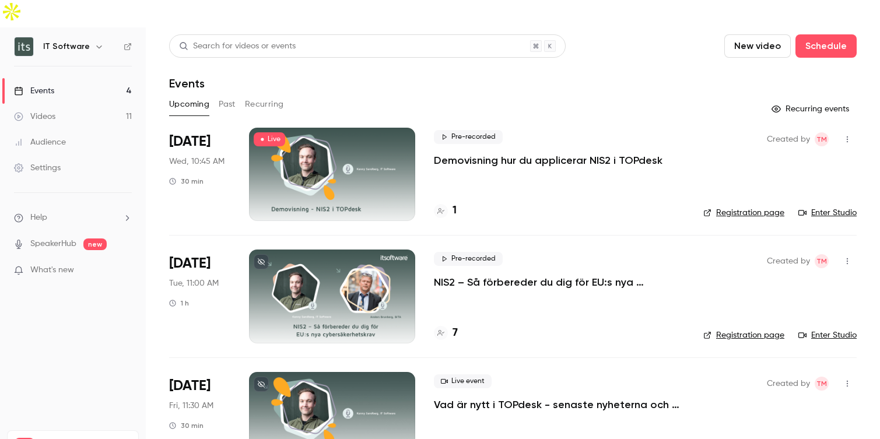
click at [374, 156] on div at bounding box center [332, 174] width 166 height 93
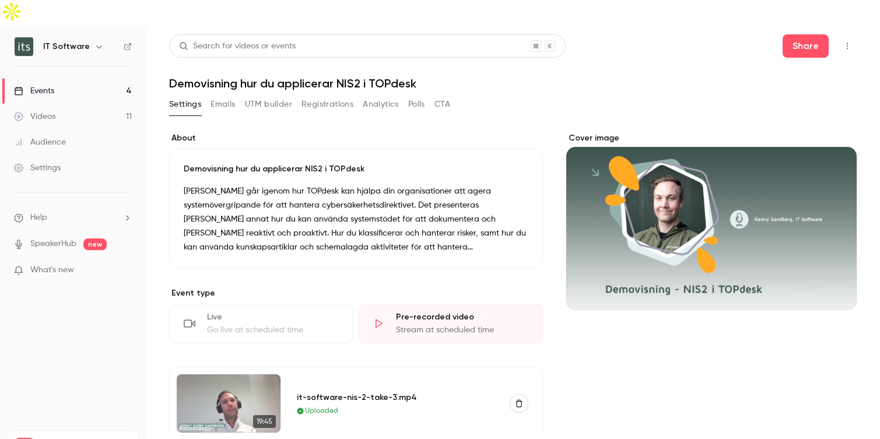
click at [271, 95] on button "UTM builder" at bounding box center [268, 104] width 47 height 19
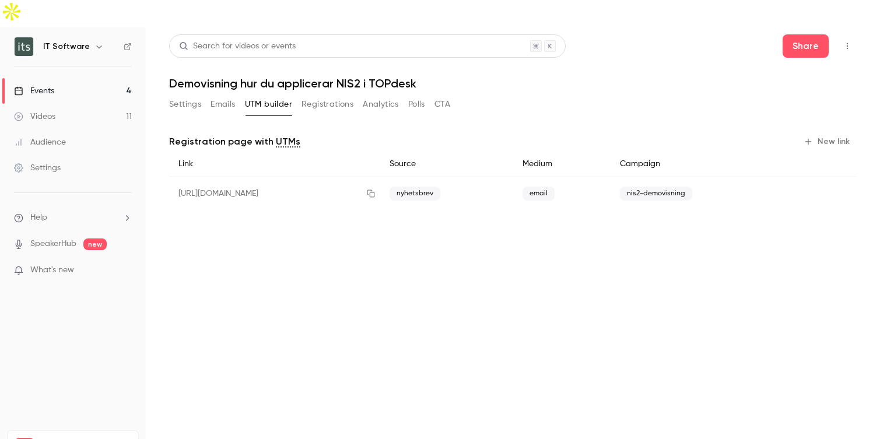
click at [184, 95] on button "Settings" at bounding box center [185, 104] width 32 height 19
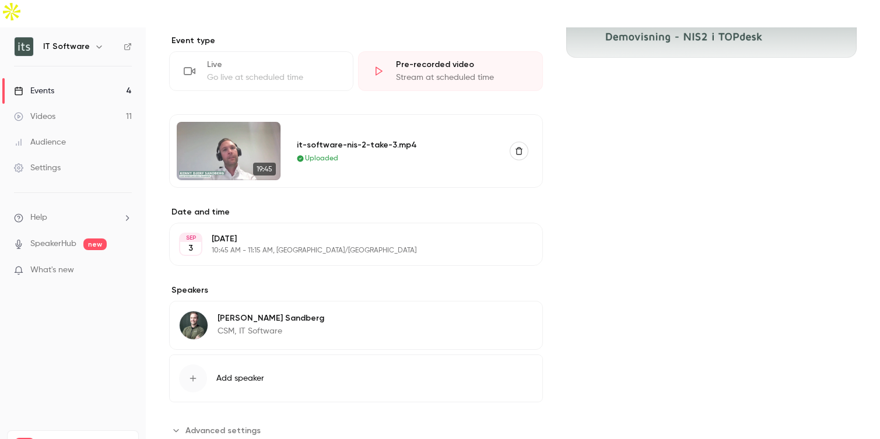
scroll to position [255, 0]
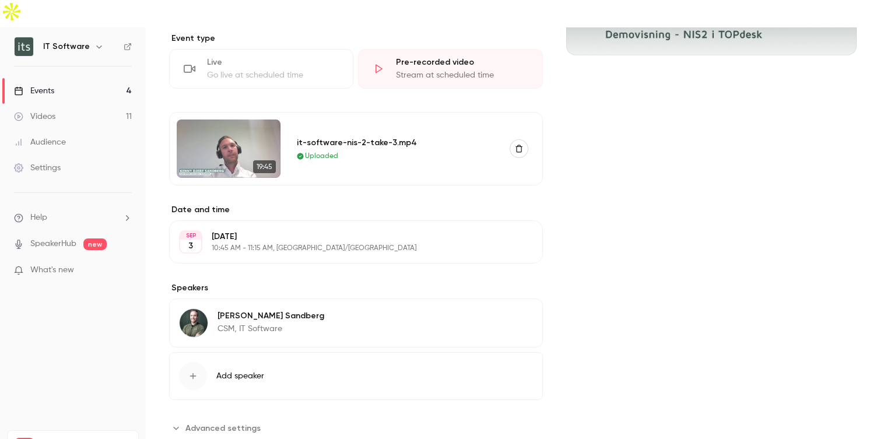
click at [505, 237] on icon "button" at bounding box center [500, 241] width 9 height 9
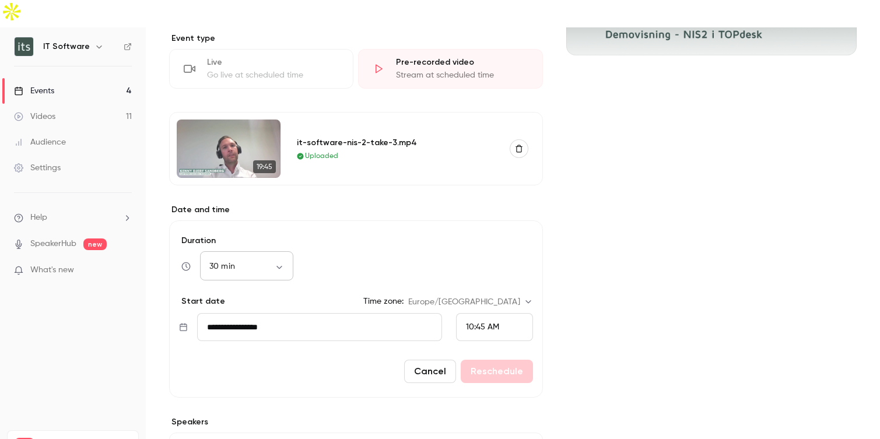
click at [244, 253] on div "30 min ** ​" at bounding box center [246, 267] width 93 height 28
click at [279, 244] on body "**********" at bounding box center [440, 233] width 880 height 467
click at [584, 224] on div at bounding box center [440, 219] width 880 height 439
click at [433, 360] on button "Cancel" at bounding box center [430, 371] width 52 height 23
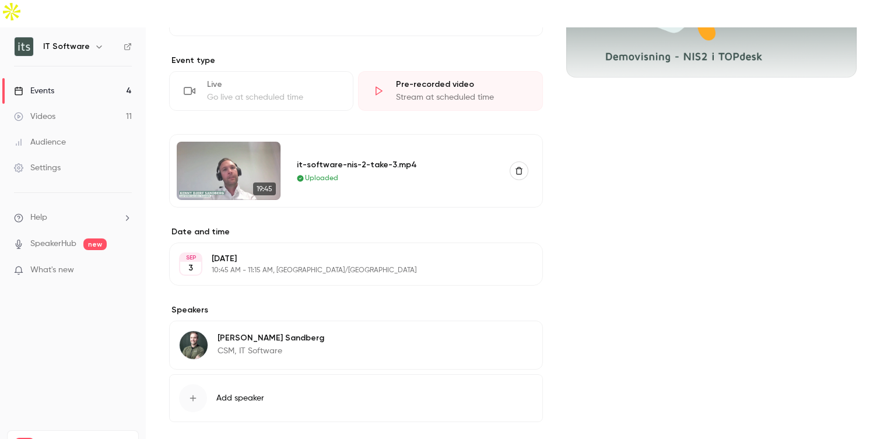
scroll to position [233, 0]
click at [47, 111] on div "Videos" at bounding box center [34, 117] width 41 height 12
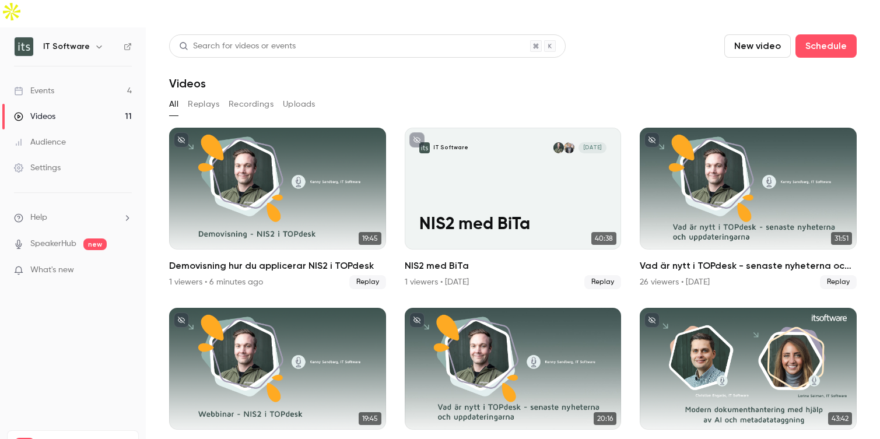
click at [44, 85] on div "Events" at bounding box center [34, 91] width 40 height 12
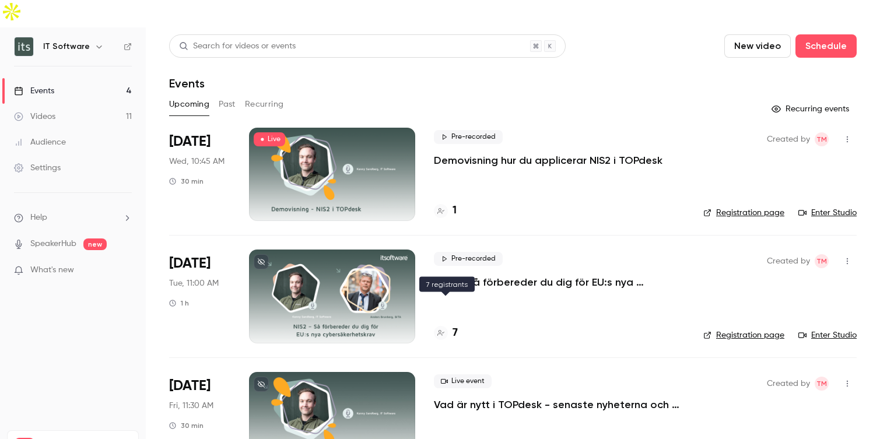
click at [455, 325] on h4 "7" at bounding box center [455, 333] width 5 height 16
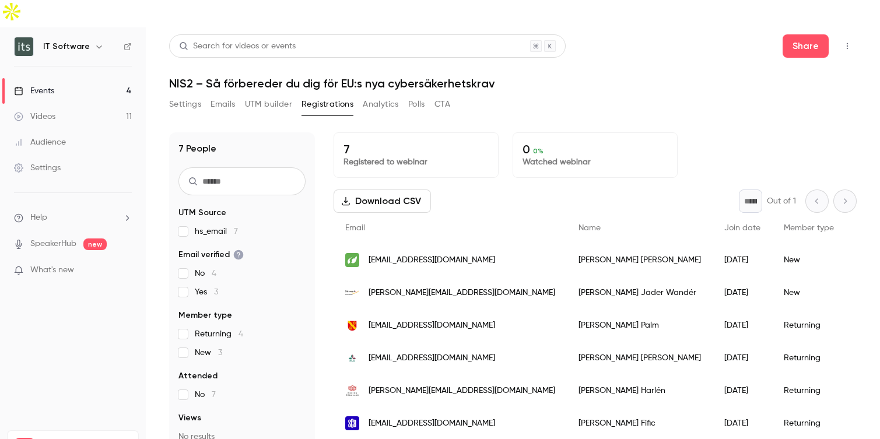
scroll to position [17, 0]
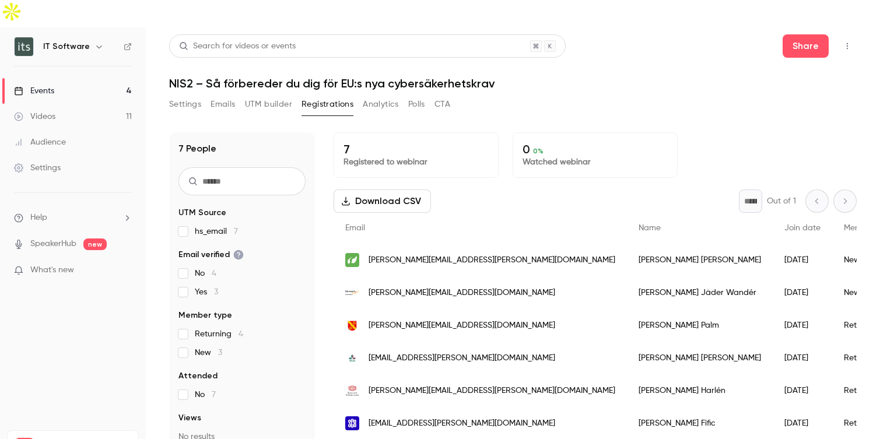
click at [225, 95] on button "Emails" at bounding box center [223, 104] width 24 height 19
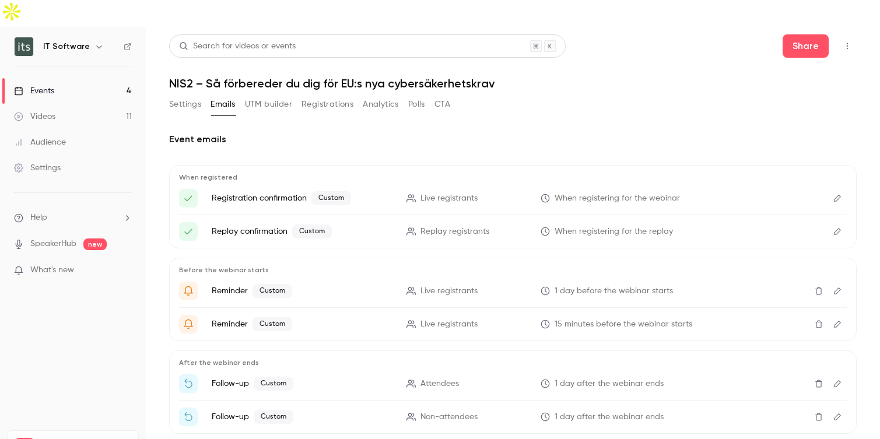
click at [316, 95] on button "Registrations" at bounding box center [328, 104] width 52 height 19
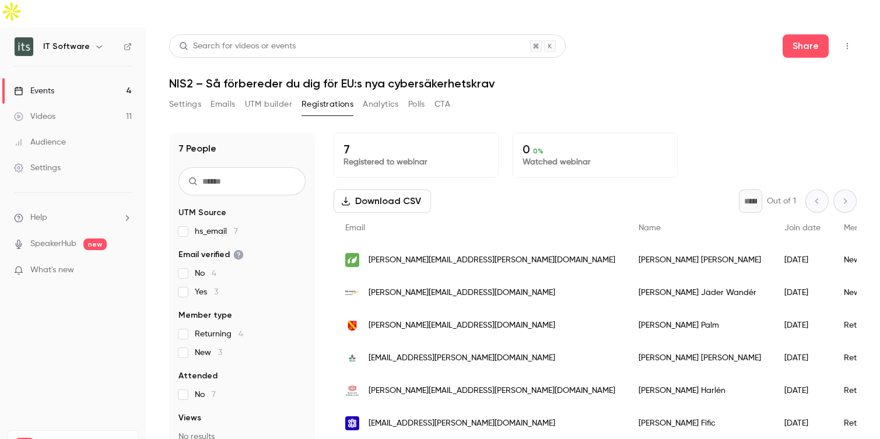
click at [220, 349] on span "3" at bounding box center [220, 353] width 4 height 8
click at [47, 85] on div "Events" at bounding box center [34, 91] width 40 height 12
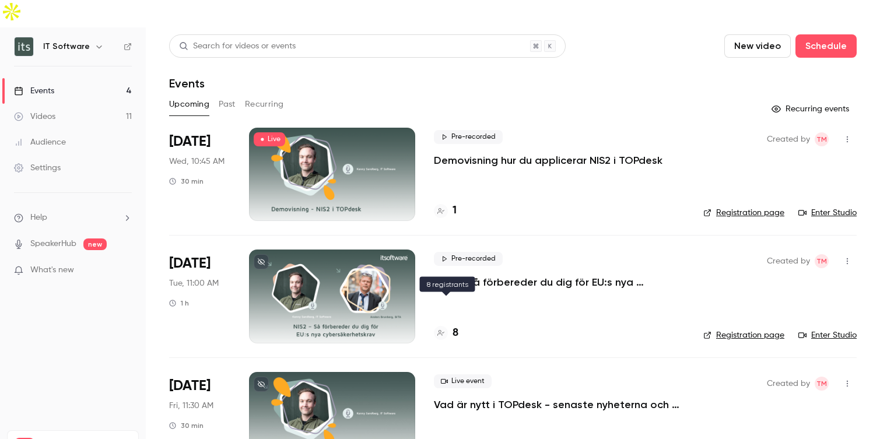
click at [455, 325] on h4 "8" at bounding box center [456, 333] width 6 height 16
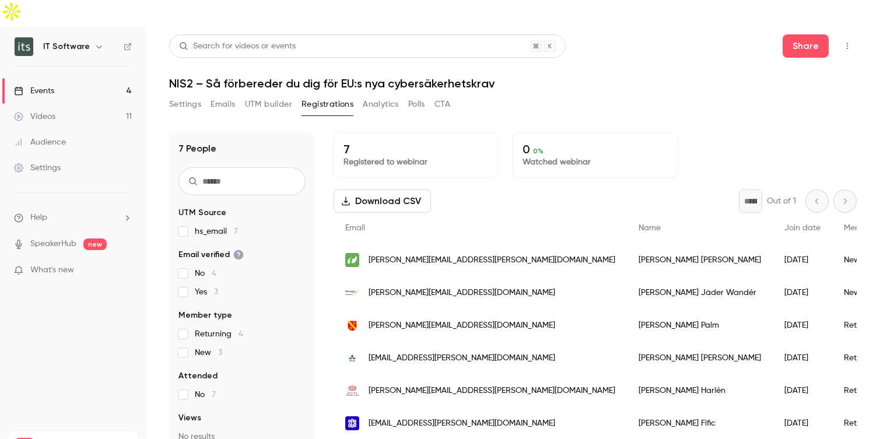
scroll to position [17, 0]
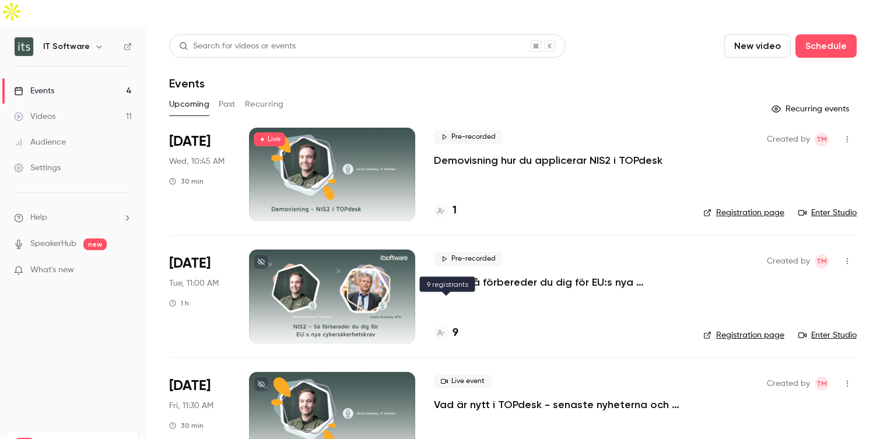
click at [458, 325] on h4 "9" at bounding box center [456, 333] width 6 height 16
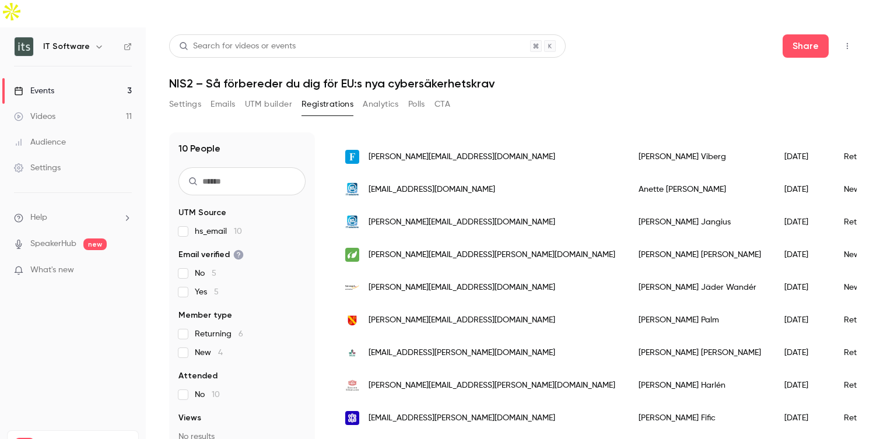
scroll to position [115, 0]
